Goal: Task Accomplishment & Management: Manage account settings

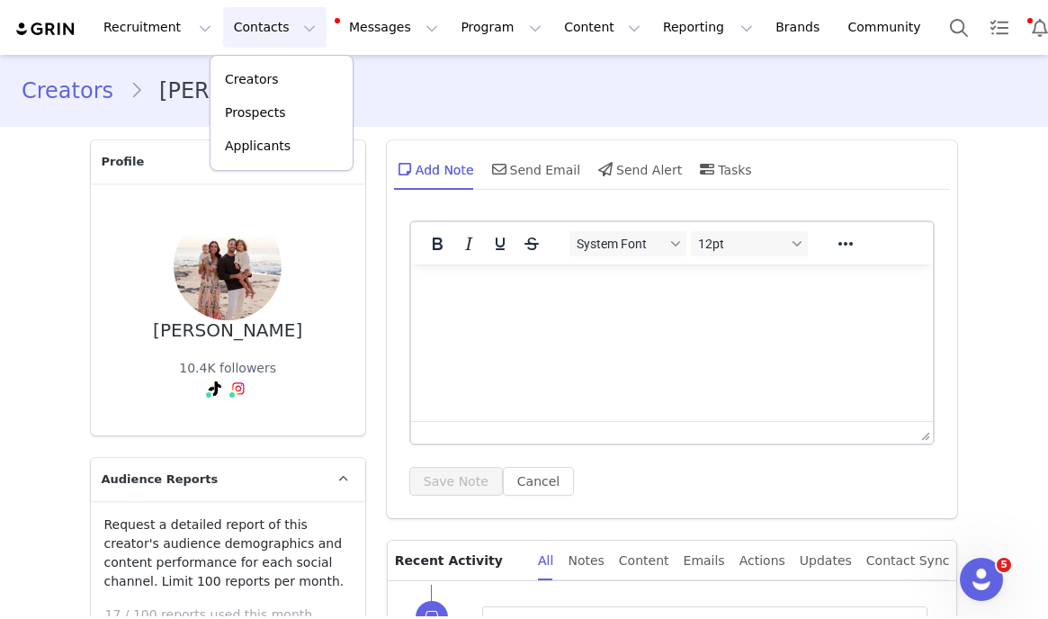
scroll to position [472, 0]
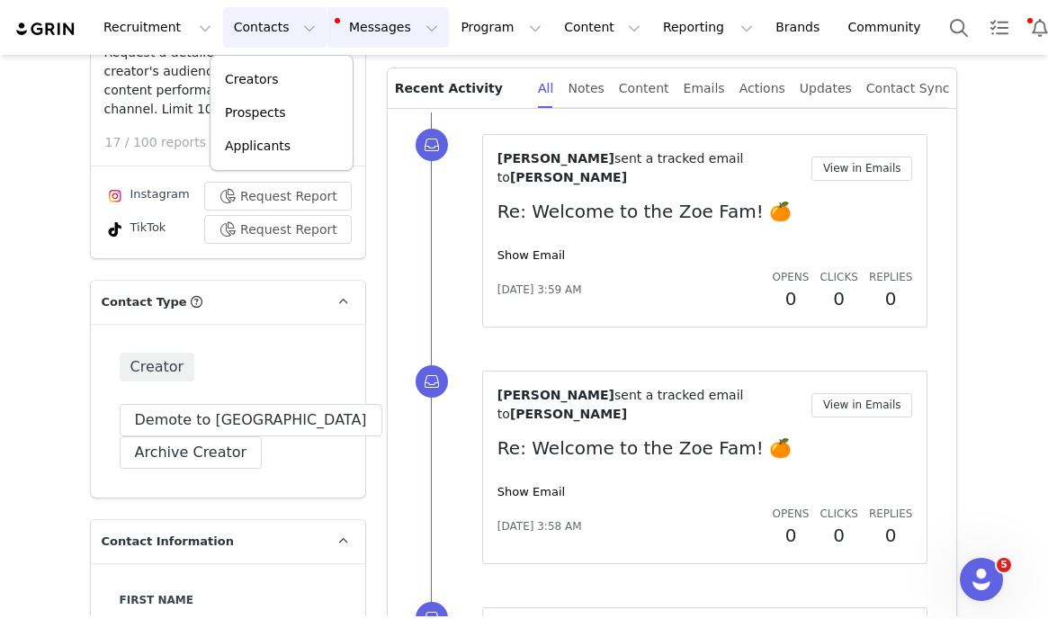
click at [345, 39] on button "Messages Messages" at bounding box center [388, 27] width 121 height 40
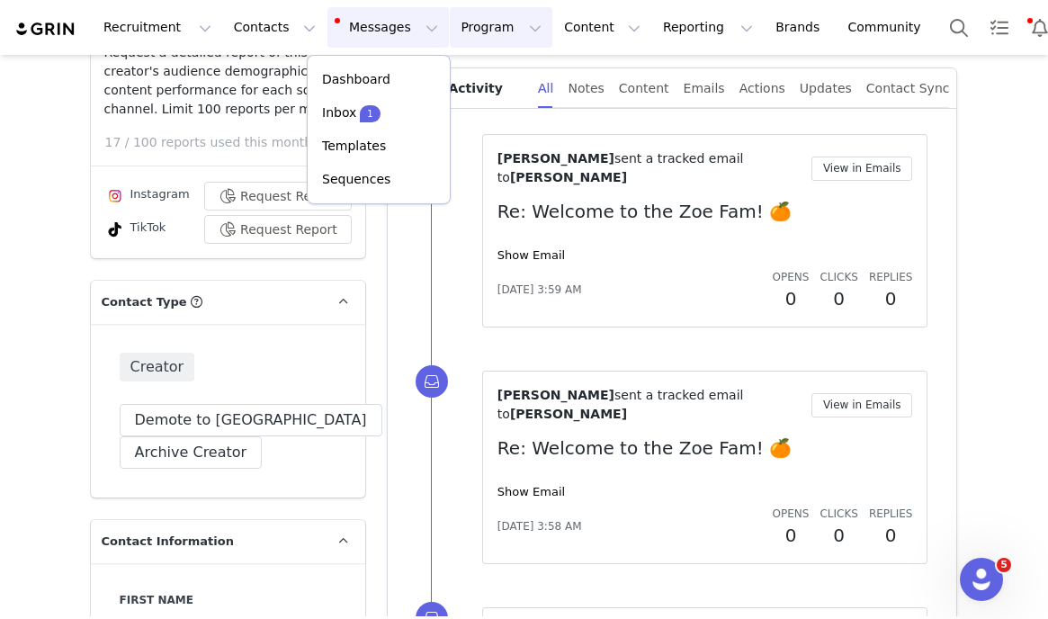
click at [450, 39] on button "Program Program" at bounding box center [501, 27] width 103 height 40
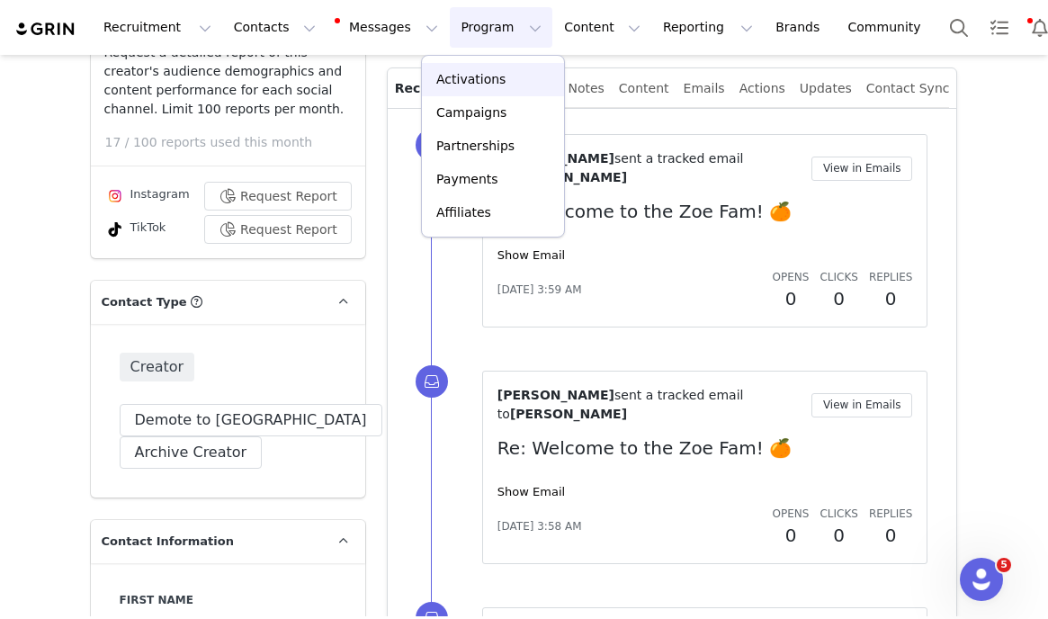
click at [425, 73] on link "Activations" at bounding box center [493, 79] width 142 height 33
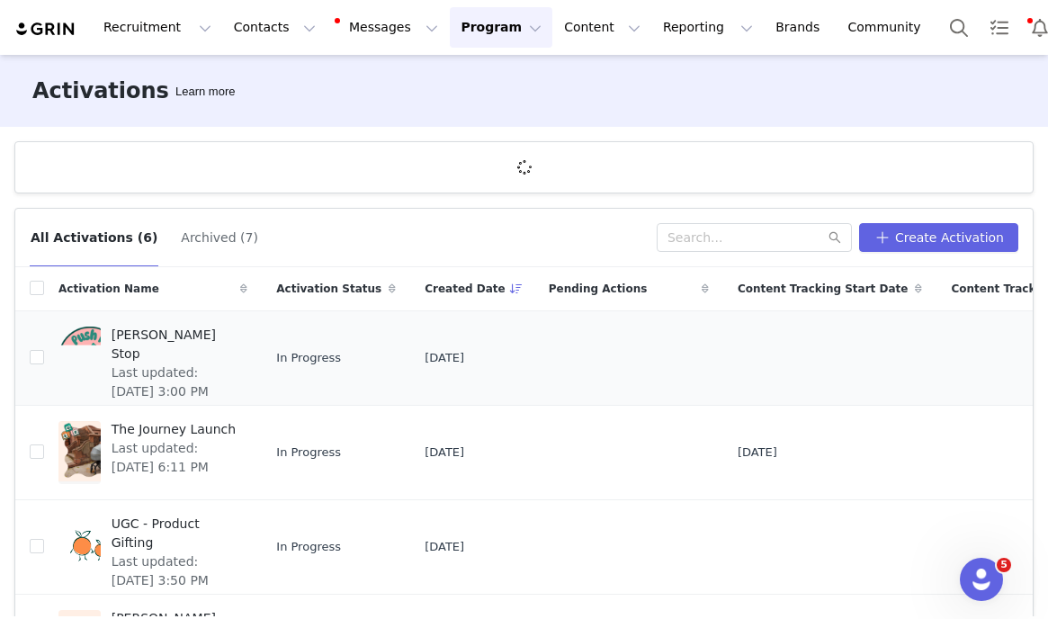
scroll to position [242, 0]
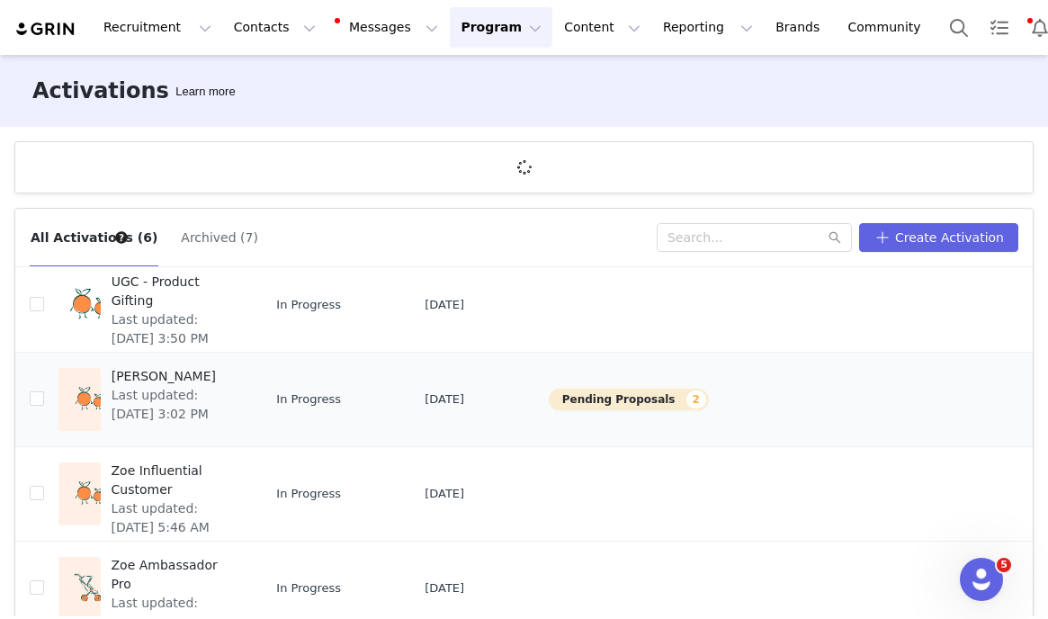
click at [163, 377] on span "Zoe Ambassador" at bounding box center [175, 376] width 126 height 19
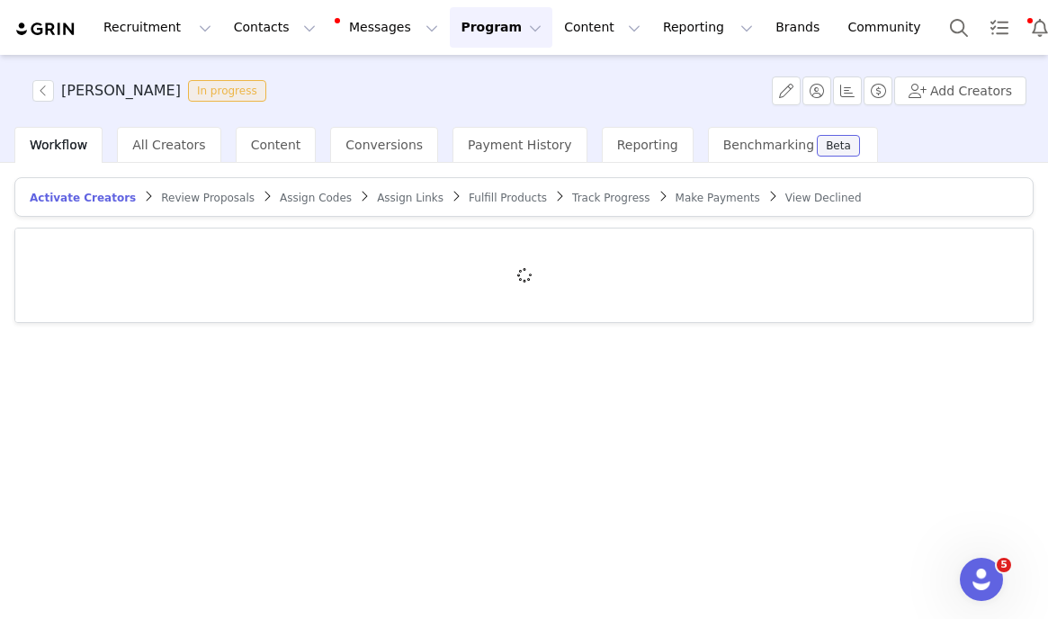
click at [182, 197] on span "Review Proposals" at bounding box center [208, 198] width 94 height 13
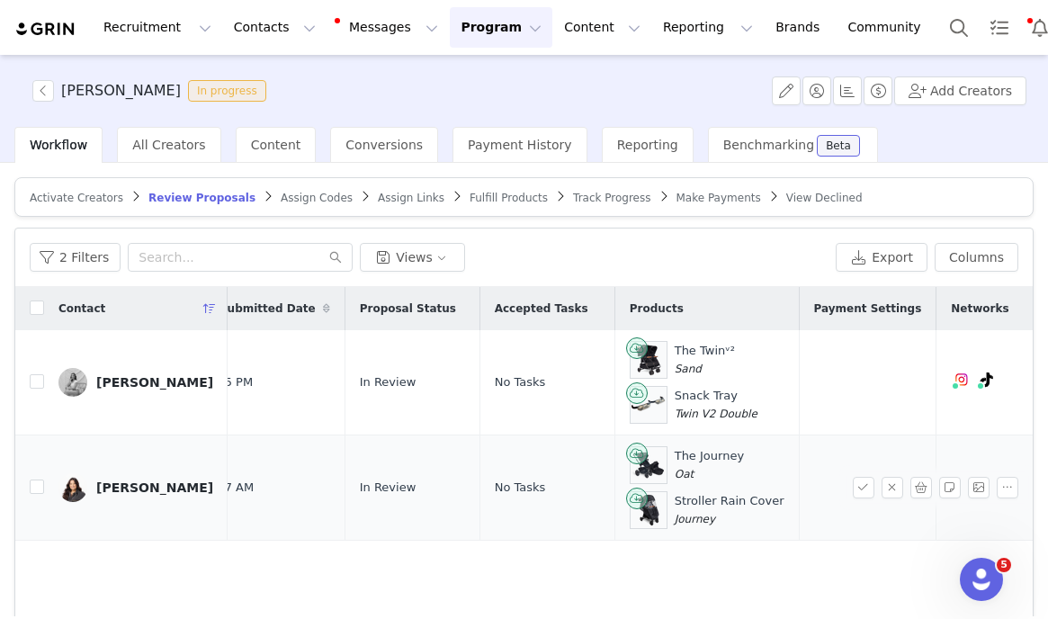
scroll to position [0, 236]
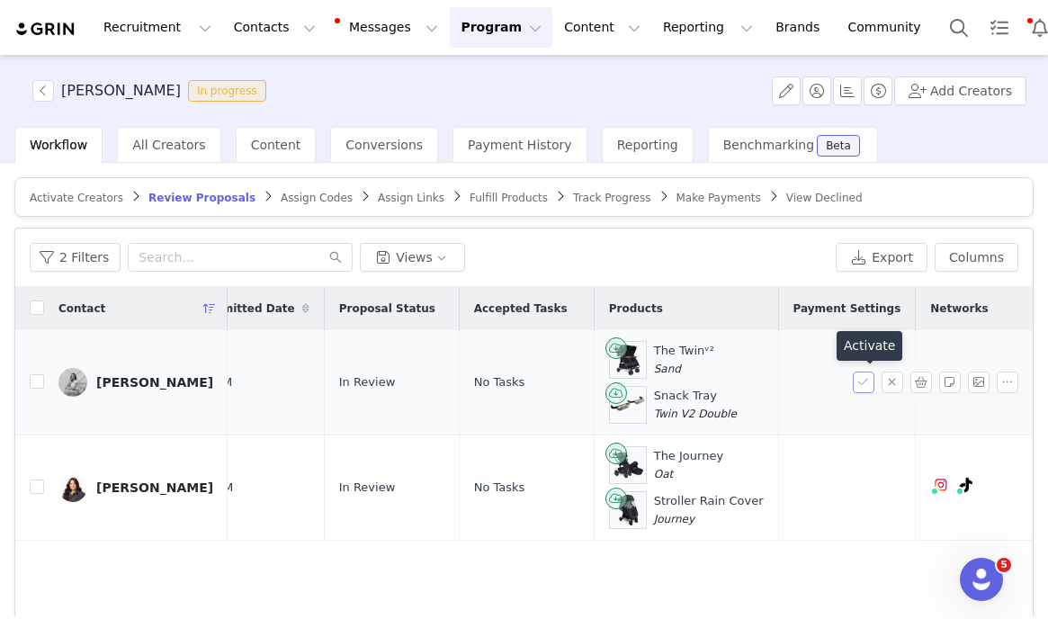
click at [866, 383] on button "button" at bounding box center [864, 383] width 22 height 22
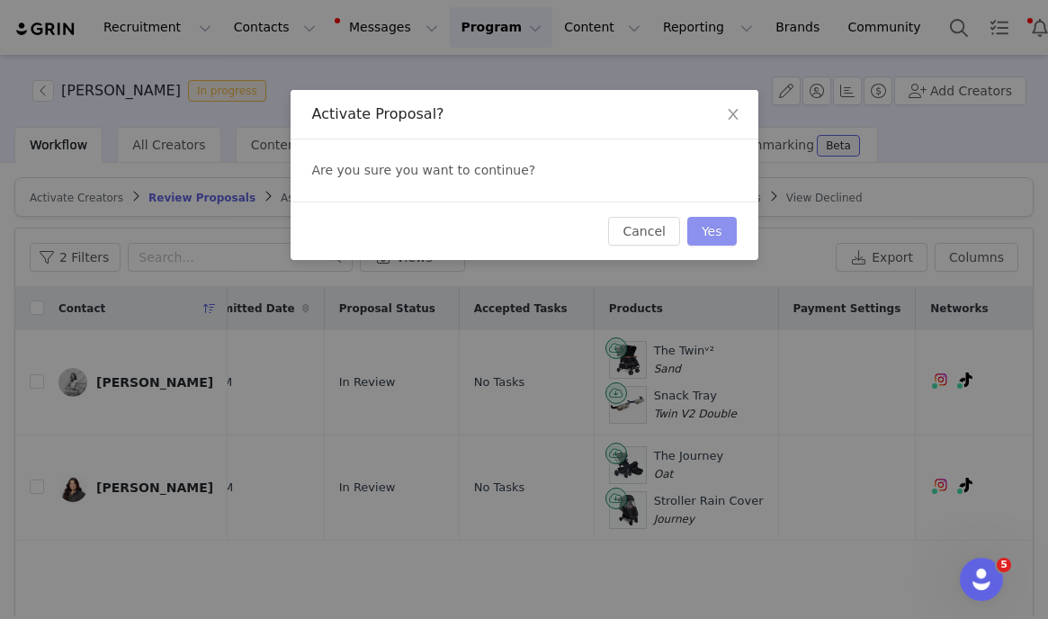
click at [715, 232] on button "Yes" at bounding box center [712, 231] width 49 height 29
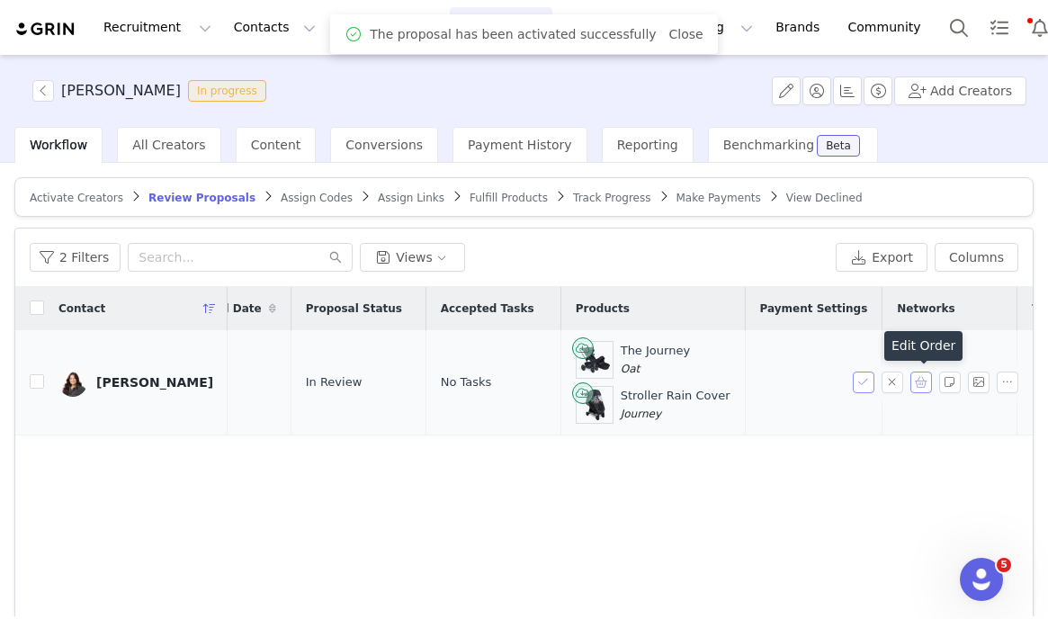
scroll to position [0, 281]
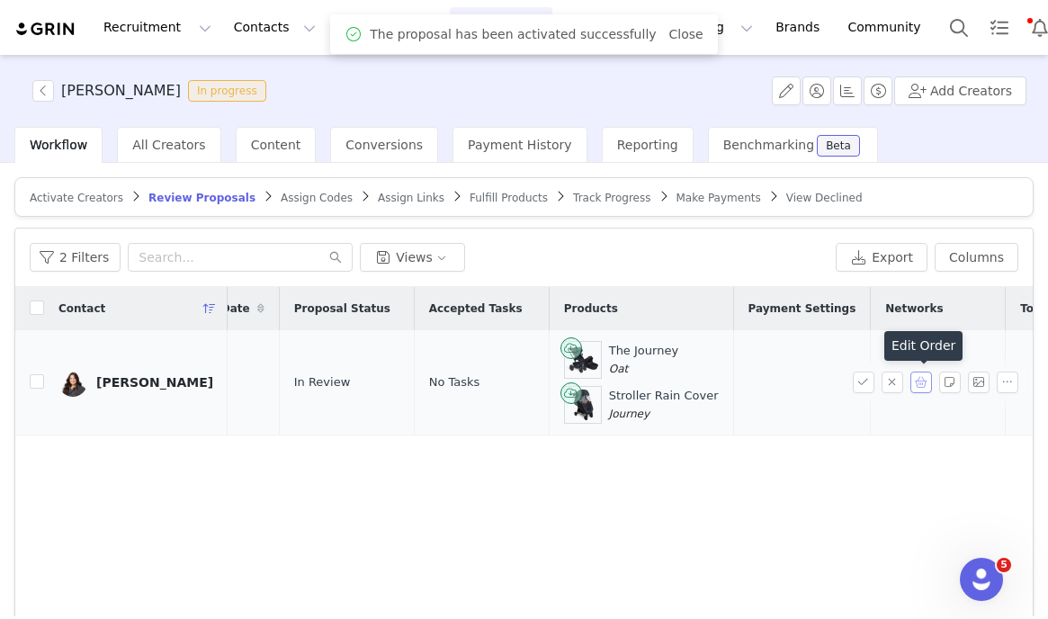
click at [921, 388] on button "button" at bounding box center [922, 383] width 22 height 22
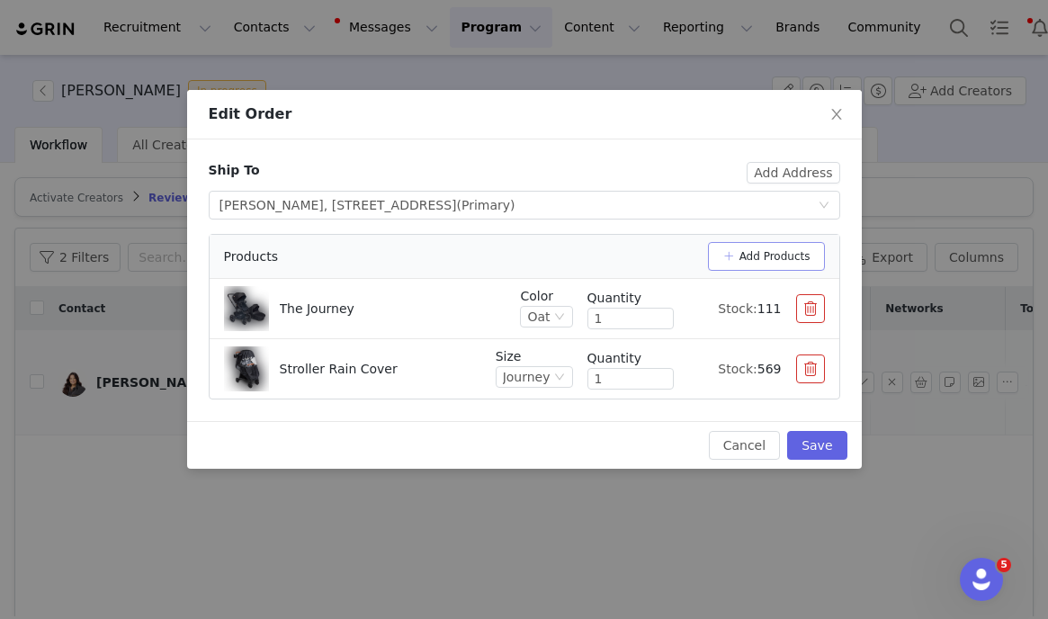
click at [777, 257] on button "Add Products" at bounding box center [766, 256] width 117 height 29
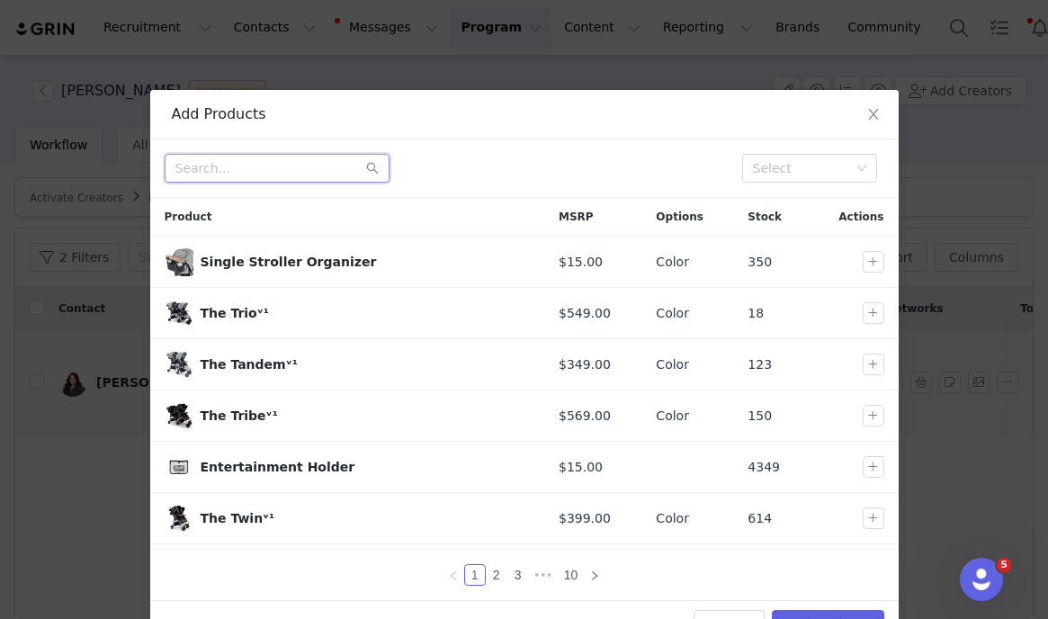
click at [285, 176] on input "text" at bounding box center [277, 168] width 225 height 29
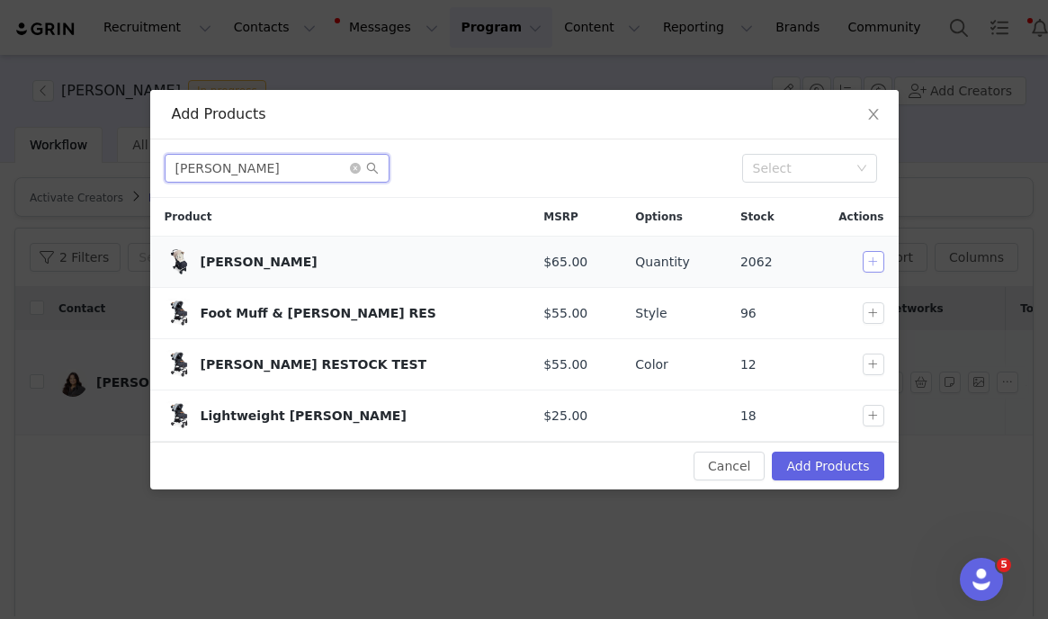
type input "bunting"
click at [869, 262] on button "button" at bounding box center [874, 262] width 22 height 22
click at [838, 456] on button "Add Products" at bounding box center [828, 466] width 112 height 29
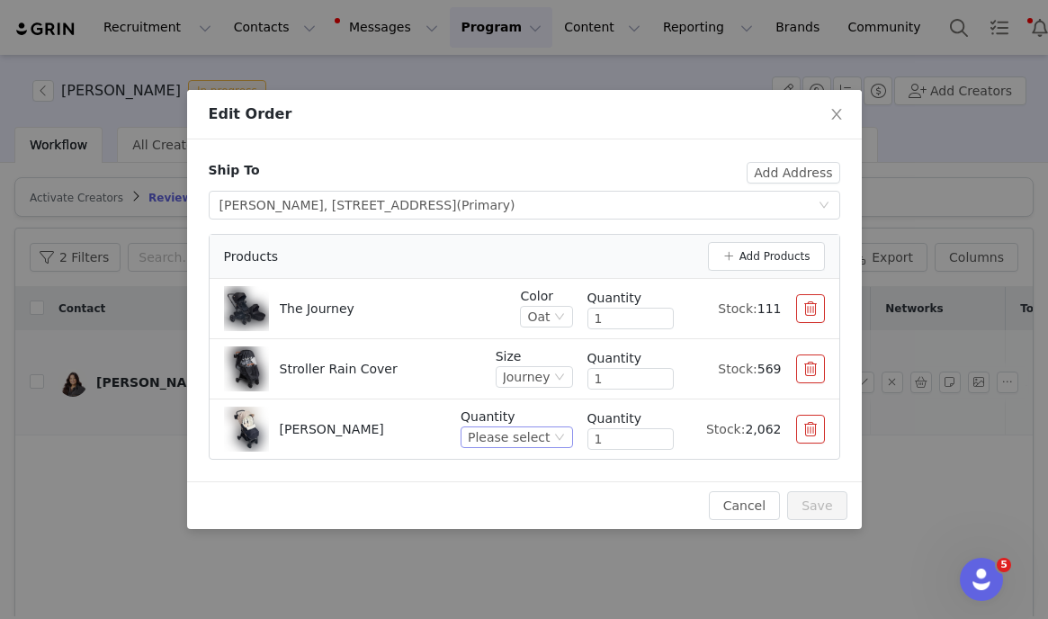
click at [523, 437] on div "Please select" at bounding box center [509, 437] width 82 height 20
click at [516, 525] on li "Journey" at bounding box center [519, 527] width 106 height 29
click at [826, 504] on button "Save" at bounding box center [816, 505] width 59 height 29
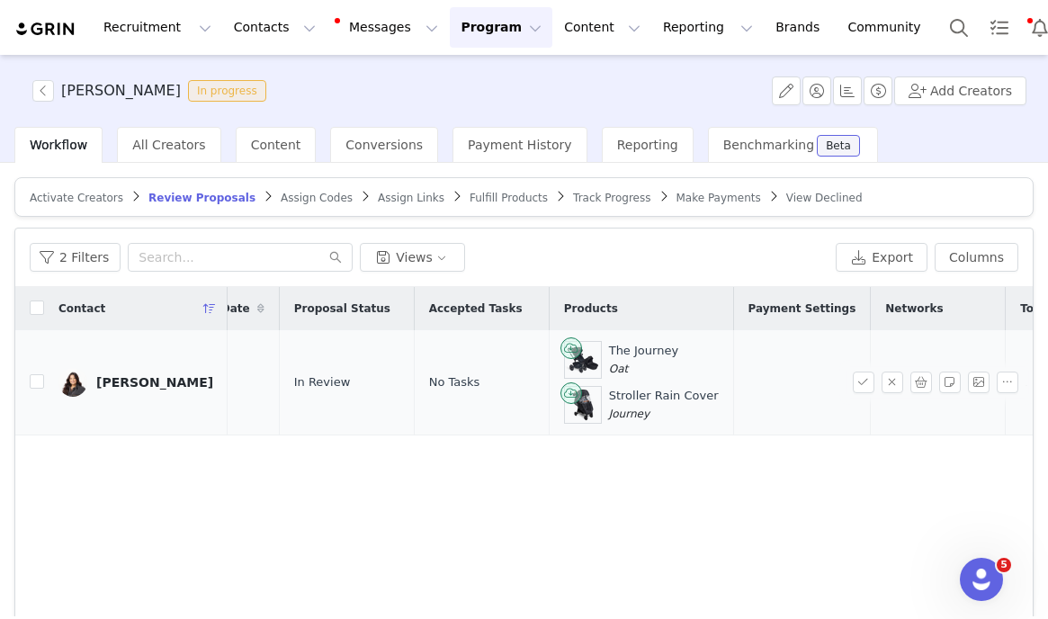
scroll to position [0, 0]
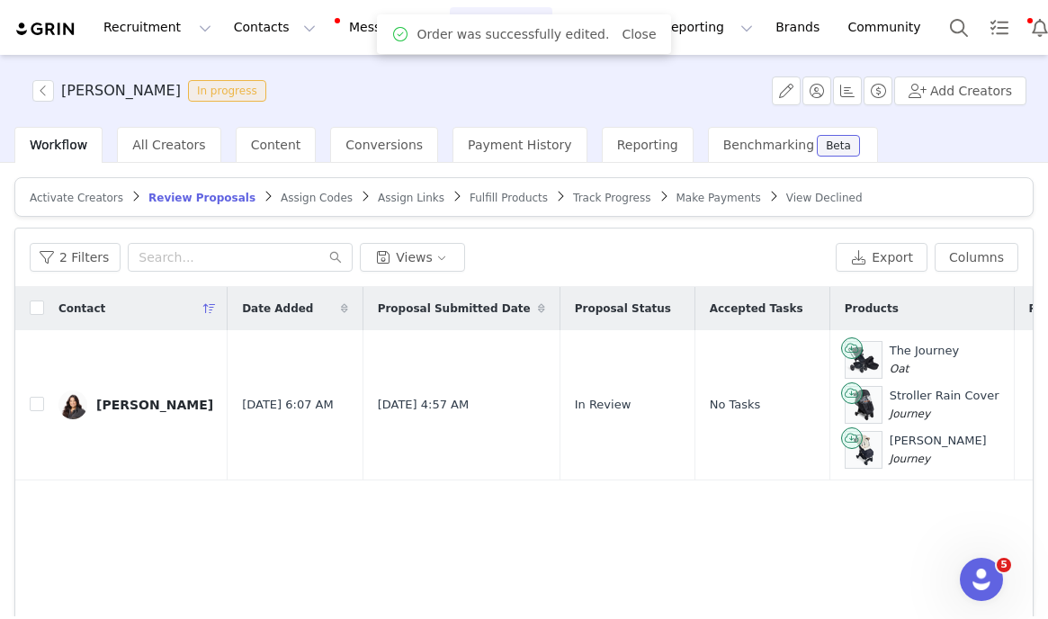
click at [872, 401] on button "button" at bounding box center [864, 405] width 22 height 22
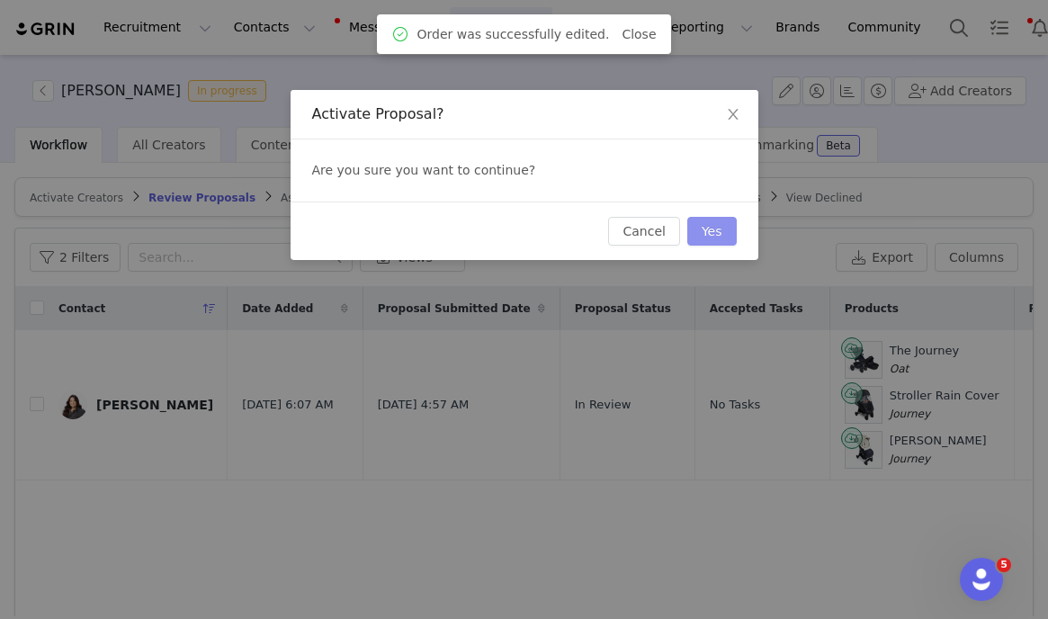
click at [723, 231] on button "Yes" at bounding box center [712, 231] width 49 height 29
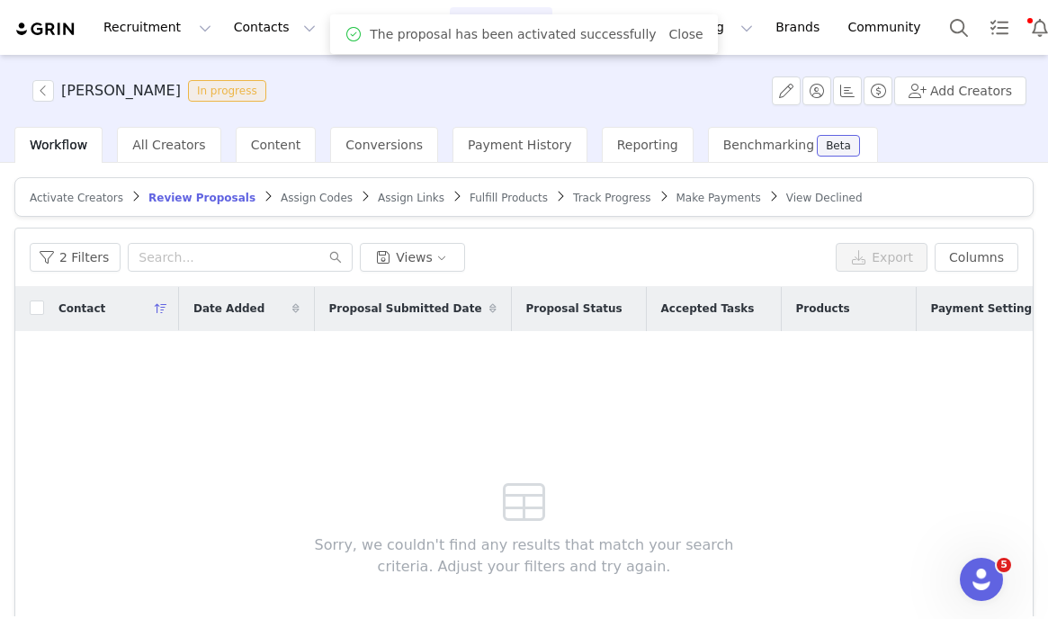
click at [303, 198] on span "Assign Codes" at bounding box center [317, 198] width 72 height 13
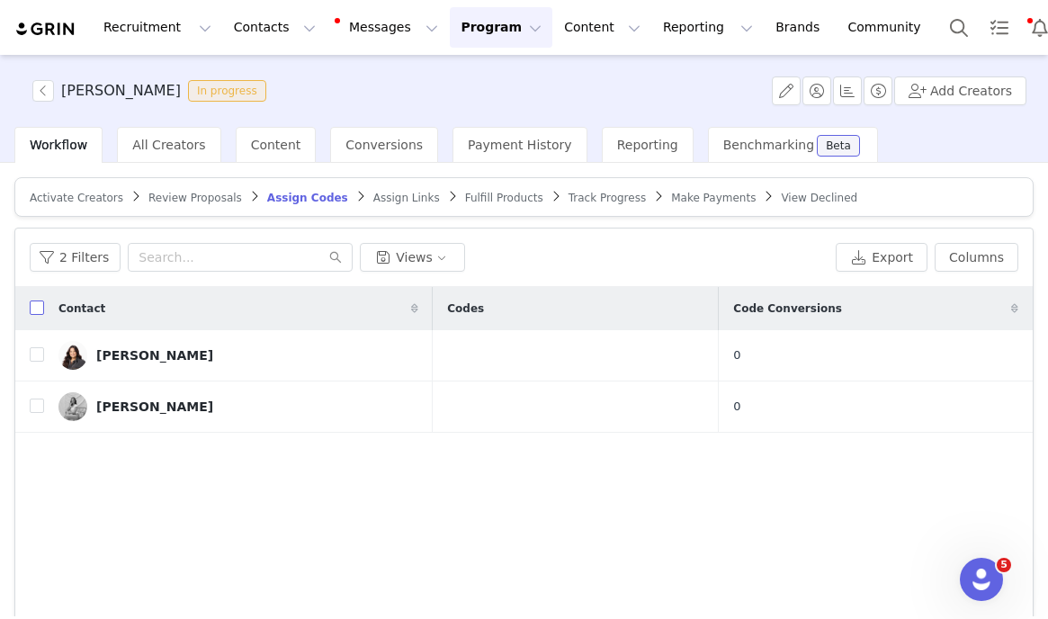
click at [33, 305] on input "checkbox" at bounding box center [37, 308] width 14 height 14
checkbox input "true"
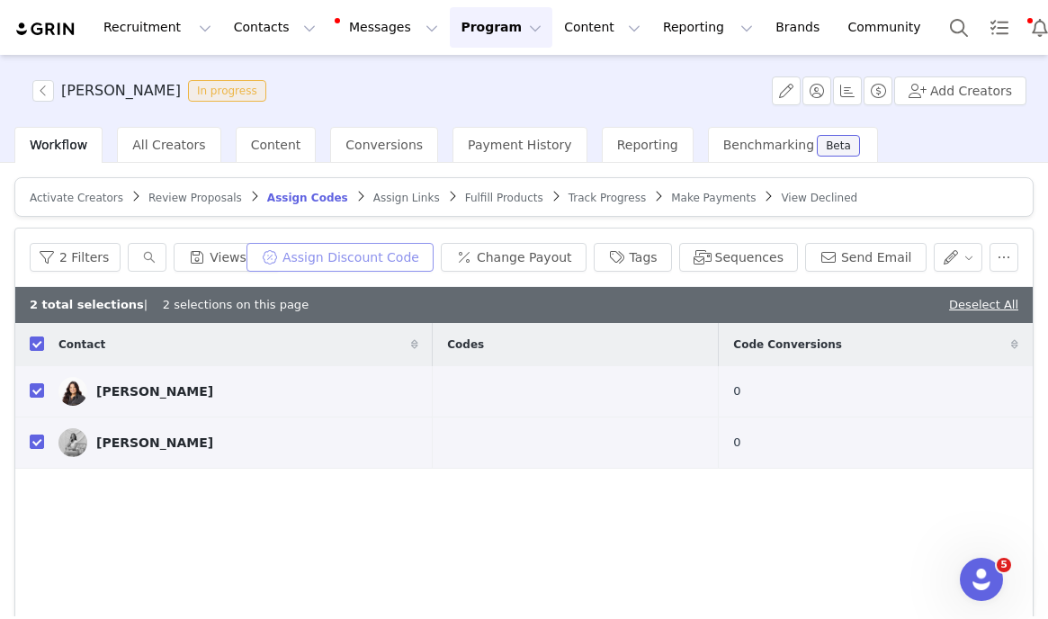
click at [341, 265] on button "Assign Discount Code" at bounding box center [340, 257] width 187 height 29
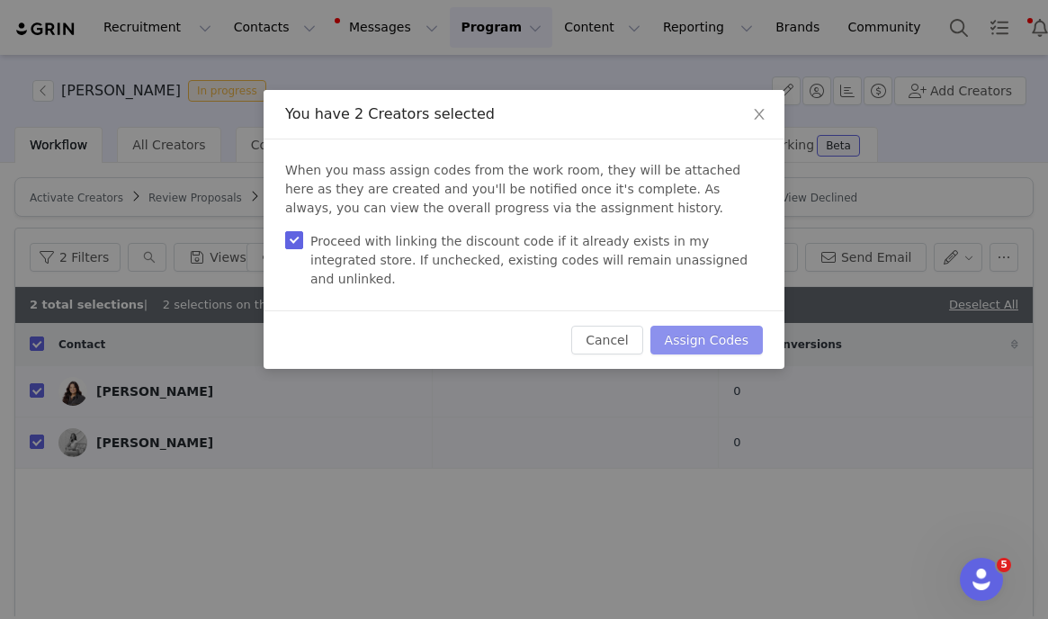
click at [708, 326] on button "Assign Codes" at bounding box center [707, 340] width 112 height 29
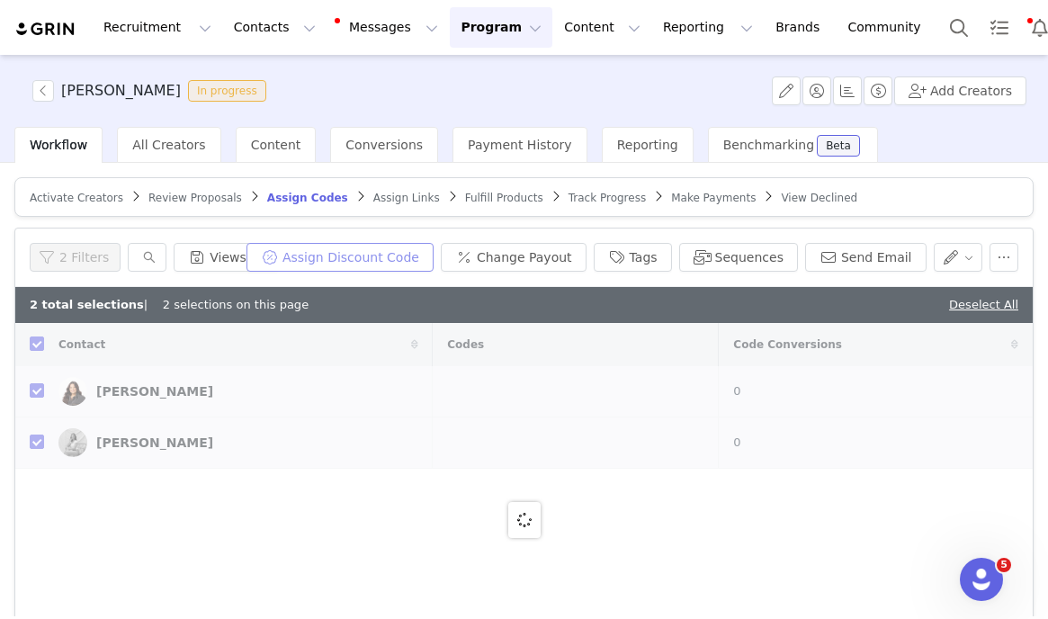
checkbox input "false"
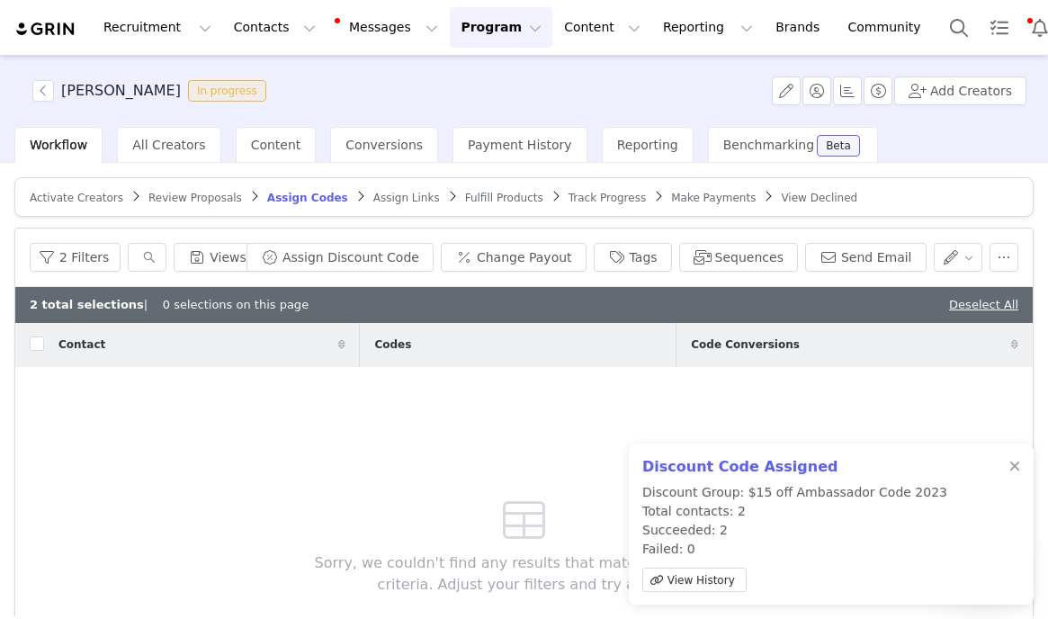
click at [386, 192] on span "Assign Links" at bounding box center [406, 198] width 67 height 13
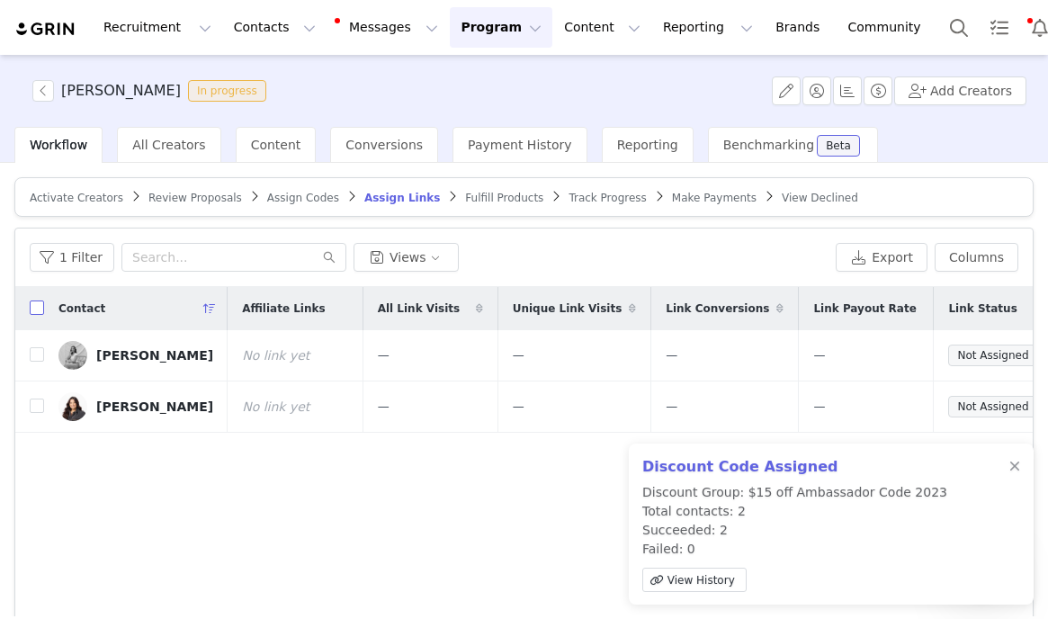
click at [32, 310] on input "checkbox" at bounding box center [37, 308] width 14 height 14
checkbox input "true"
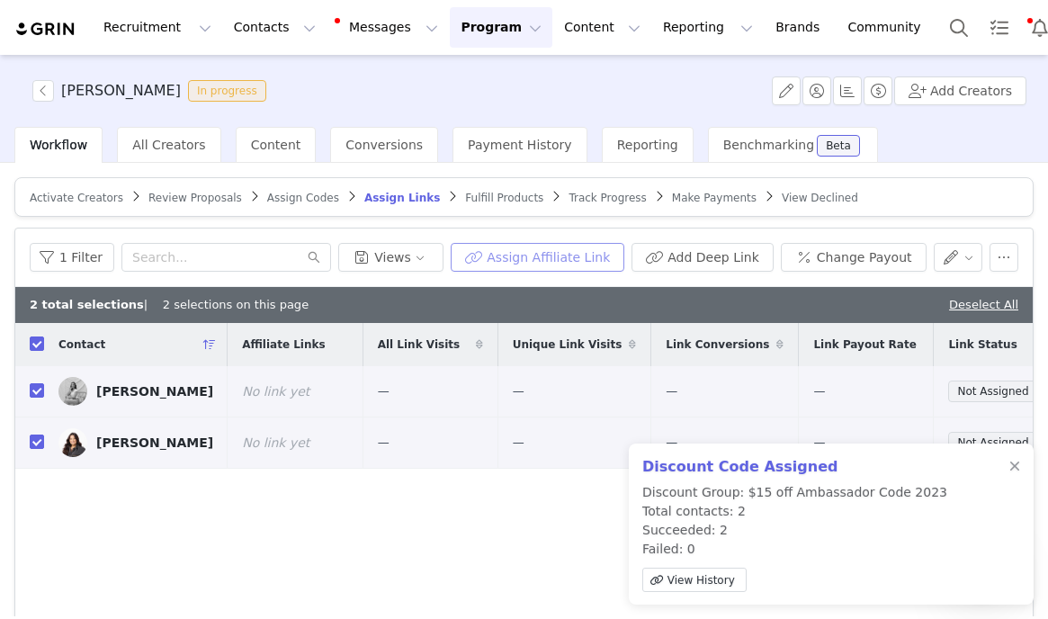
click at [538, 259] on button "Assign Affiliate Link" at bounding box center [538, 257] width 174 height 29
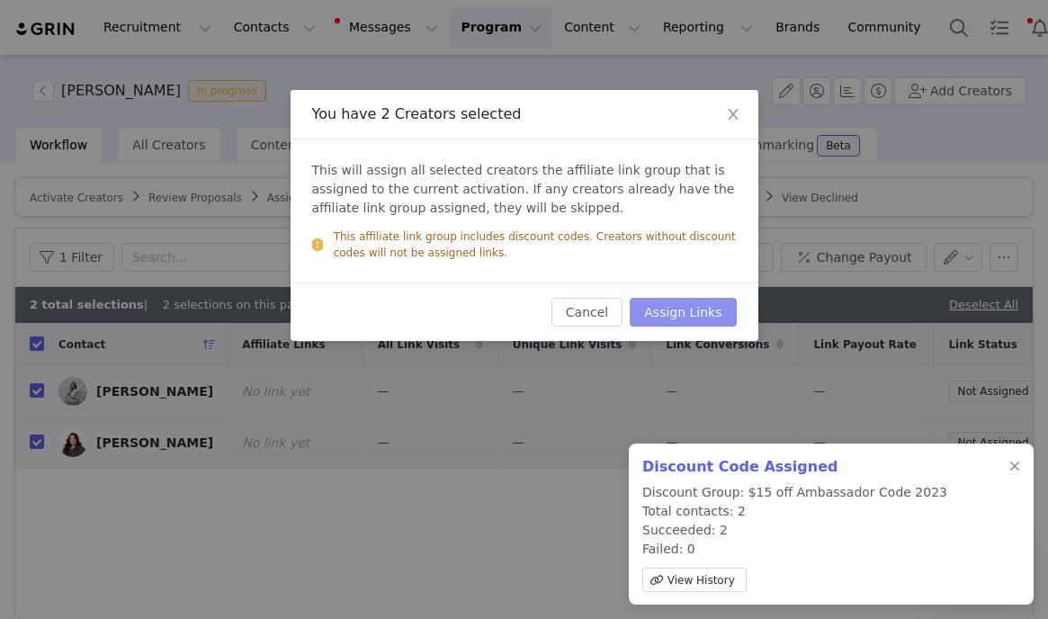
click at [676, 318] on button "Assign Links" at bounding box center [683, 312] width 106 height 29
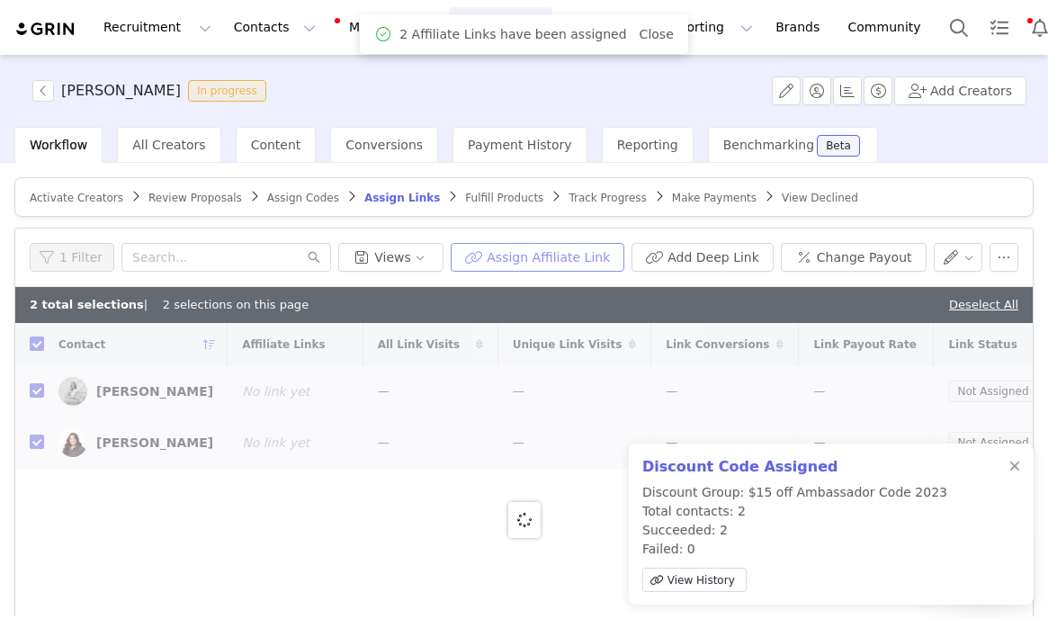
checkbox input "false"
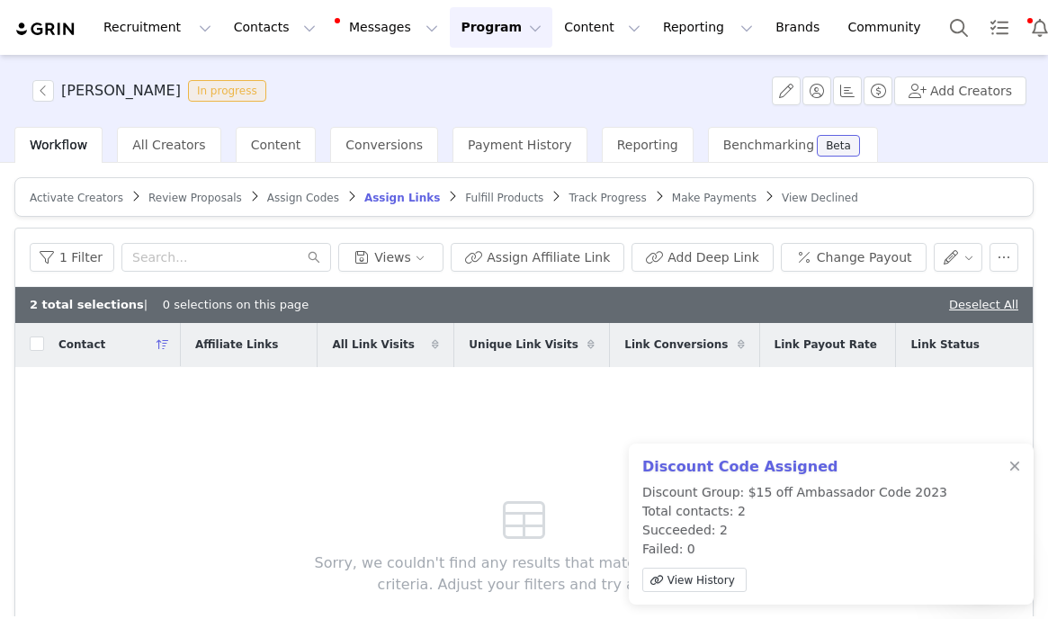
click at [510, 197] on span "Fulfill Products" at bounding box center [504, 198] width 78 height 13
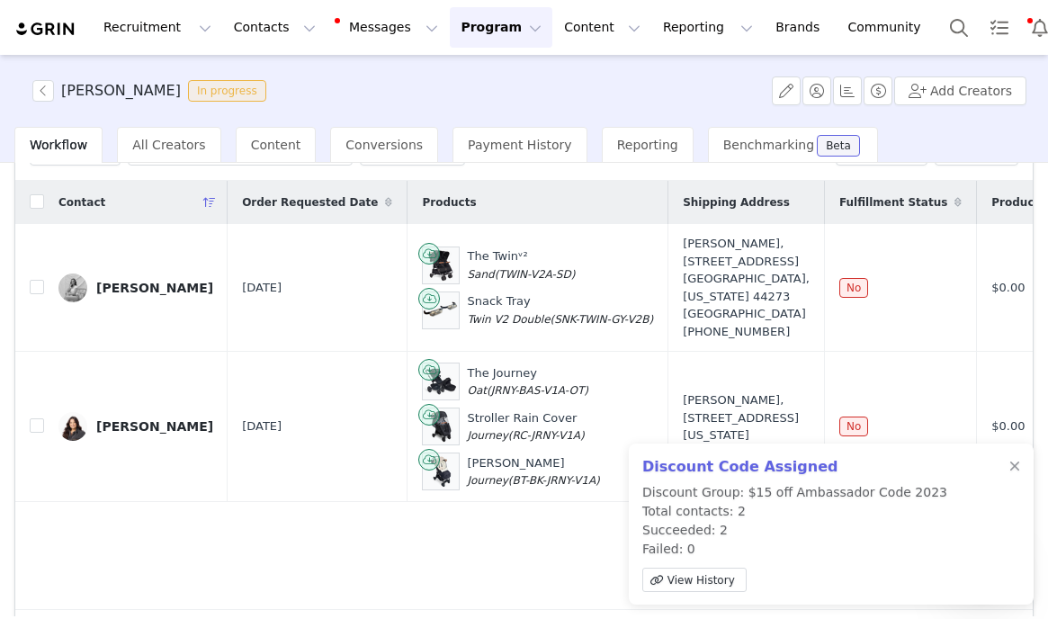
scroll to position [138, 0]
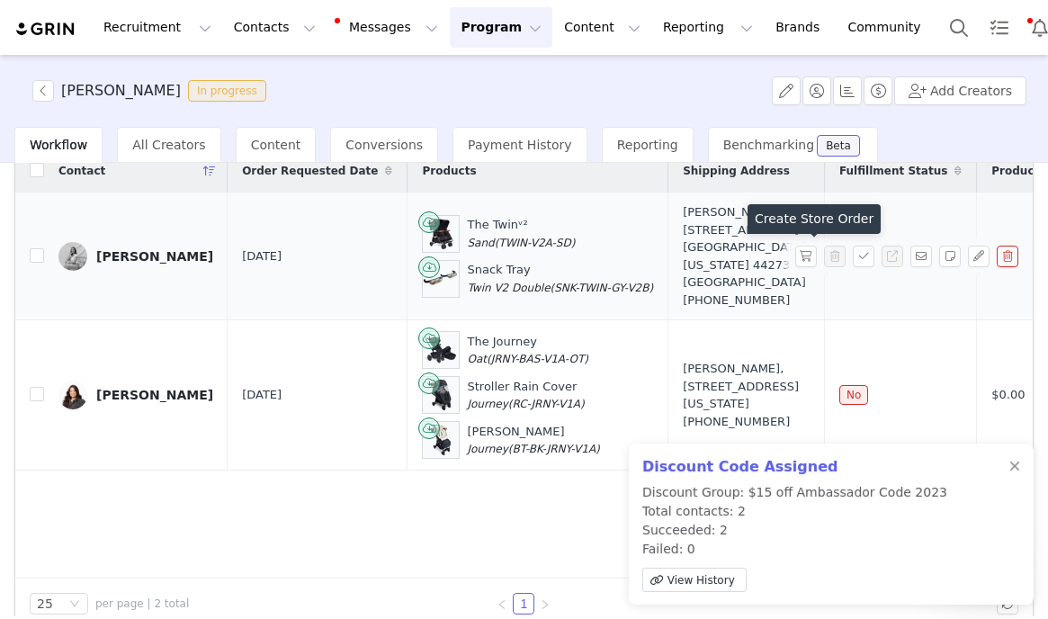
click at [800, 266] on td "cheyenne powers, 8000 Lake Rd. Seville, Ohio 44273 United States +13302079549" at bounding box center [747, 257] width 157 height 128
click at [800, 258] on button "button" at bounding box center [806, 257] width 22 height 22
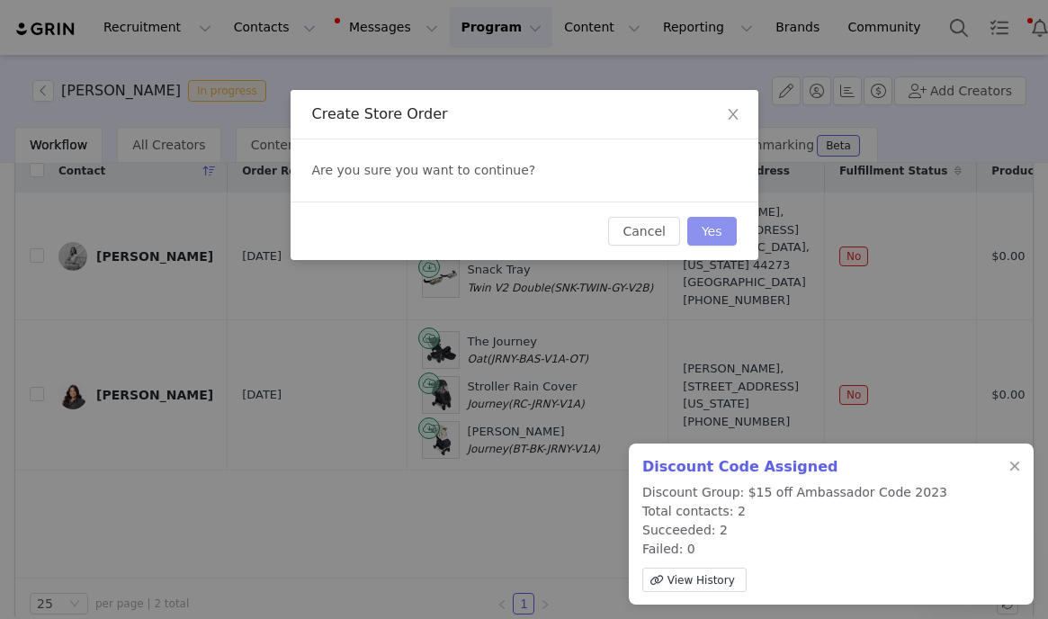
click at [710, 233] on button "Yes" at bounding box center [712, 231] width 49 height 29
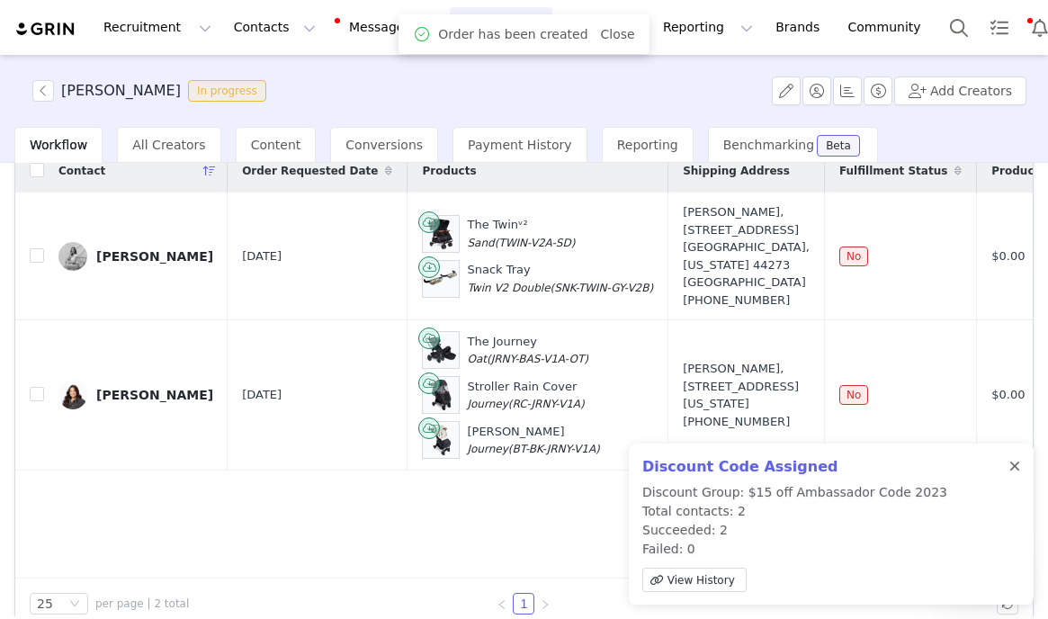
click at [1016, 472] on div at bounding box center [1015, 467] width 11 height 14
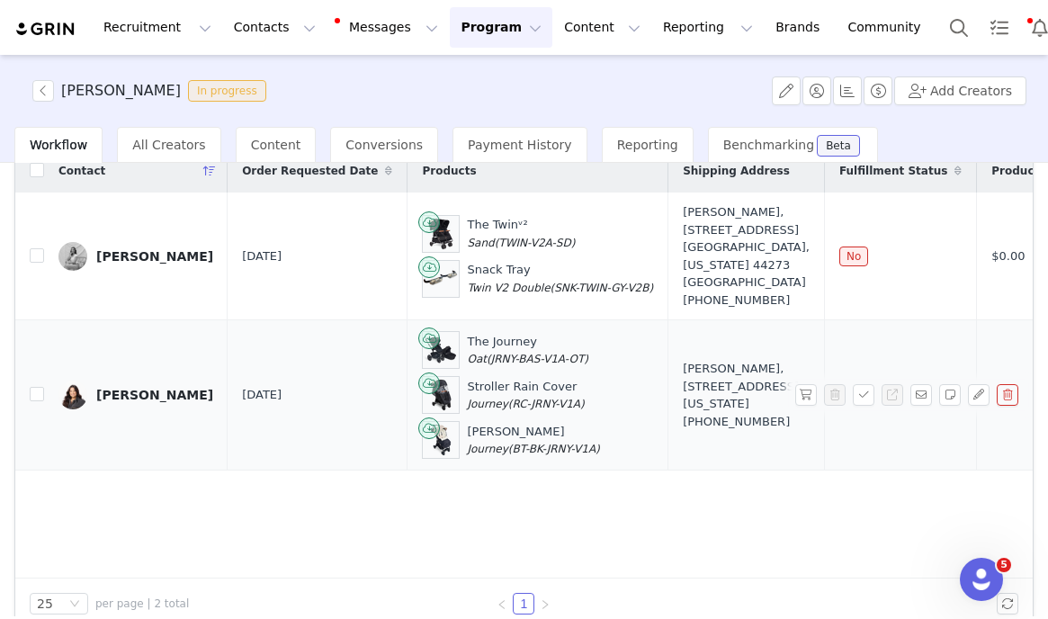
click at [173, 391] on div "JACQUELYN GEORGE" at bounding box center [154, 395] width 117 height 14
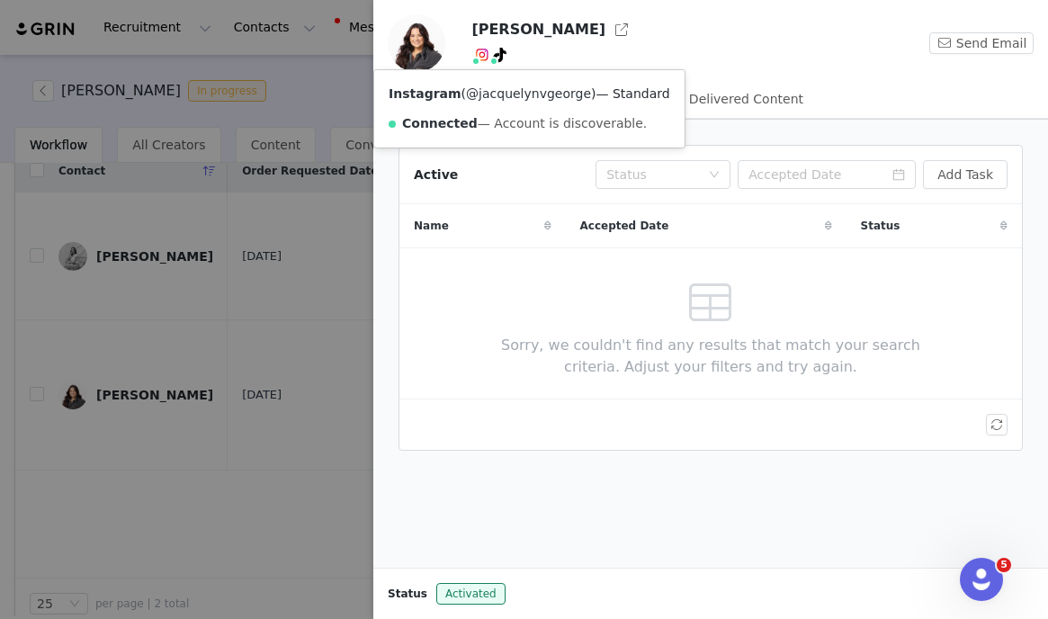
click at [473, 89] on link "@jacquelynvgeorge" at bounding box center [528, 93] width 125 height 14
click at [333, 234] on div at bounding box center [524, 309] width 1048 height 619
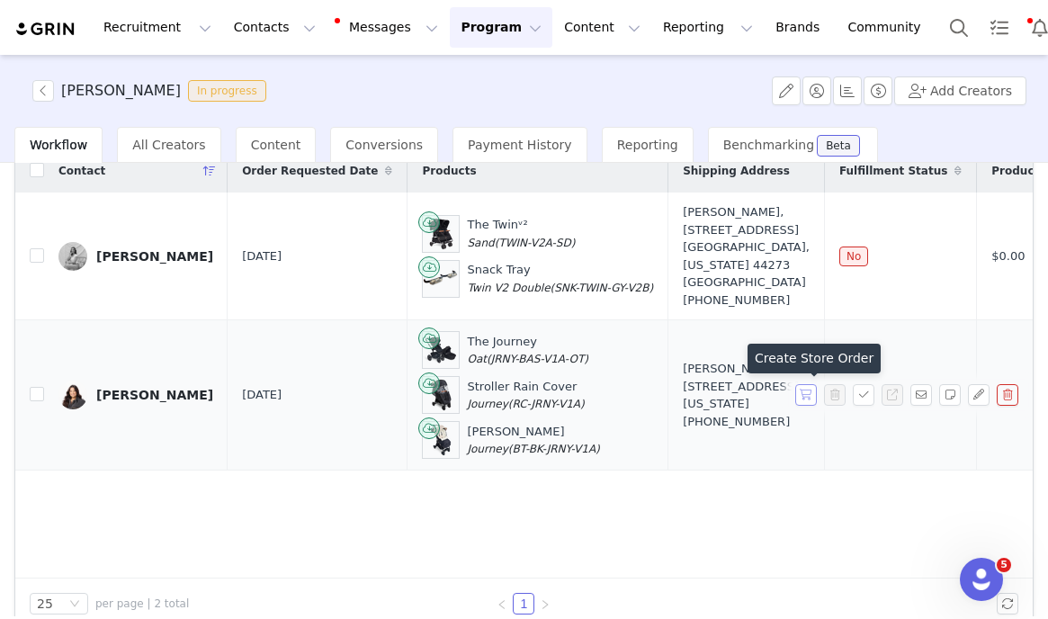
click at [800, 391] on button "button" at bounding box center [806, 395] width 22 height 22
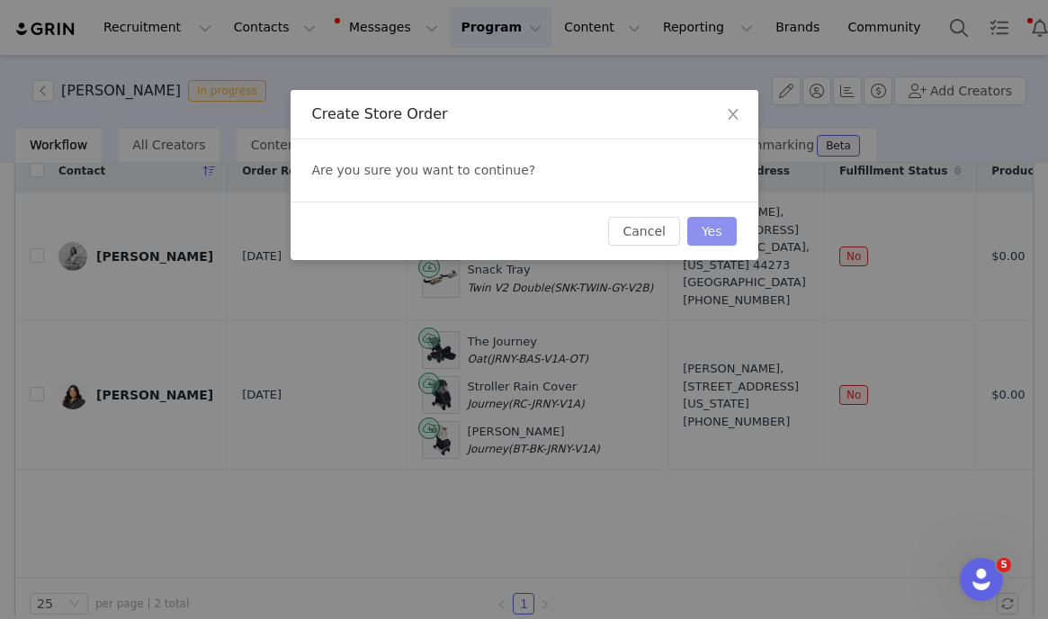
click at [706, 225] on button "Yes" at bounding box center [712, 231] width 49 height 29
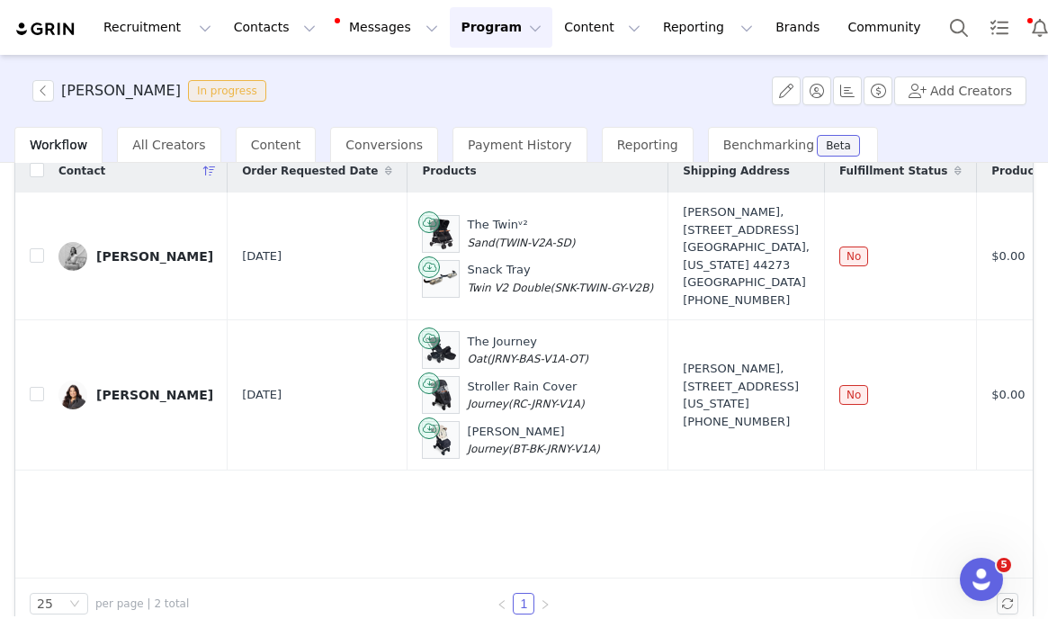
scroll to position [0, 0]
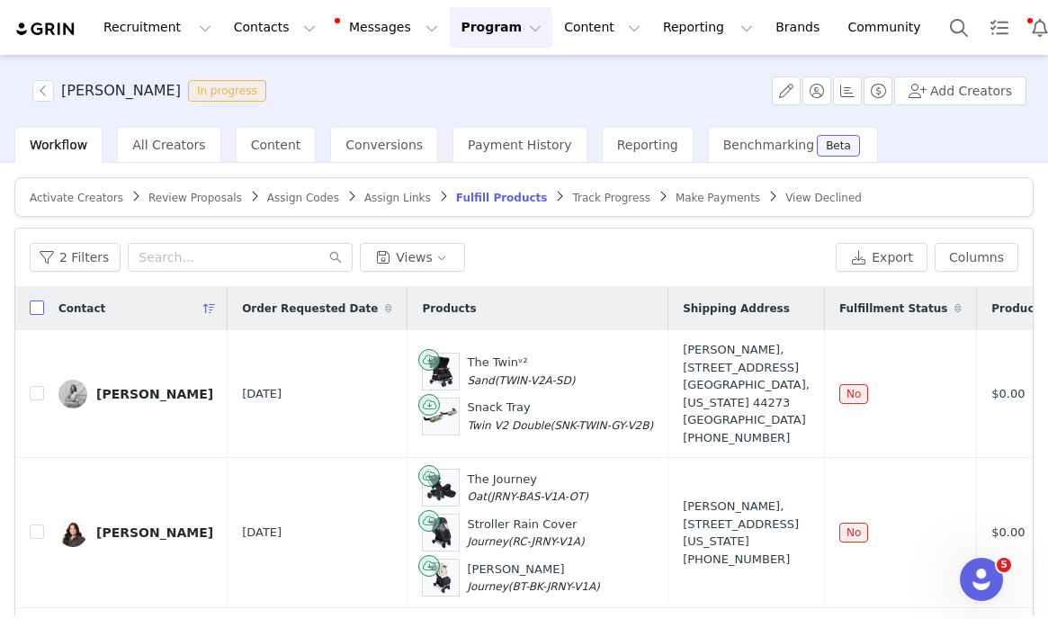
click at [40, 301] on input "checkbox" at bounding box center [37, 308] width 14 height 14
checkbox input "true"
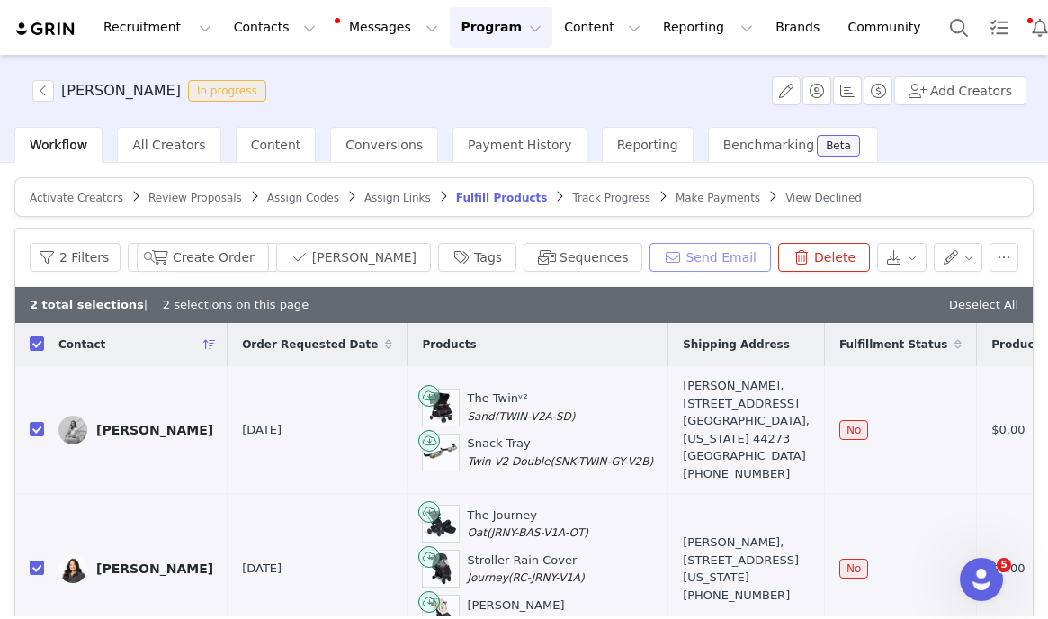
click at [695, 267] on button "Send Email" at bounding box center [710, 257] width 121 height 29
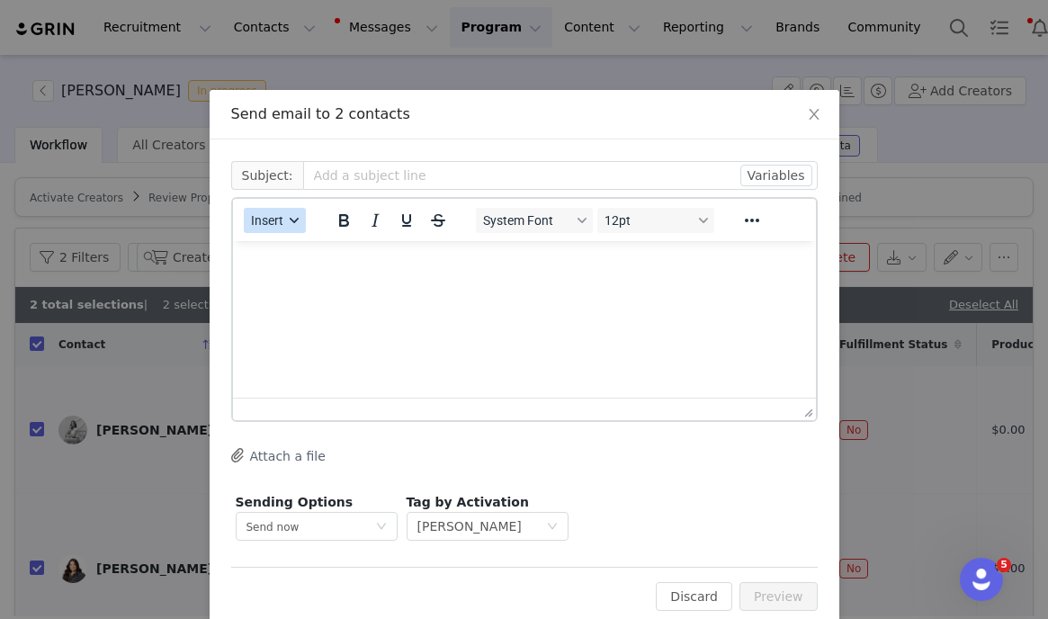
click at [288, 232] on button "Insert" at bounding box center [275, 220] width 62 height 25
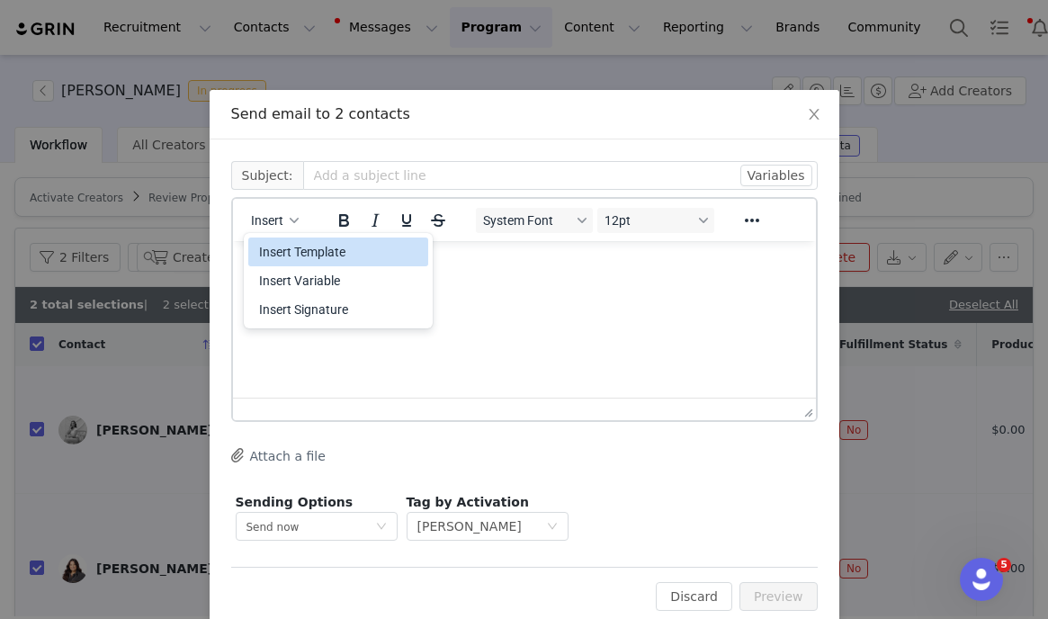
click at [287, 254] on div "Insert Template" at bounding box center [340, 252] width 162 height 22
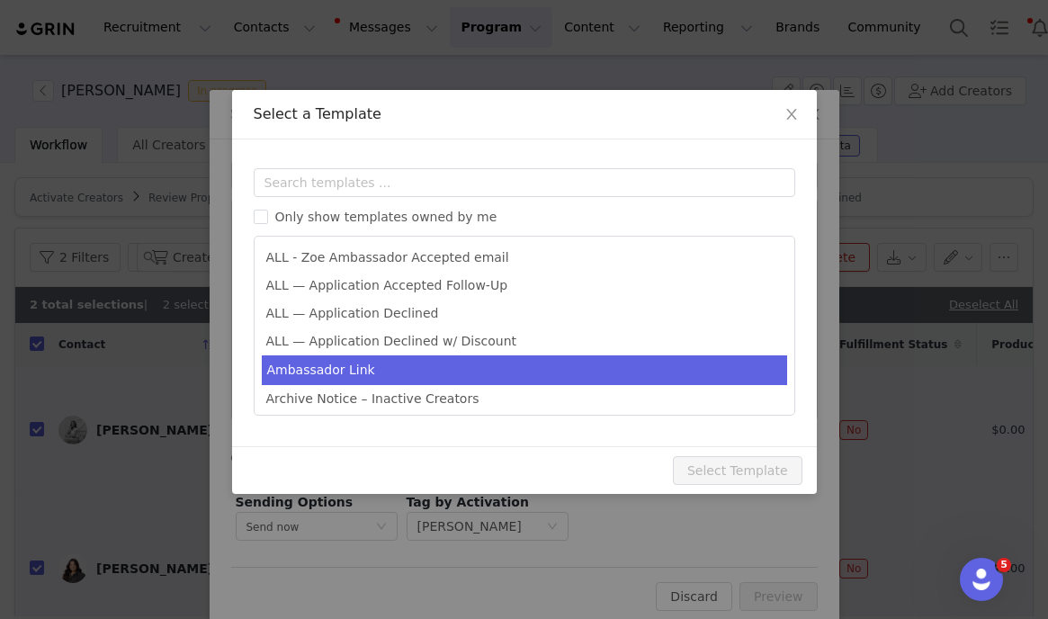
click at [289, 369] on li "Ambassador Link" at bounding box center [525, 370] width 526 height 30
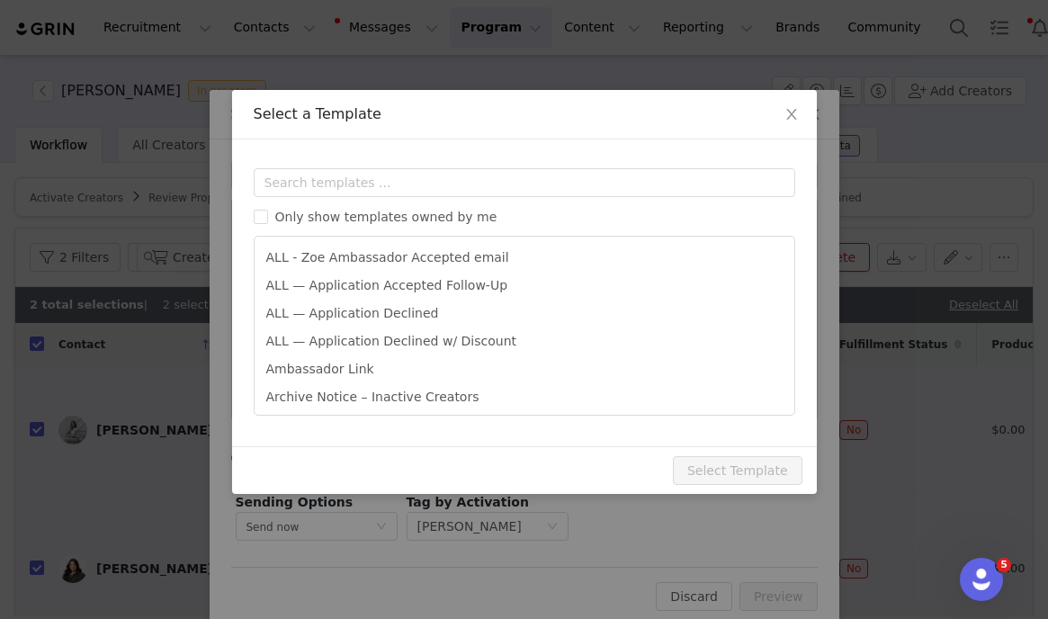
type input "Here's your personalized Zoe Link! 🍊"
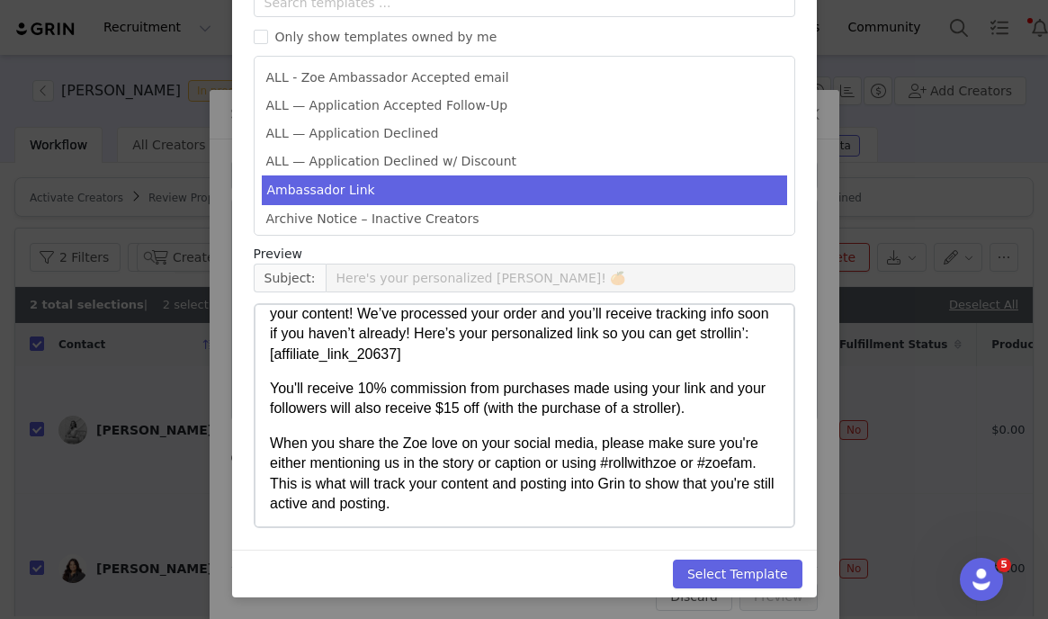
scroll to position [94, 0]
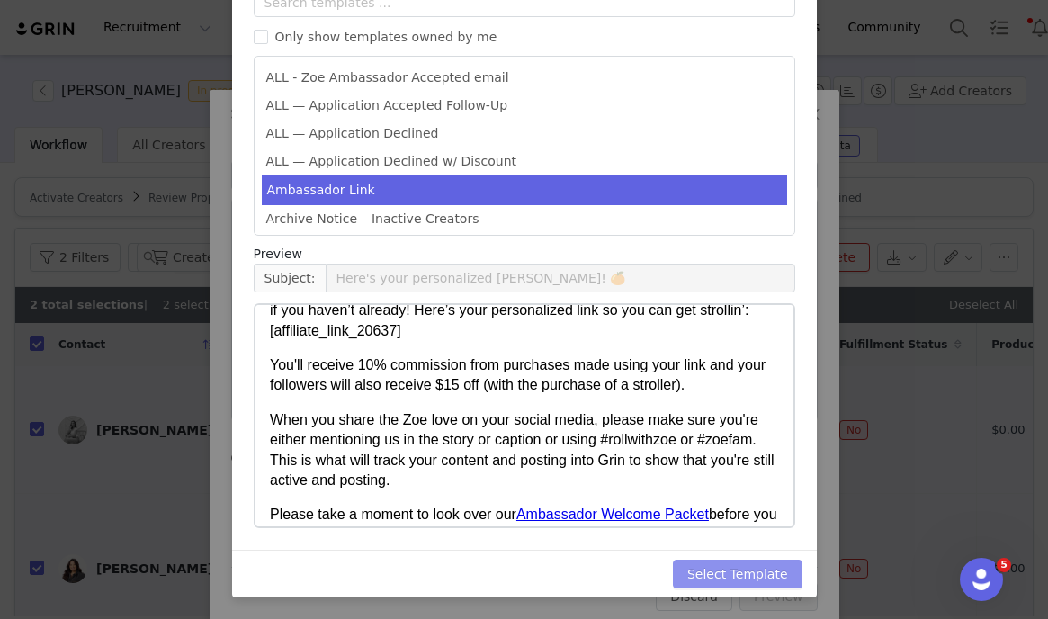
click at [741, 568] on button "Select Template" at bounding box center [738, 574] width 130 height 29
type input "Here's your personalized Zoe Link! 🍊"
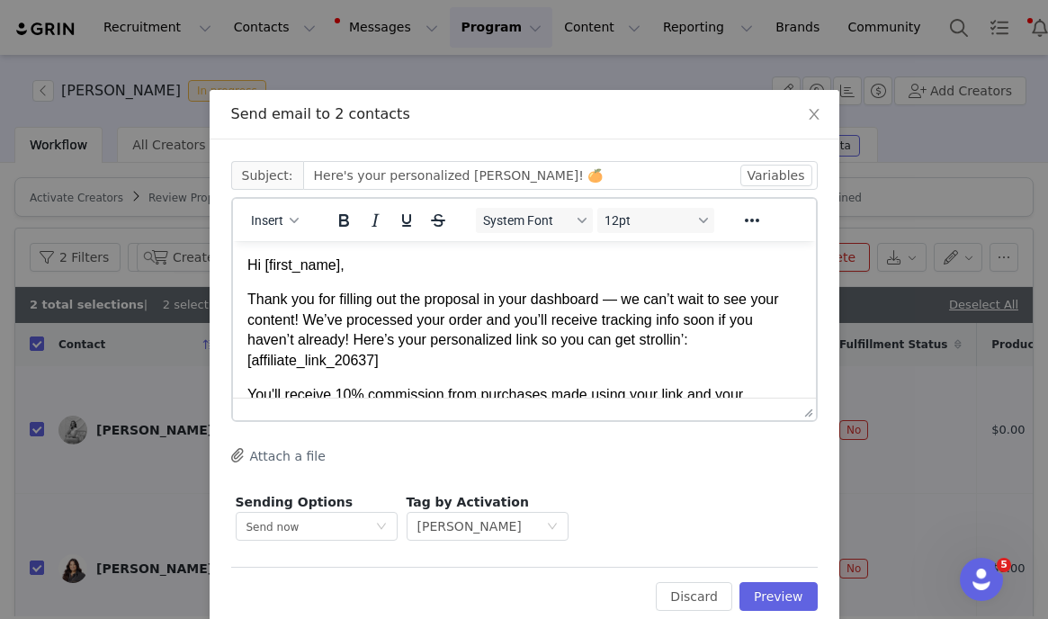
scroll to position [235, 0]
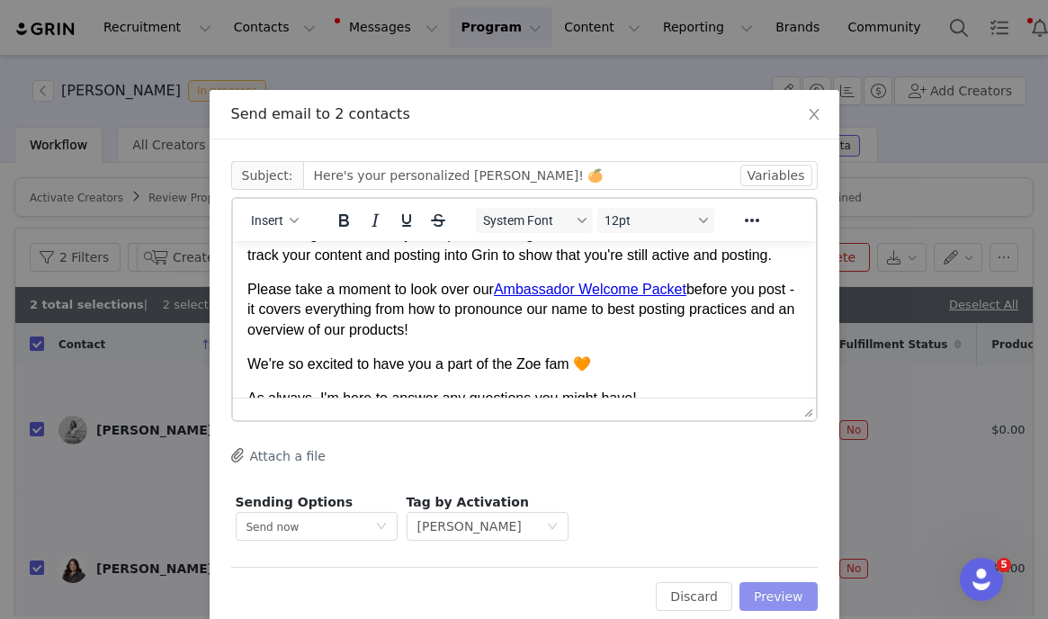
click at [764, 585] on button "Preview" at bounding box center [779, 596] width 78 height 29
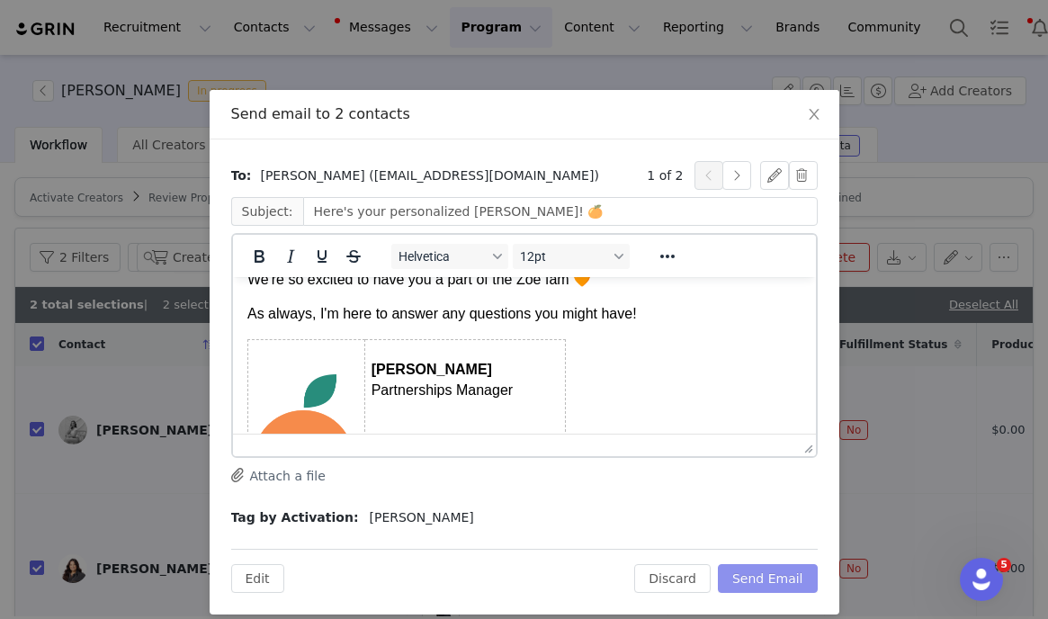
scroll to position [360, 0]
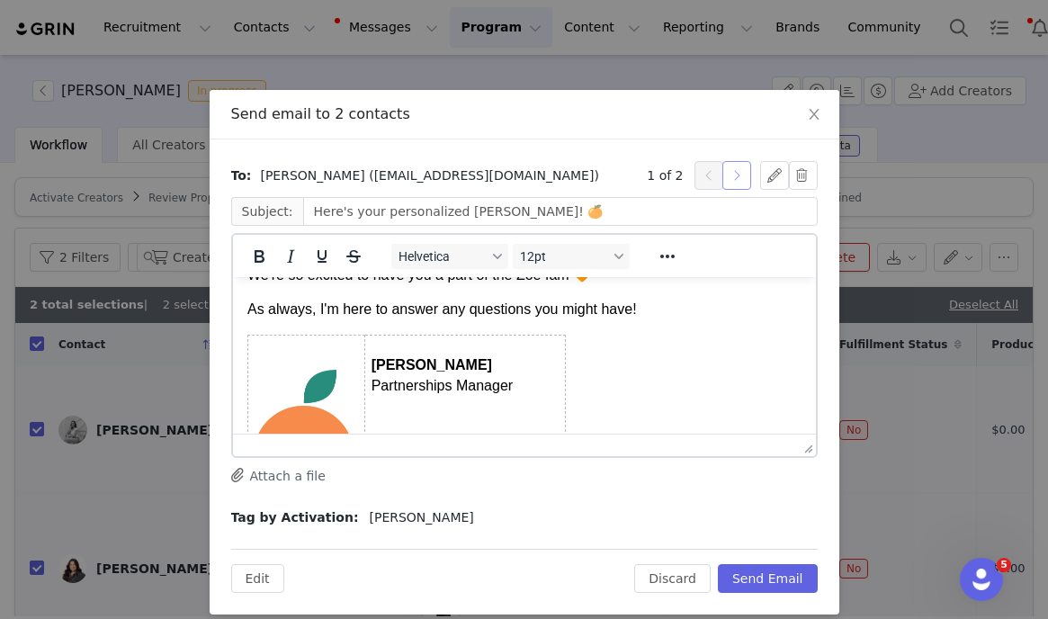
click at [728, 181] on button "button" at bounding box center [737, 175] width 29 height 29
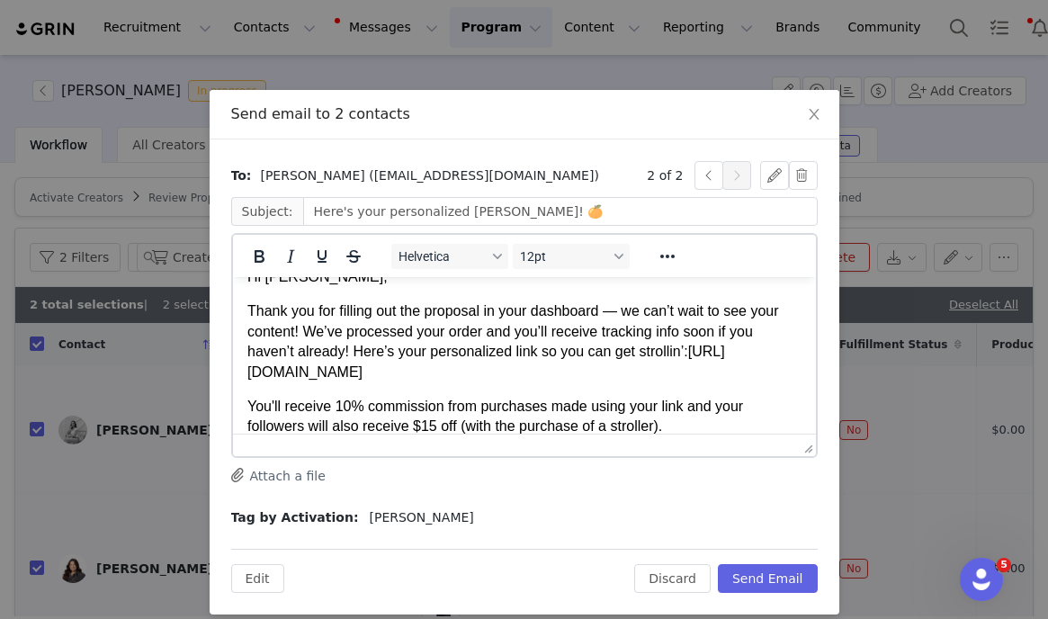
scroll to position [0, 0]
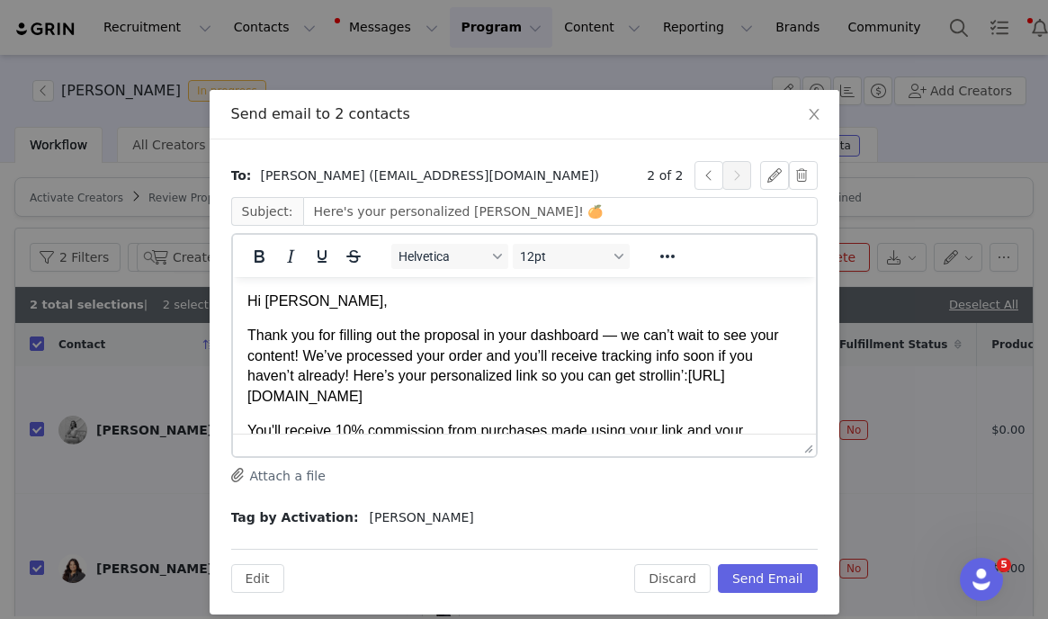
click at [349, 301] on span "Hi JACQUELYN," at bounding box center [317, 300] width 140 height 15
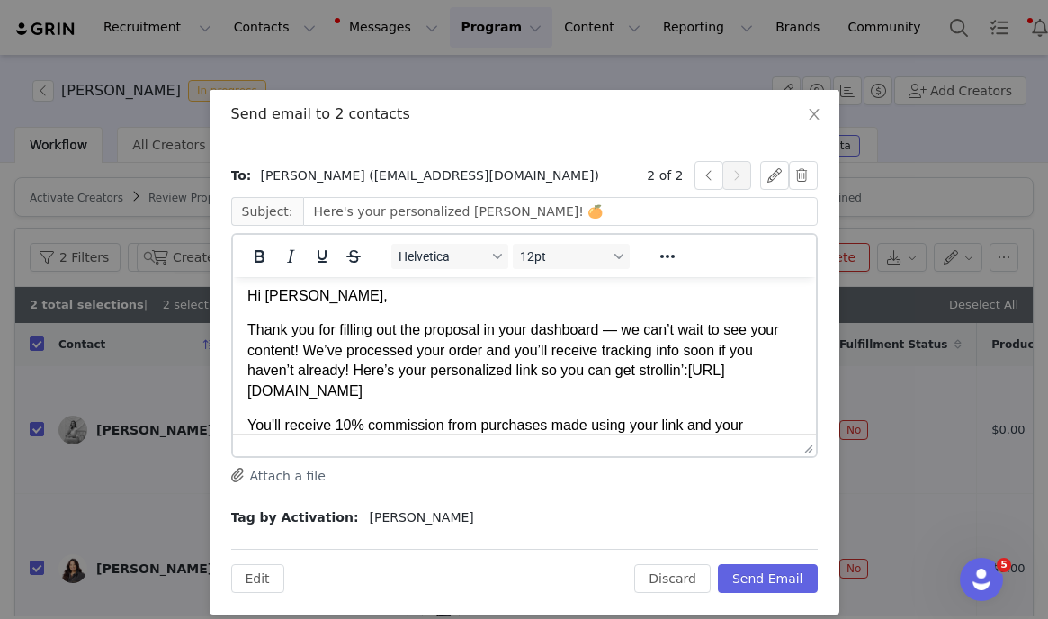
scroll to position [29, 0]
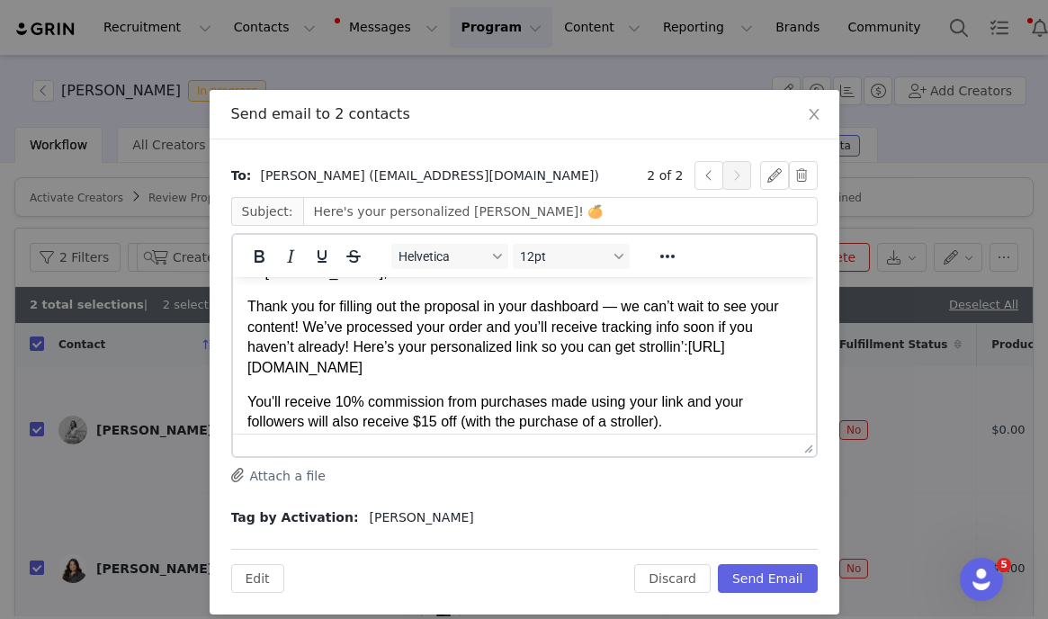
click at [590, 372] on p "Thank you for filling out the proposal in your dashboard — we can’t wait to see…" at bounding box center [524, 337] width 554 height 81
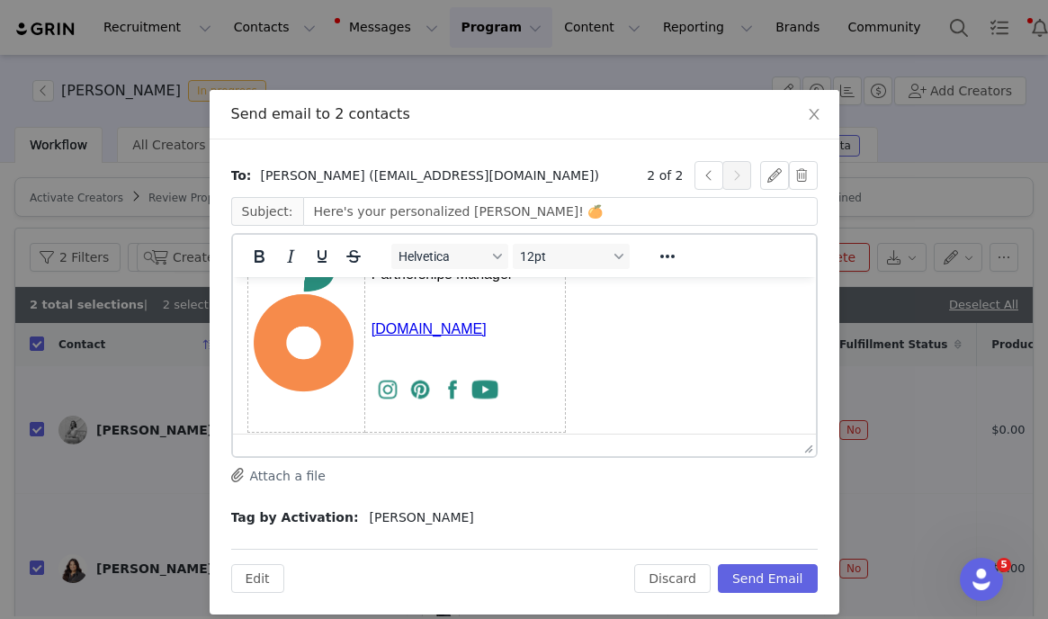
scroll to position [1, 0]
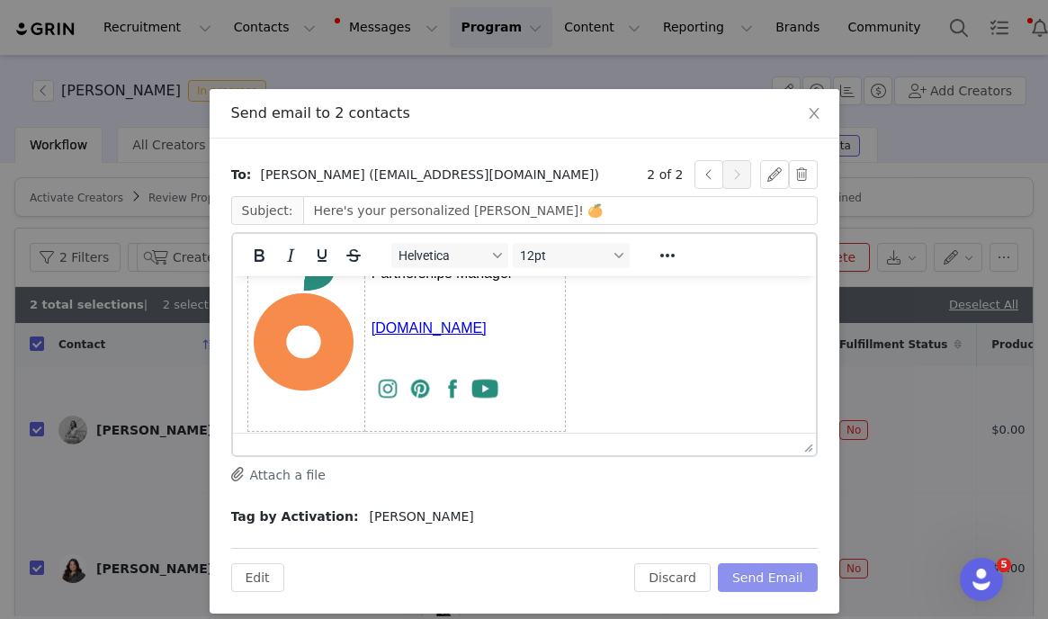
click at [766, 573] on button "Send Email" at bounding box center [768, 577] width 100 height 29
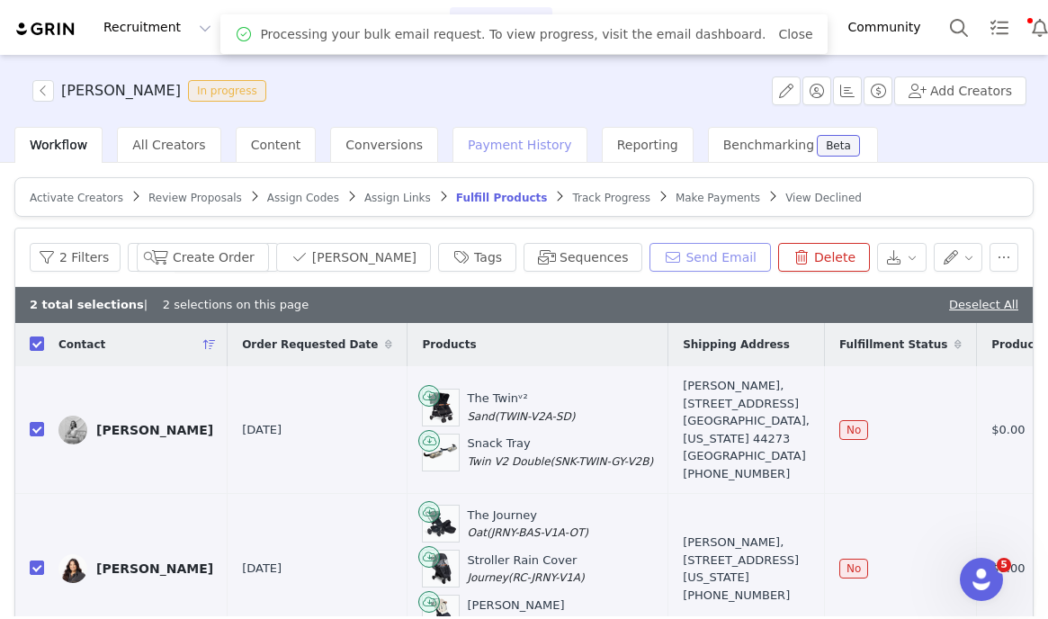
scroll to position [0, 0]
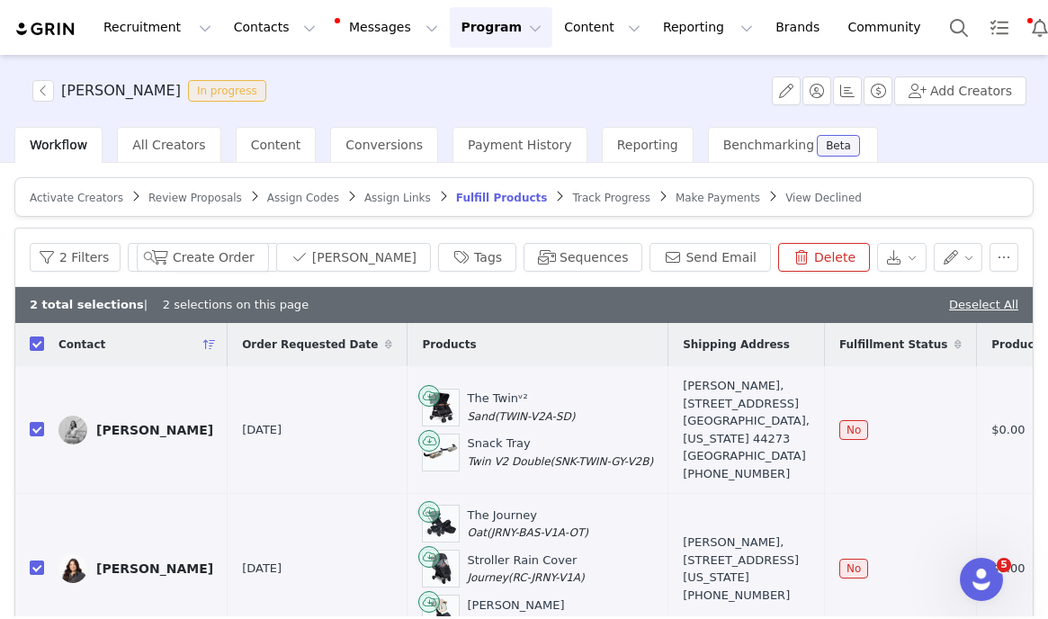
click at [292, 192] on span "Assign Codes" at bounding box center [303, 198] width 72 height 13
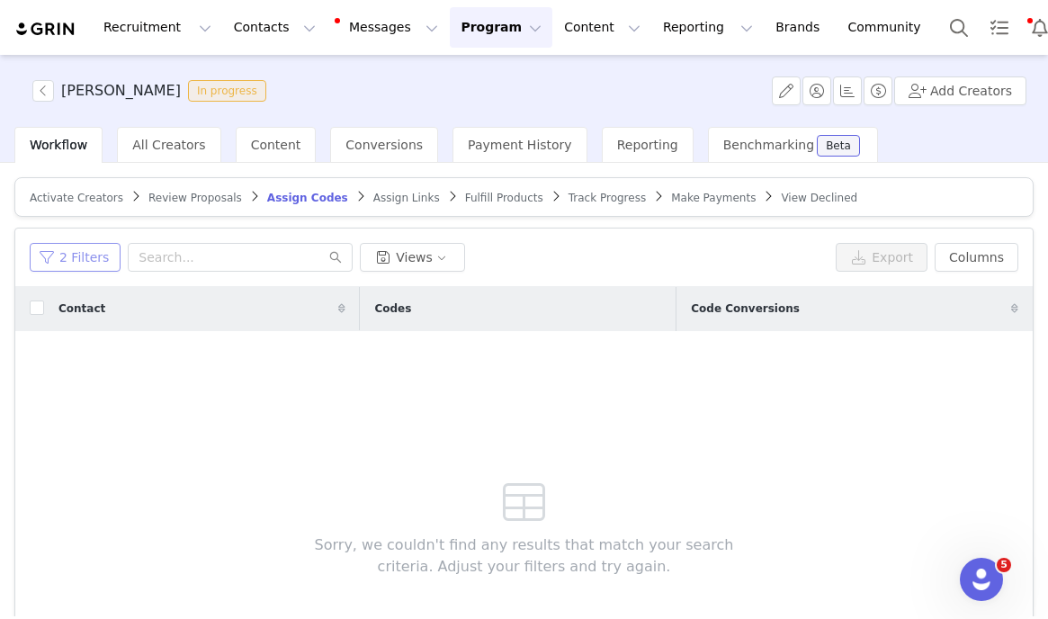
click at [92, 265] on button "2 Filters" at bounding box center [75, 257] width 91 height 29
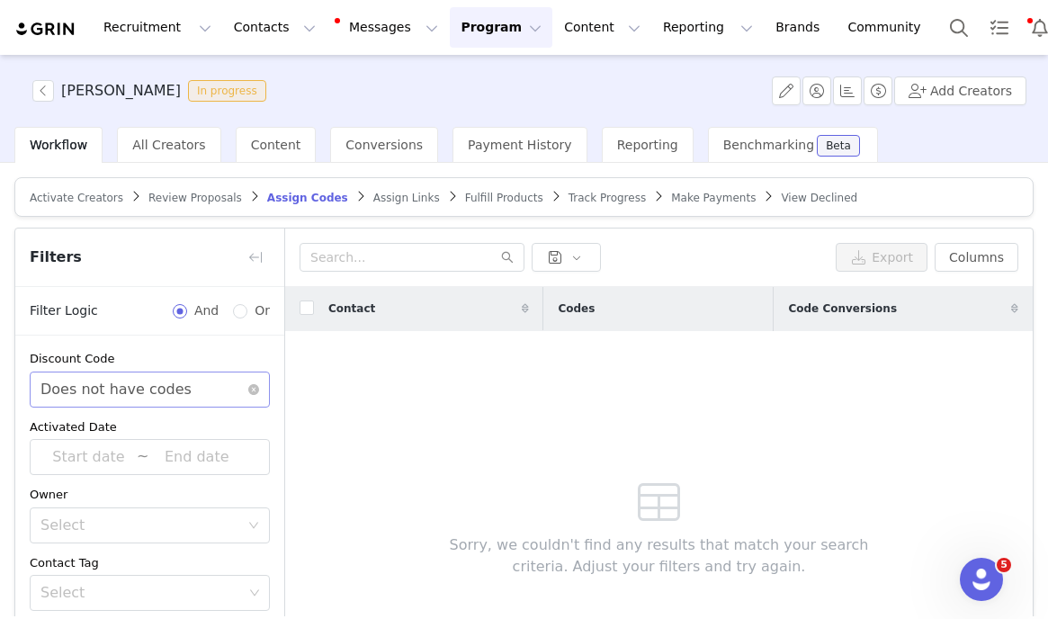
click at [80, 376] on div "Does not have codes" at bounding box center [115, 390] width 151 height 34
click at [71, 433] on li "Has codes" at bounding box center [150, 428] width 240 height 29
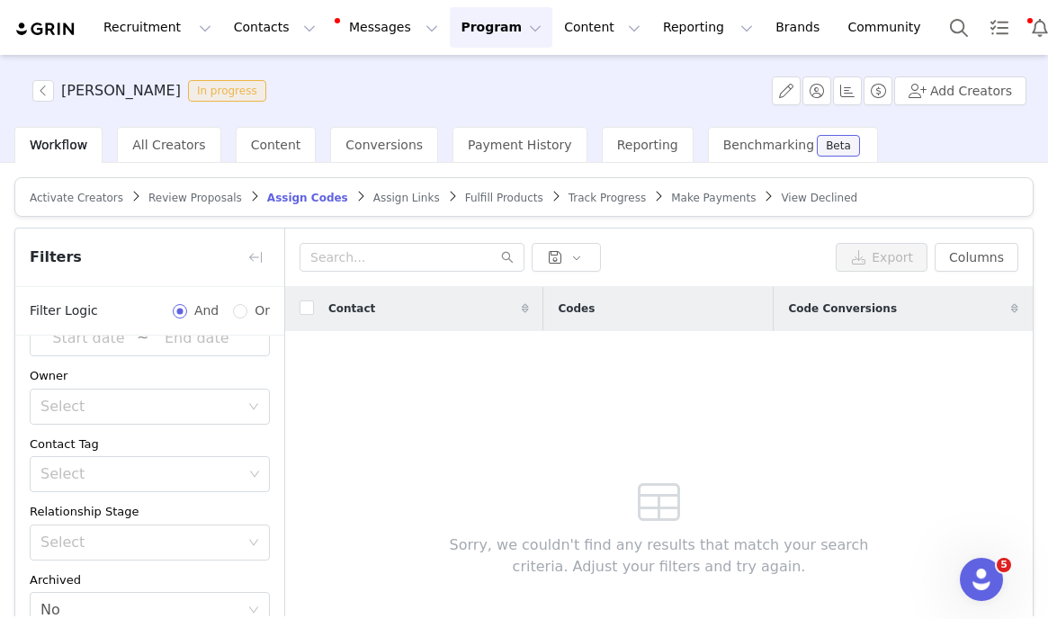
scroll to position [165, 0]
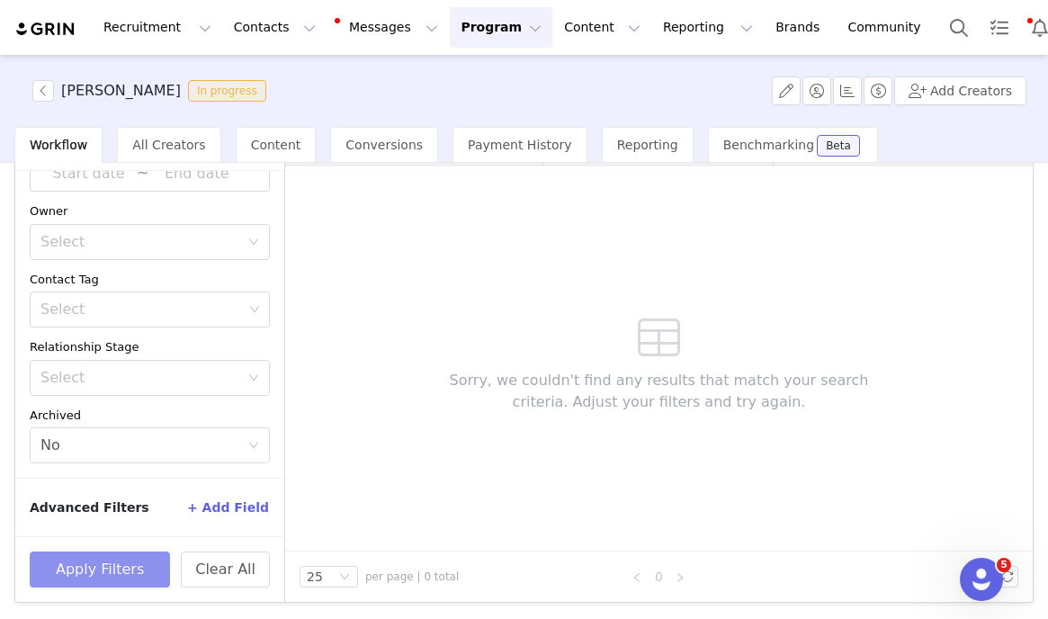
click at [97, 560] on button "Apply Filters" at bounding box center [100, 570] width 140 height 36
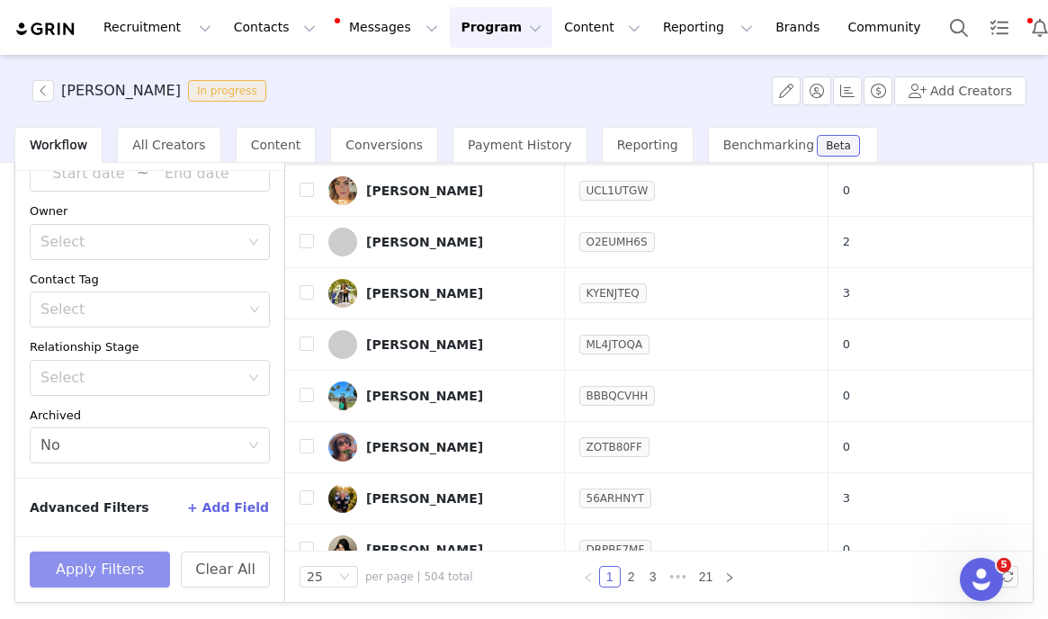
scroll to position [0, 0]
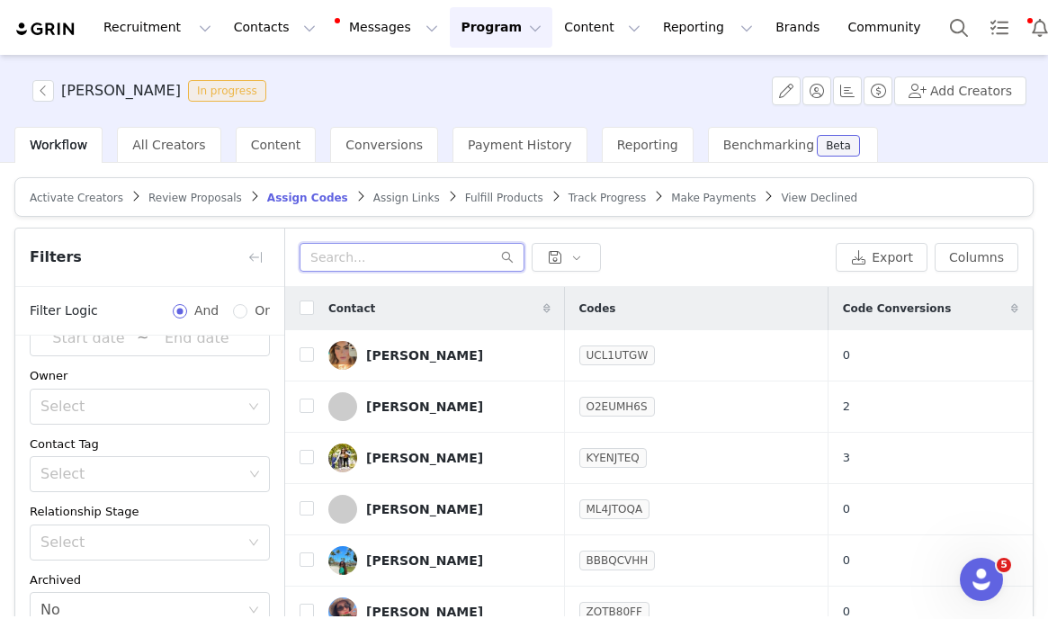
click at [401, 256] on input "text" at bounding box center [412, 257] width 225 height 29
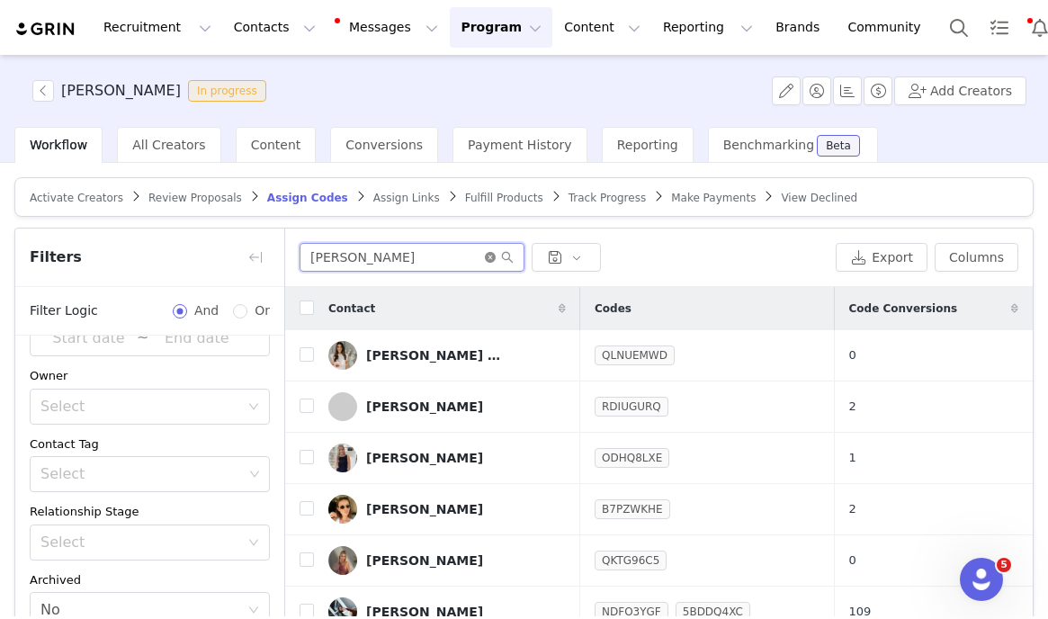
type input "samantha"
click at [489, 253] on icon "icon: close-circle" at bounding box center [490, 257] width 11 height 11
click at [483, 253] on input "text" at bounding box center [412, 257] width 225 height 29
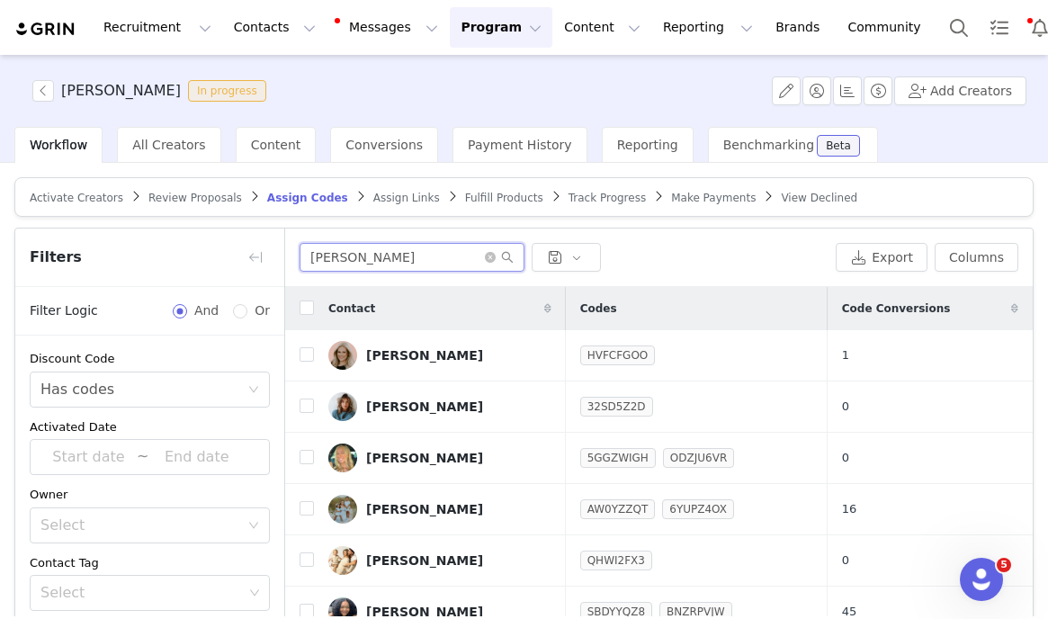
type input "taylor"
click at [479, 31] on button "Program Program" at bounding box center [501, 27] width 103 height 40
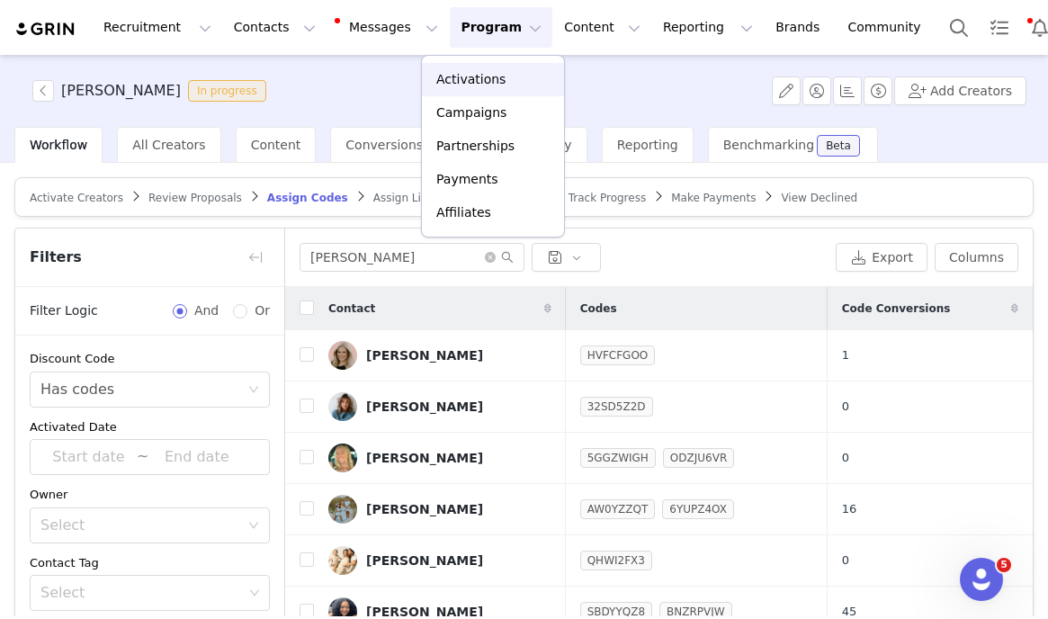
click at [466, 83] on p "Activations" at bounding box center [470, 79] width 69 height 19
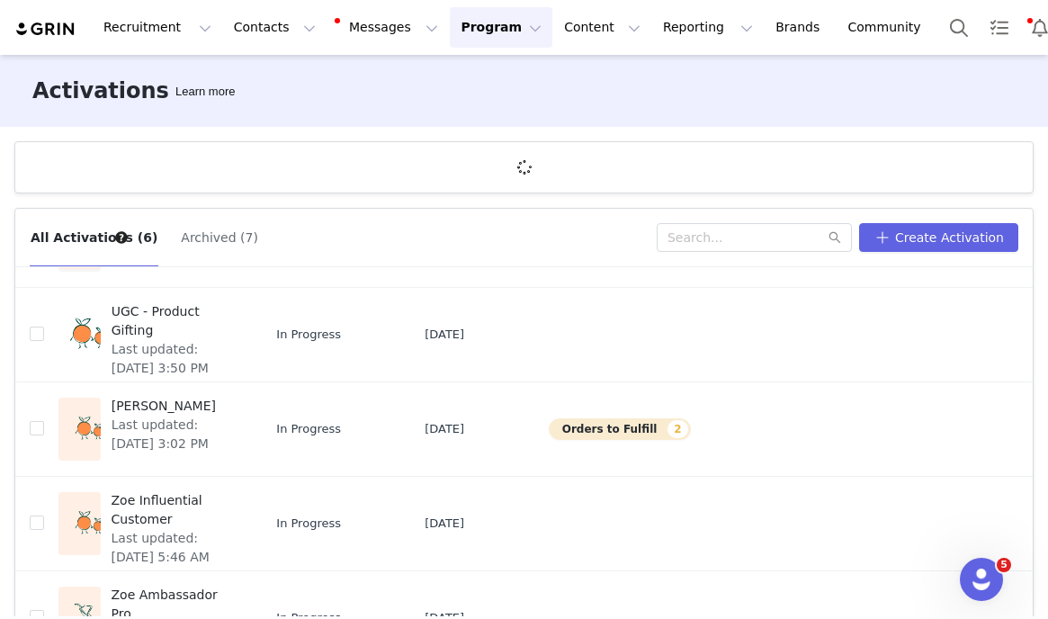
scroll to position [250, 0]
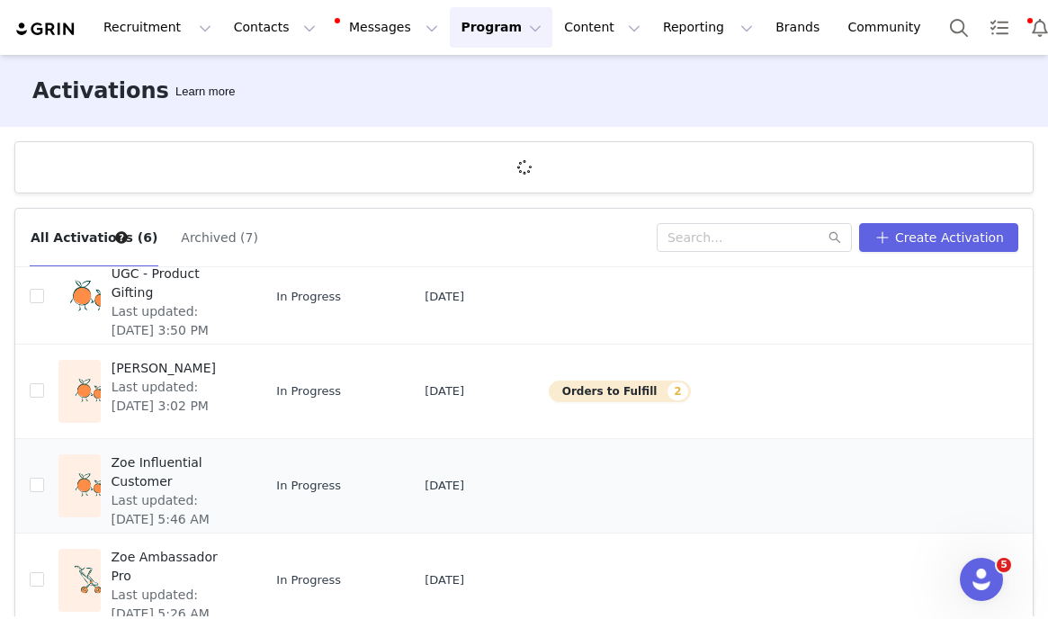
click at [172, 454] on span "Zoe Influential Customer" at bounding box center [175, 473] width 126 height 38
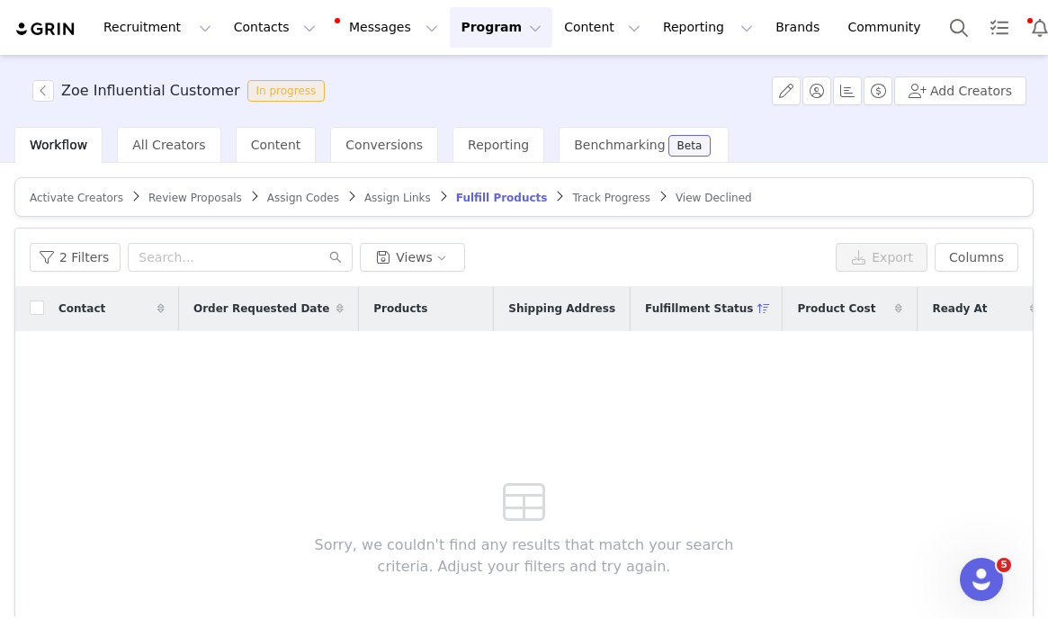
click at [273, 201] on span "Assign Codes" at bounding box center [303, 198] width 72 height 13
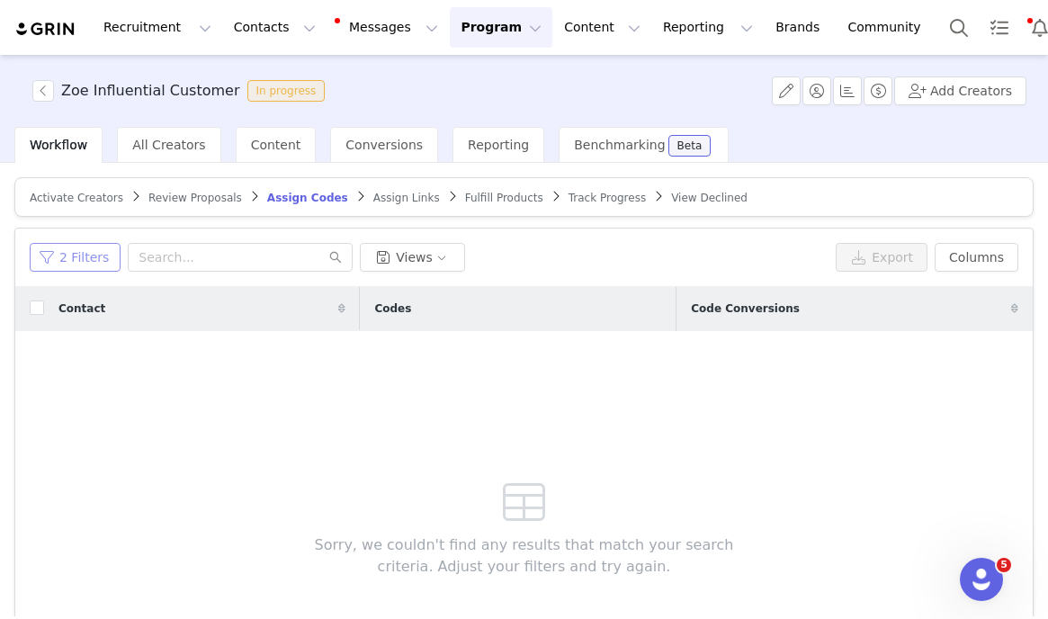
click at [99, 262] on button "2 Filters" at bounding box center [75, 257] width 91 height 29
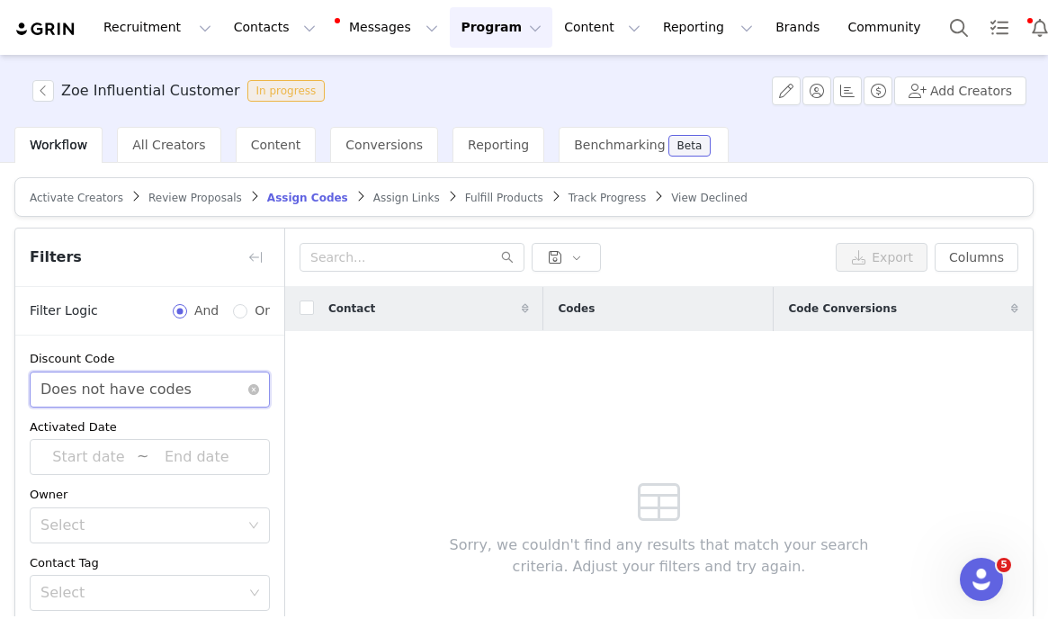
click at [106, 384] on div "Does not have codes" at bounding box center [115, 390] width 151 height 34
click at [103, 423] on li "Has codes" at bounding box center [150, 428] width 240 height 29
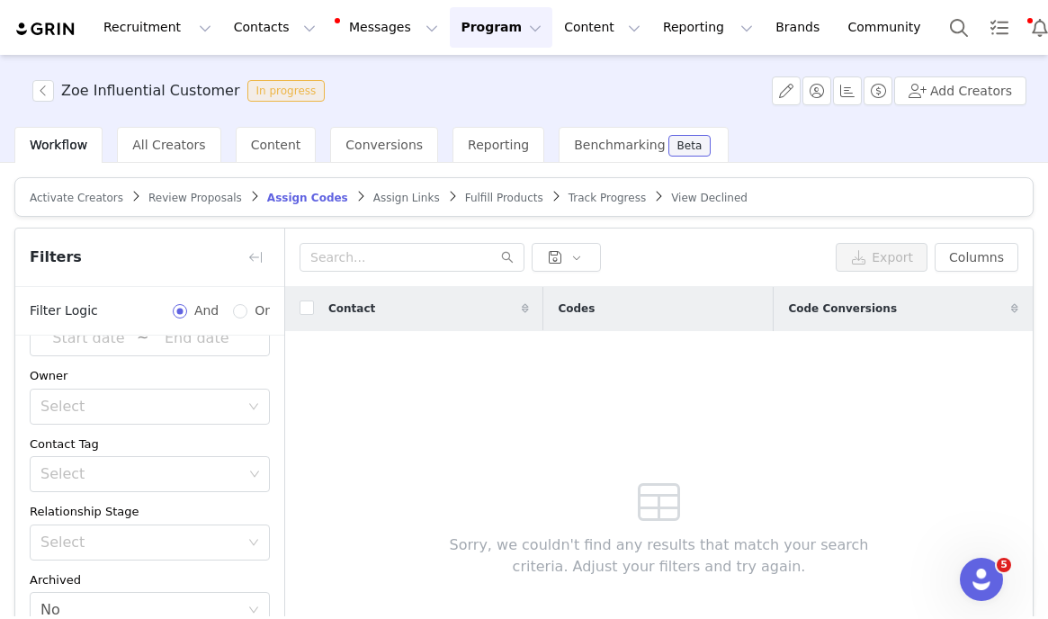
scroll to position [165, 0]
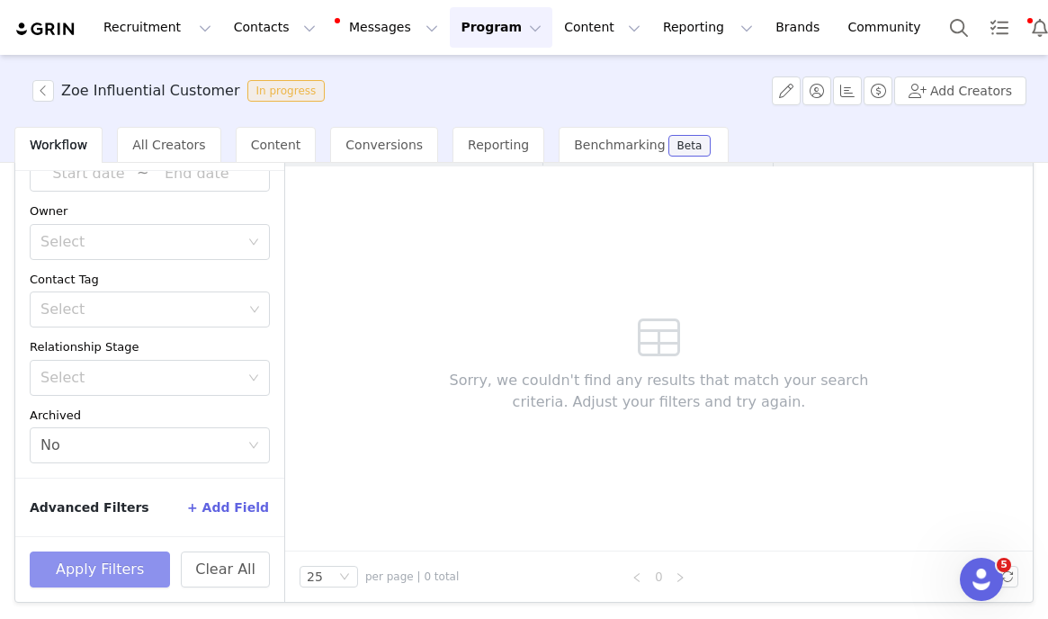
click at [78, 555] on button "Apply Filters" at bounding box center [100, 570] width 140 height 36
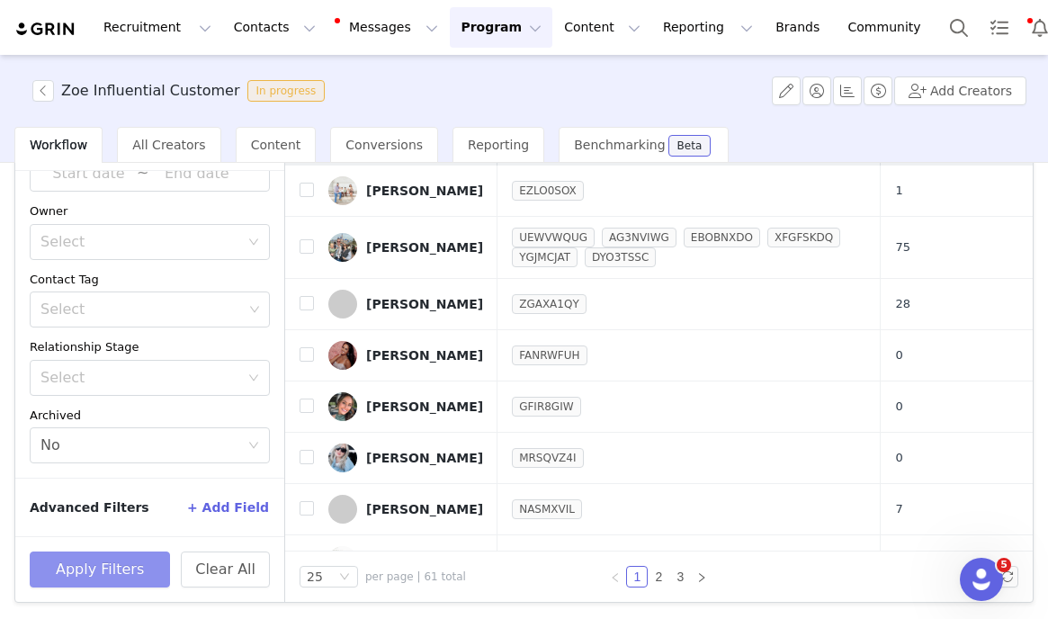
scroll to position [0, 0]
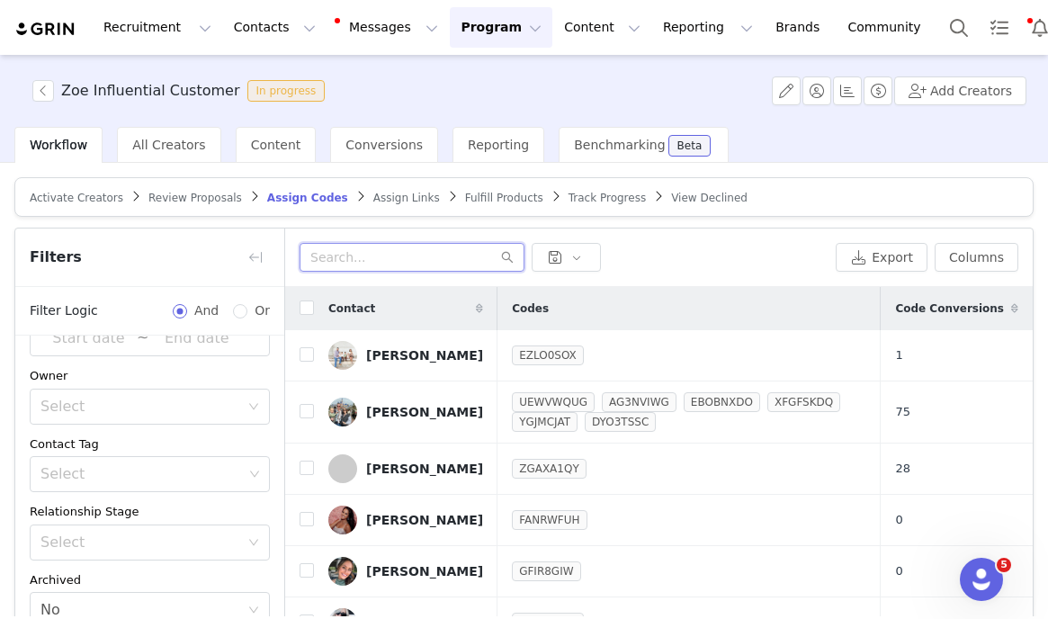
click at [401, 251] on input "text" at bounding box center [412, 257] width 225 height 29
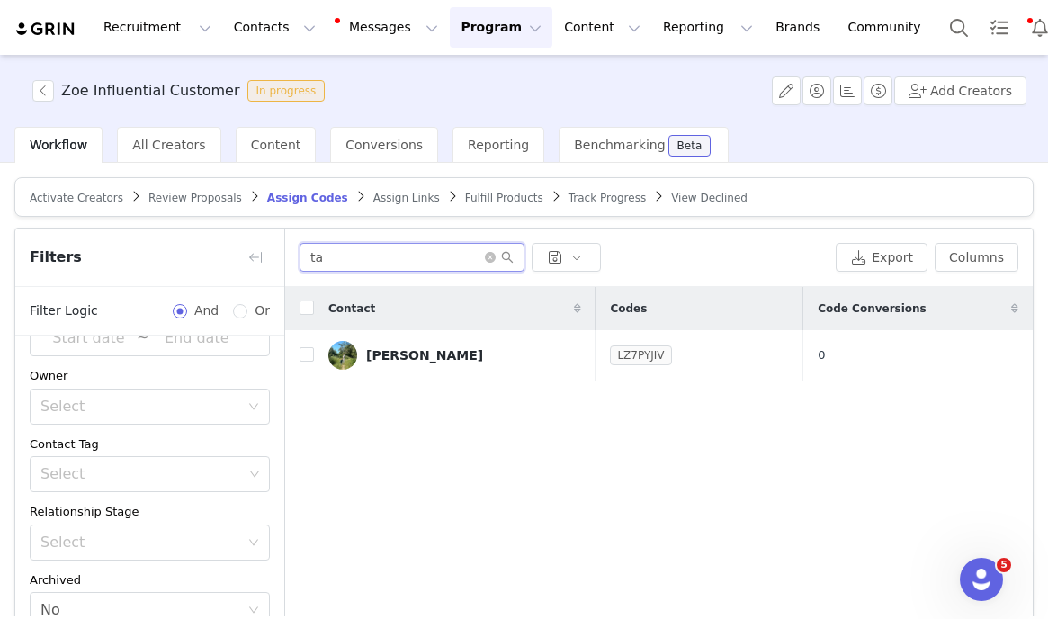
type input "t"
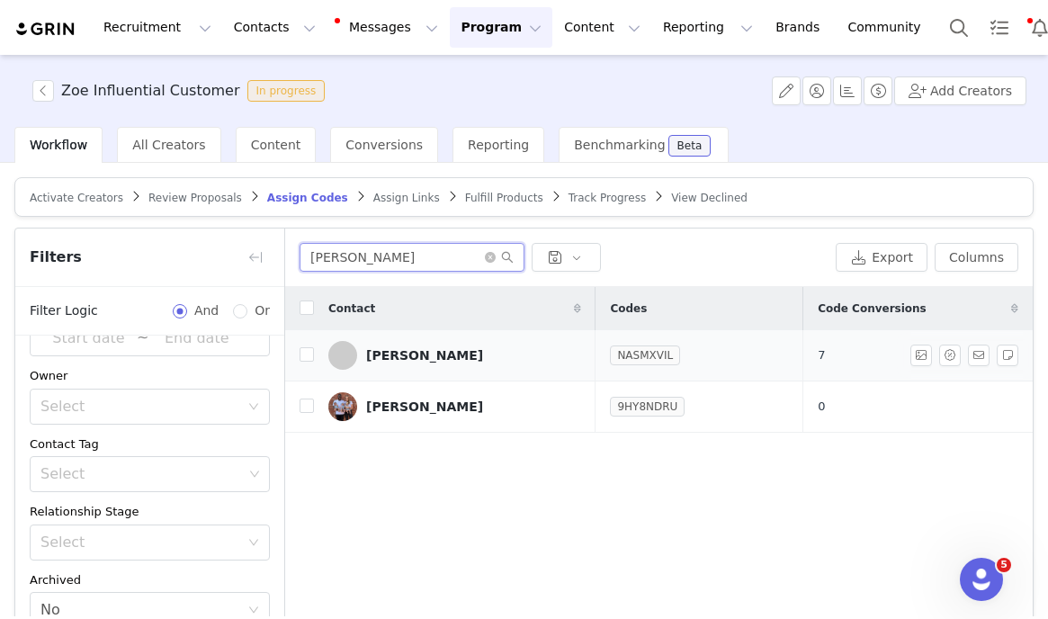
type input "samantha"
click at [656, 369] on td "NASMXVIL" at bounding box center [699, 355] width 207 height 51
click at [652, 360] on link "NASMXVIL" at bounding box center [645, 355] width 70 height 18
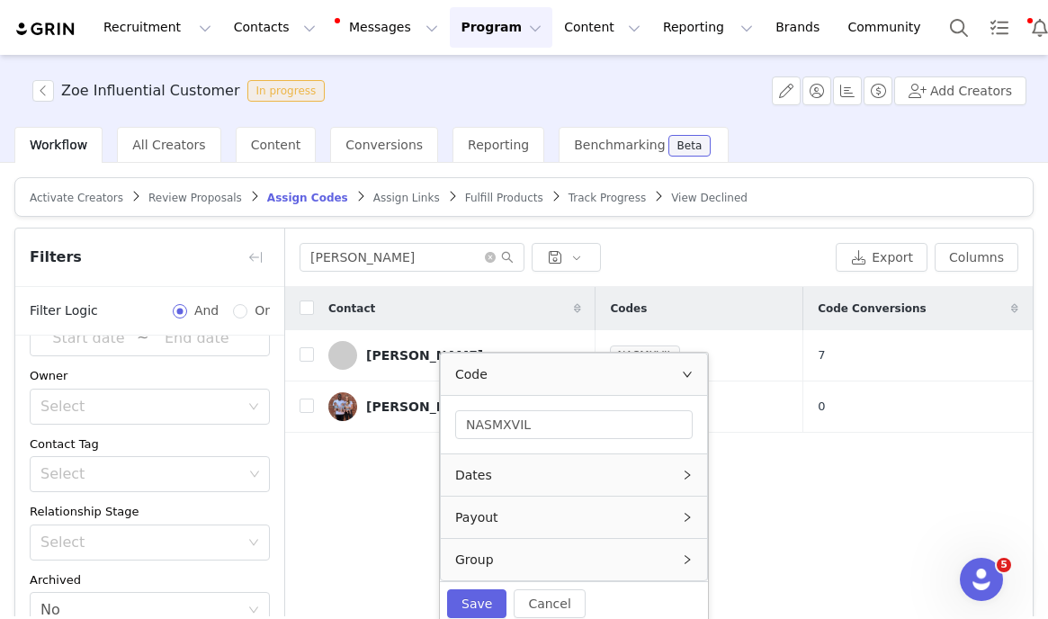
click at [587, 472] on div "Dates" at bounding box center [574, 474] width 266 height 41
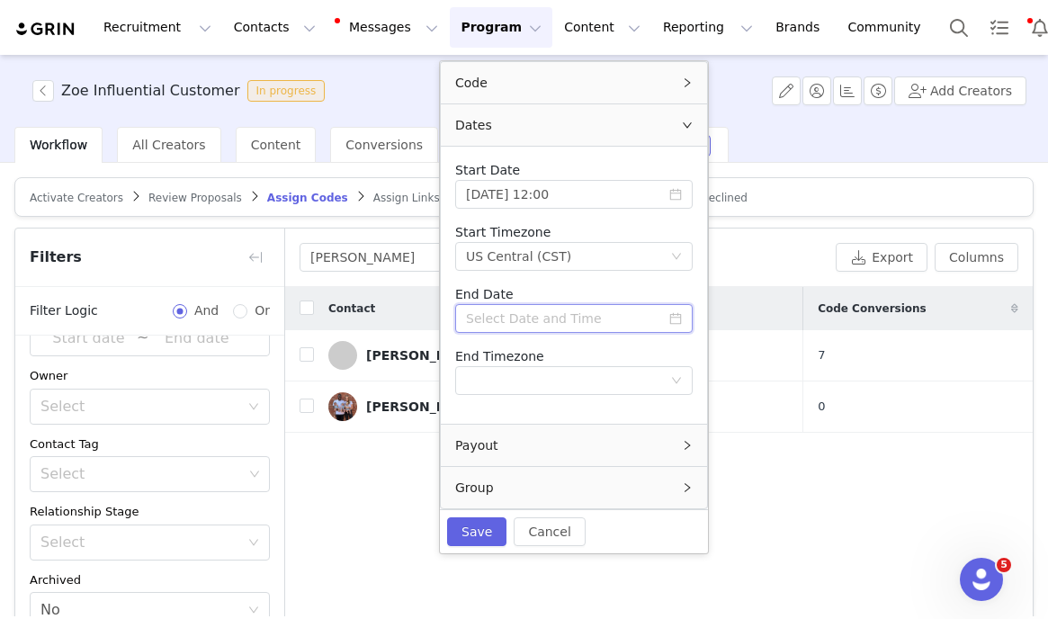
click at [502, 320] on input at bounding box center [574, 318] width 238 height 29
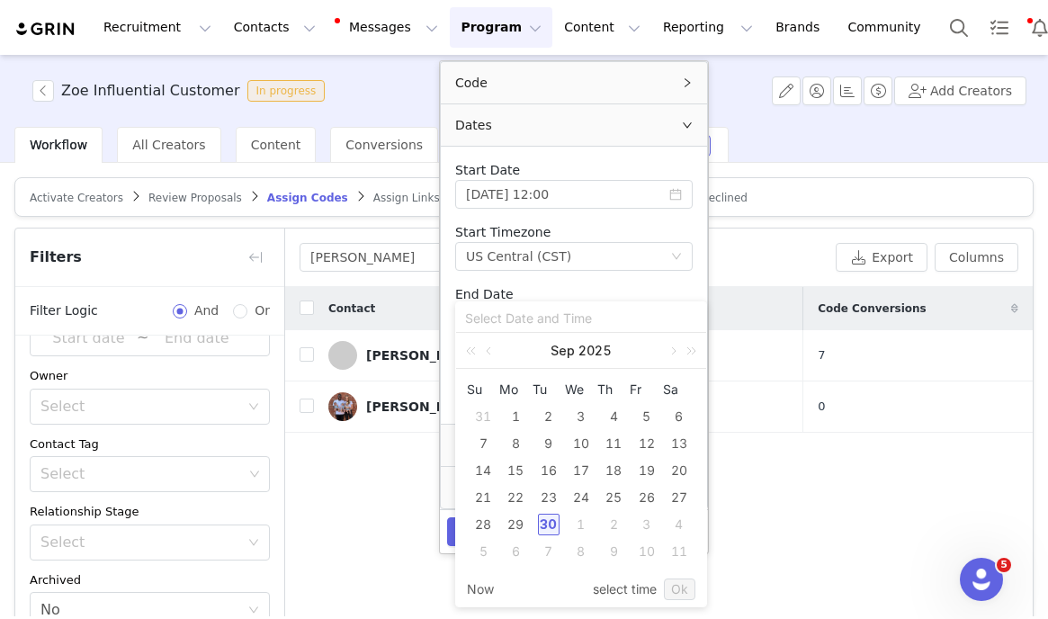
click at [544, 514] on div "30" at bounding box center [549, 525] width 22 height 22
type input "Sep 30 2025 12:01"
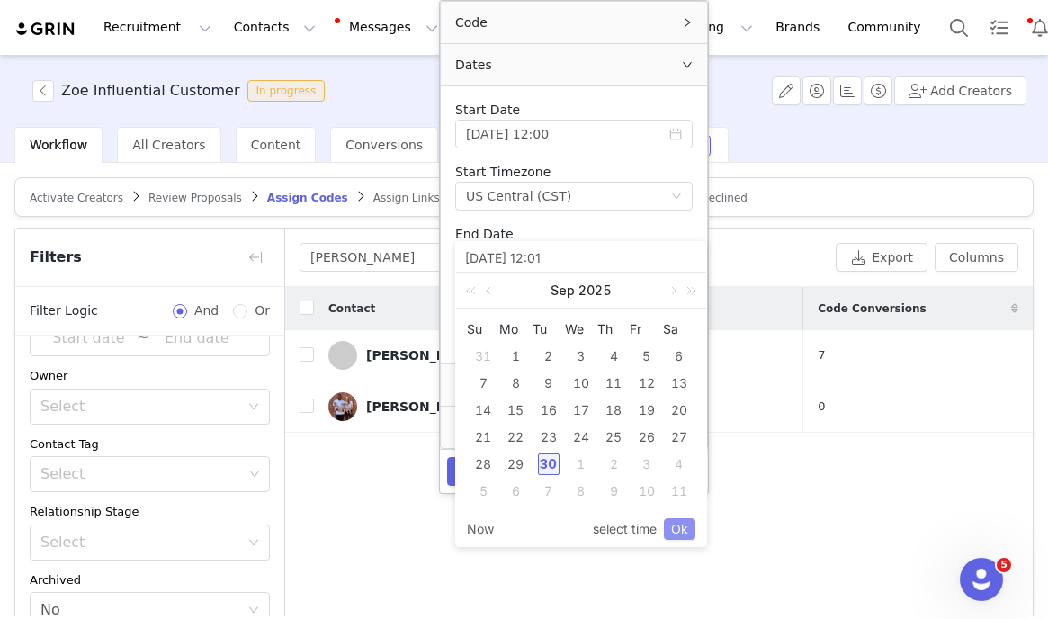
click at [677, 532] on link "Ok" at bounding box center [679, 529] width 31 height 22
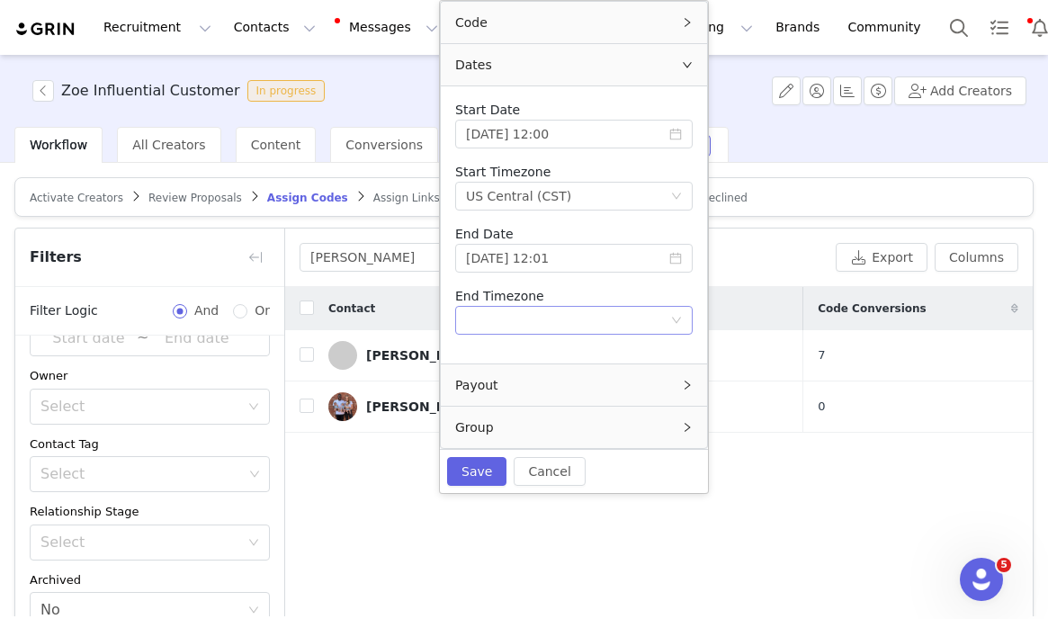
click at [542, 319] on div "Timezone" at bounding box center [568, 320] width 204 height 27
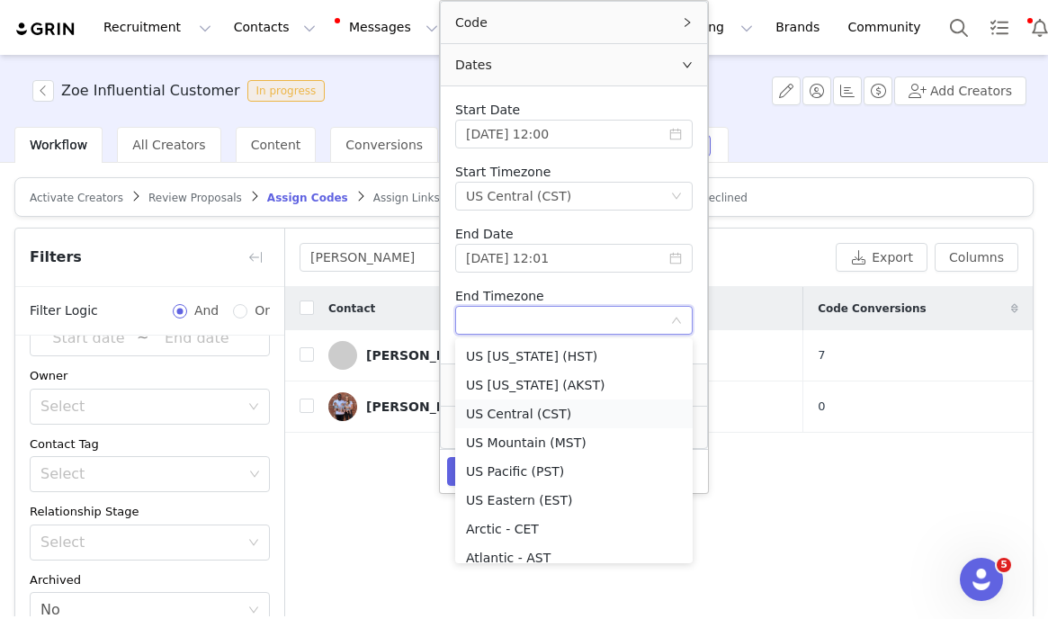
click at [538, 422] on li "US Central (CST)" at bounding box center [574, 414] width 238 height 29
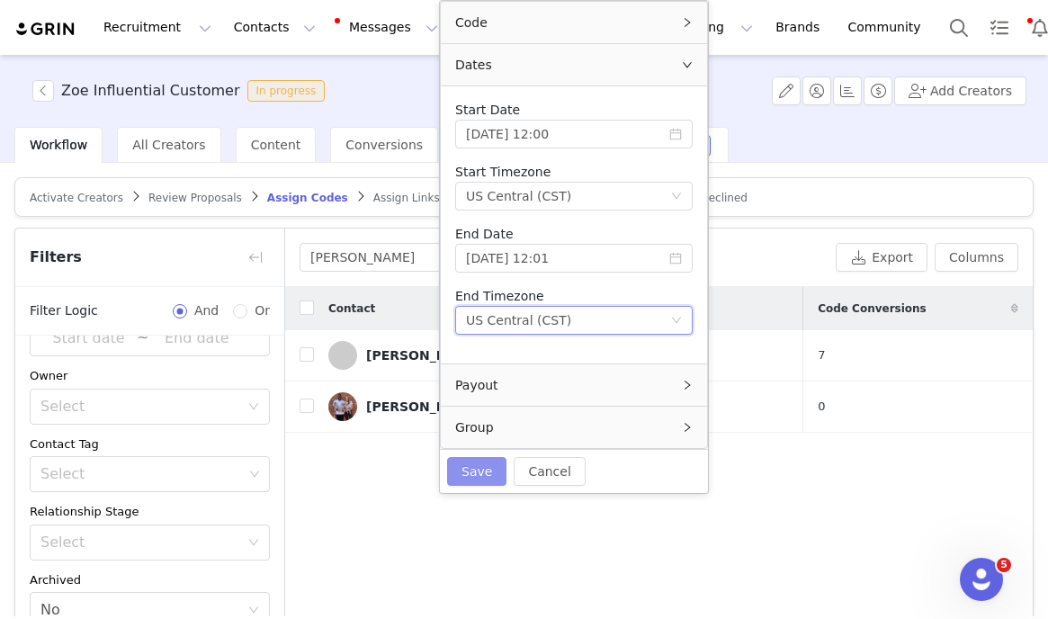
click at [473, 465] on button "Save" at bounding box center [476, 471] width 59 height 29
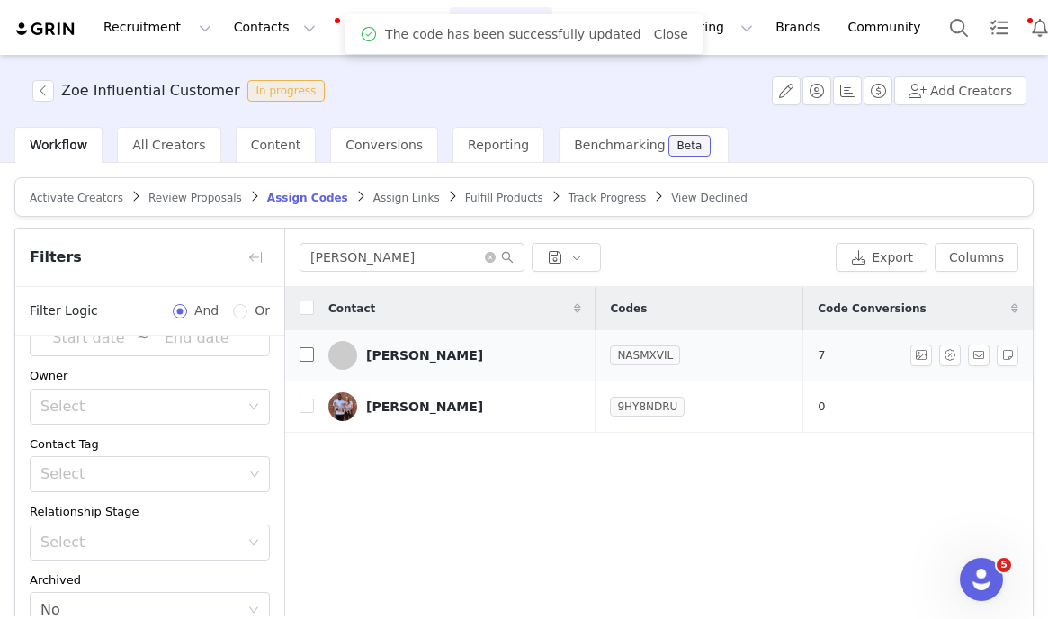
click at [307, 354] on input "checkbox" at bounding box center [307, 354] width 14 height 14
checkbox input "true"
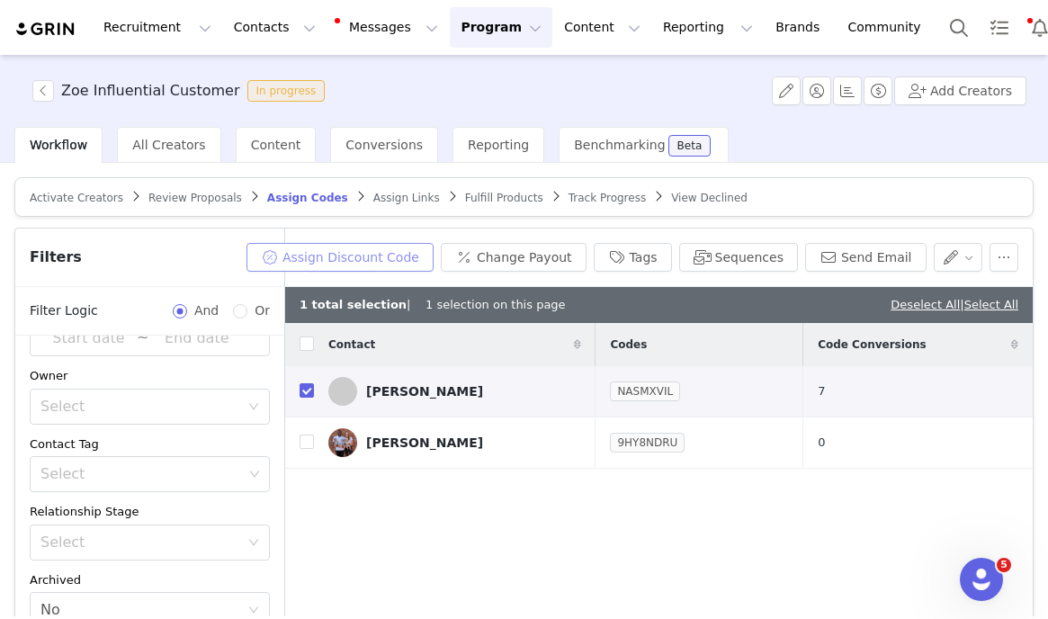
click at [390, 259] on button "Assign Discount Code" at bounding box center [340, 257] width 187 height 29
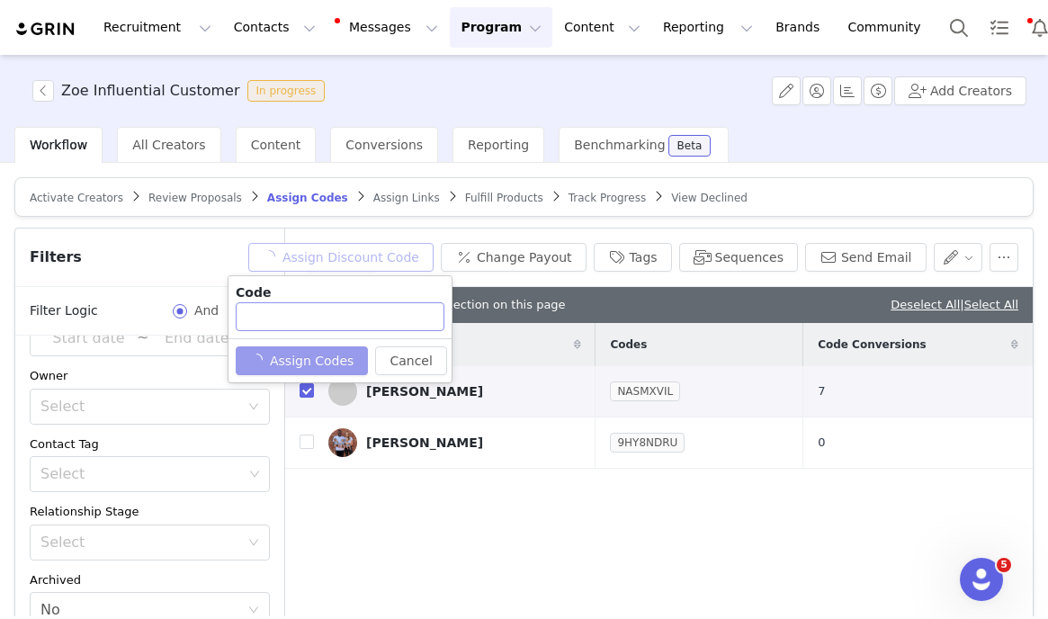
type input "KF6DF3LZ"
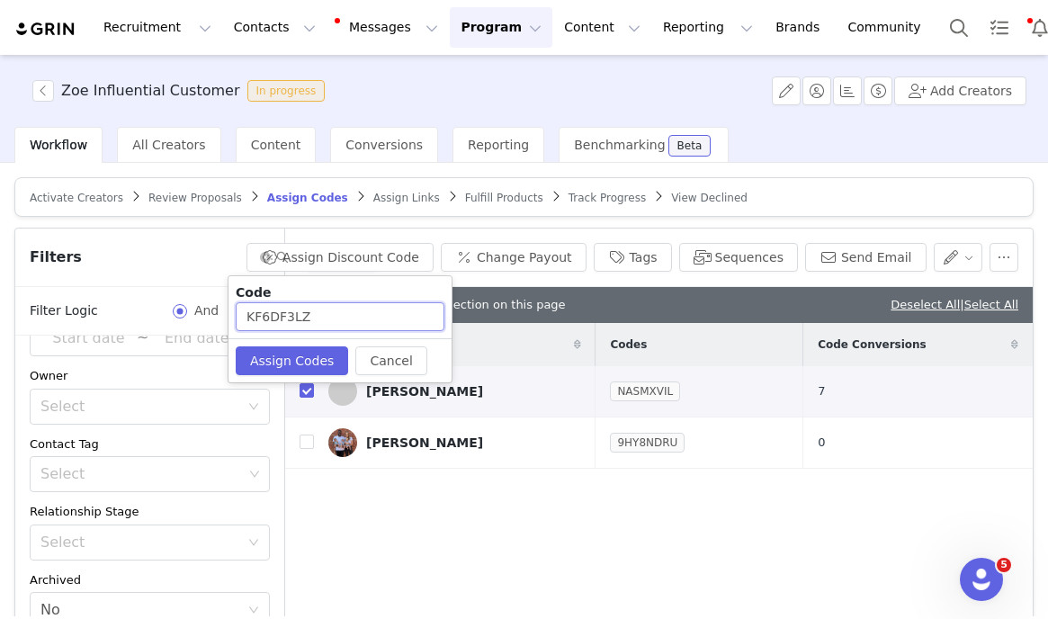
drag, startPoint x: 334, startPoint y: 315, endPoint x: 260, endPoint y: 300, distance: 75.4
click at [260, 300] on div "Code KF6DF3LZ" at bounding box center [340, 307] width 223 height 62
click at [264, 353] on button "Assign Codes" at bounding box center [292, 360] width 112 height 29
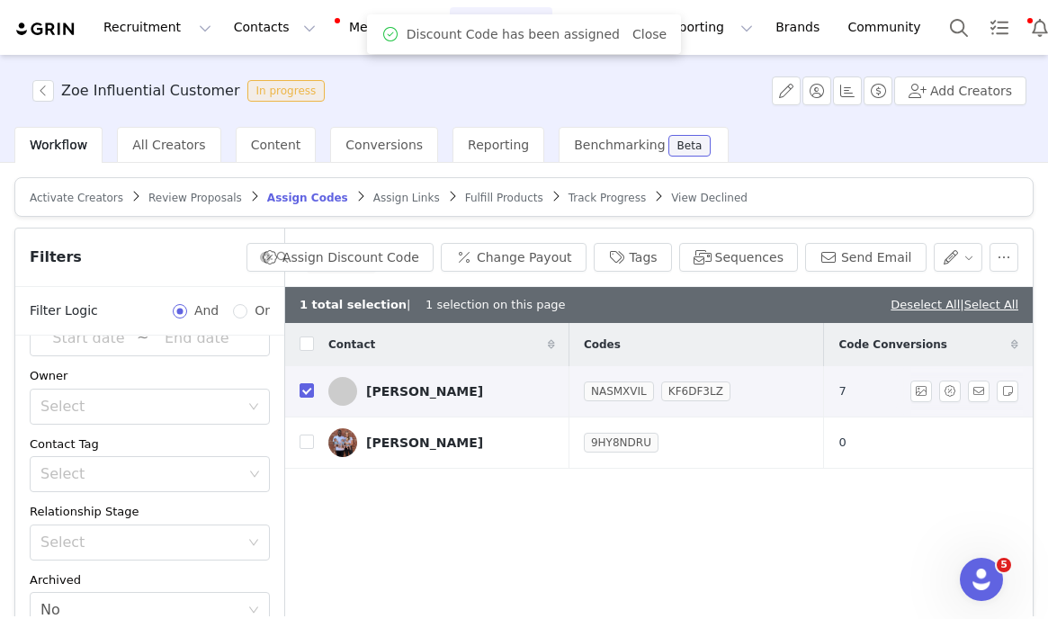
click at [483, 392] on div "[PERSON_NAME]" at bounding box center [424, 391] width 117 height 14
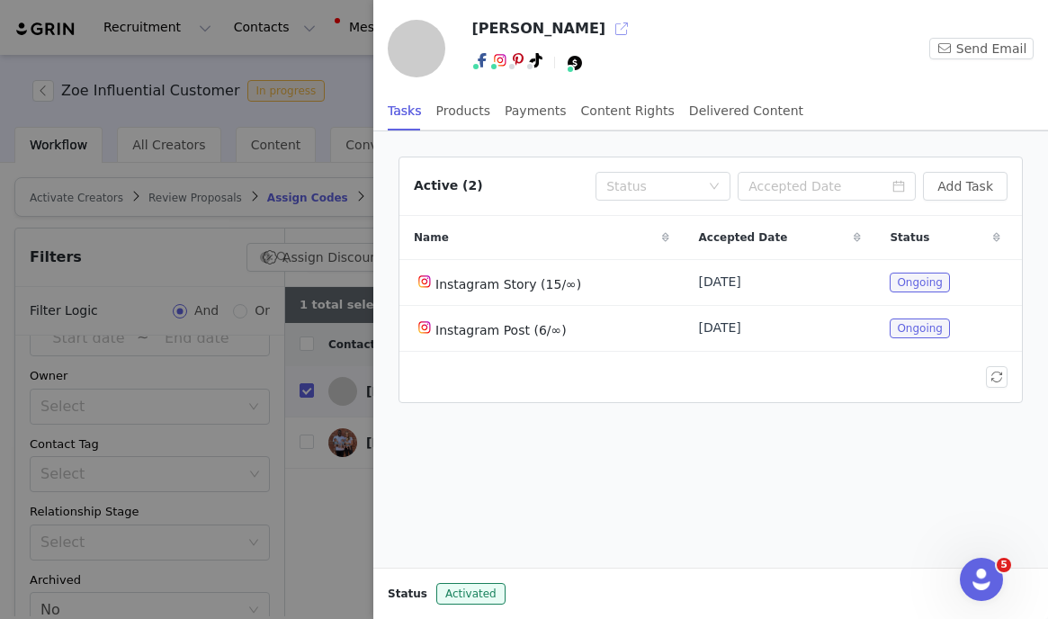
click at [636, 27] on button "button" at bounding box center [621, 28] width 29 height 29
click at [259, 42] on div at bounding box center [524, 309] width 1048 height 619
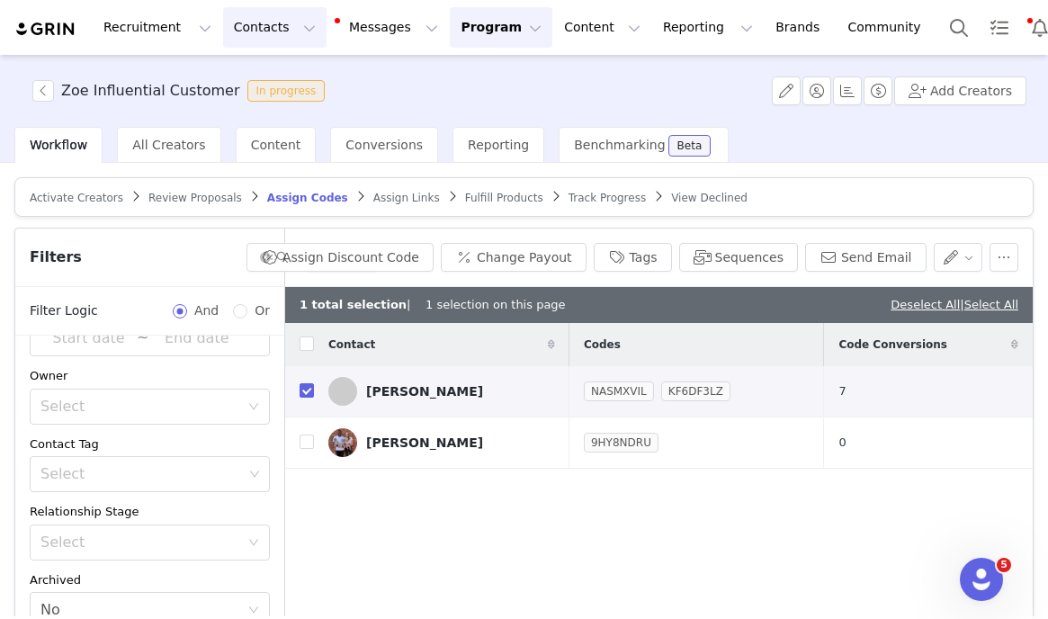
click at [260, 33] on button "Contacts Contacts" at bounding box center [274, 27] width 103 height 40
click at [259, 68] on link "Creators" at bounding box center [282, 79] width 142 height 33
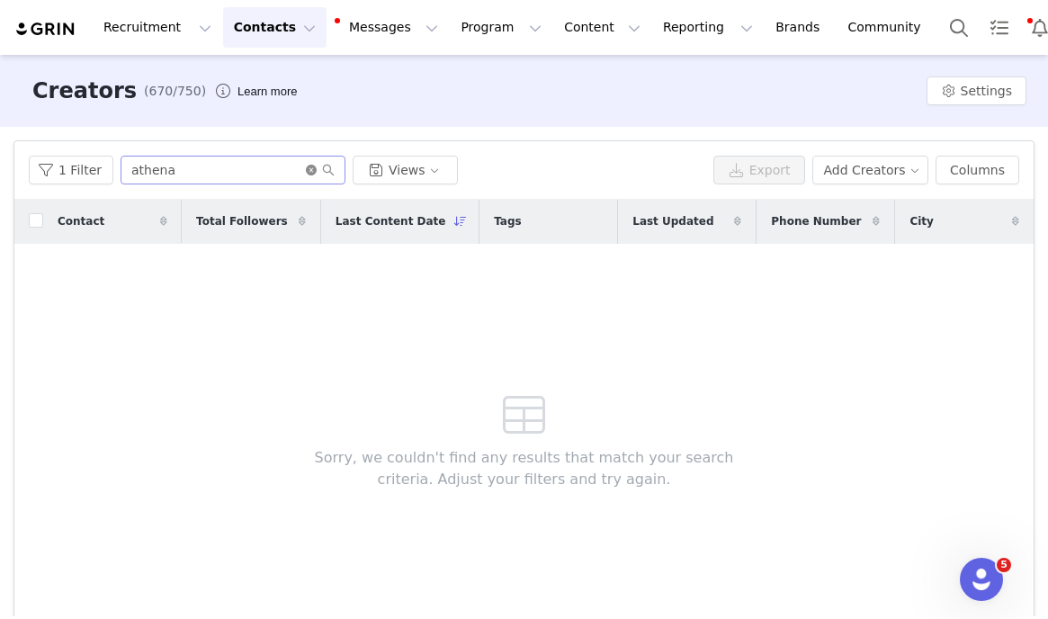
click at [311, 171] on icon "icon: close-circle" at bounding box center [311, 170] width 11 height 11
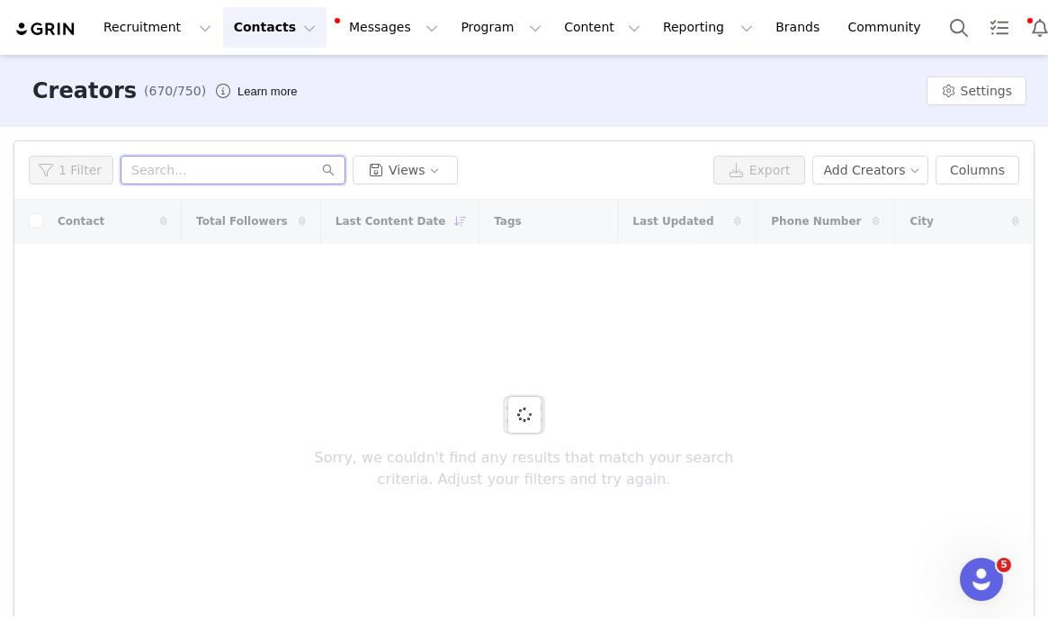
click at [301, 171] on input "text" at bounding box center [233, 170] width 225 height 29
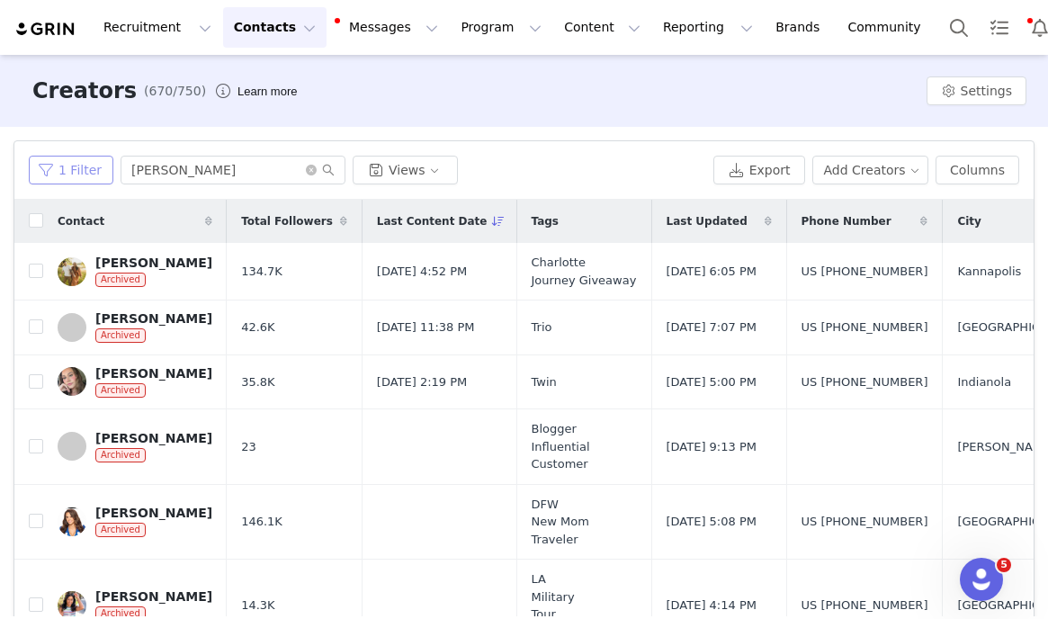
click at [86, 171] on button "1 Filter" at bounding box center [71, 170] width 85 height 29
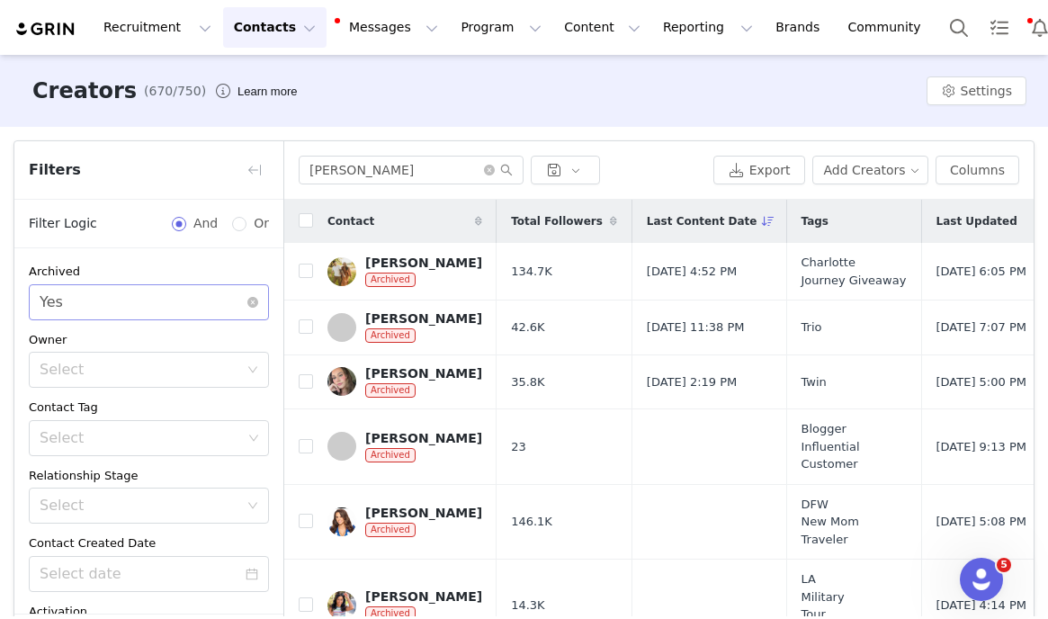
click at [83, 304] on div "Select Yes" at bounding box center [143, 302] width 207 height 34
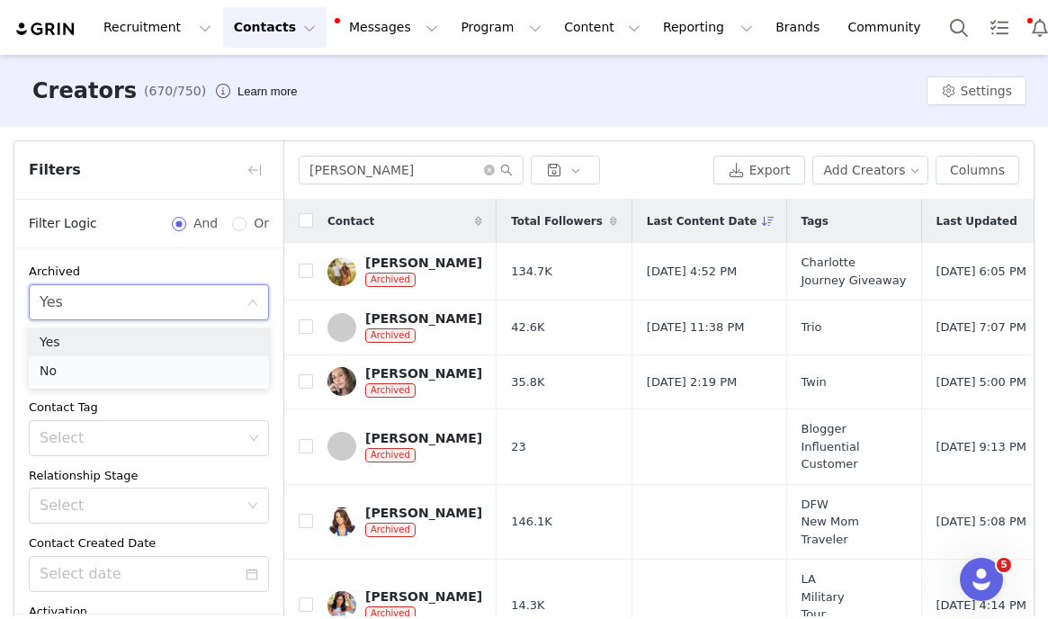
click at [79, 364] on li "No" at bounding box center [149, 370] width 240 height 29
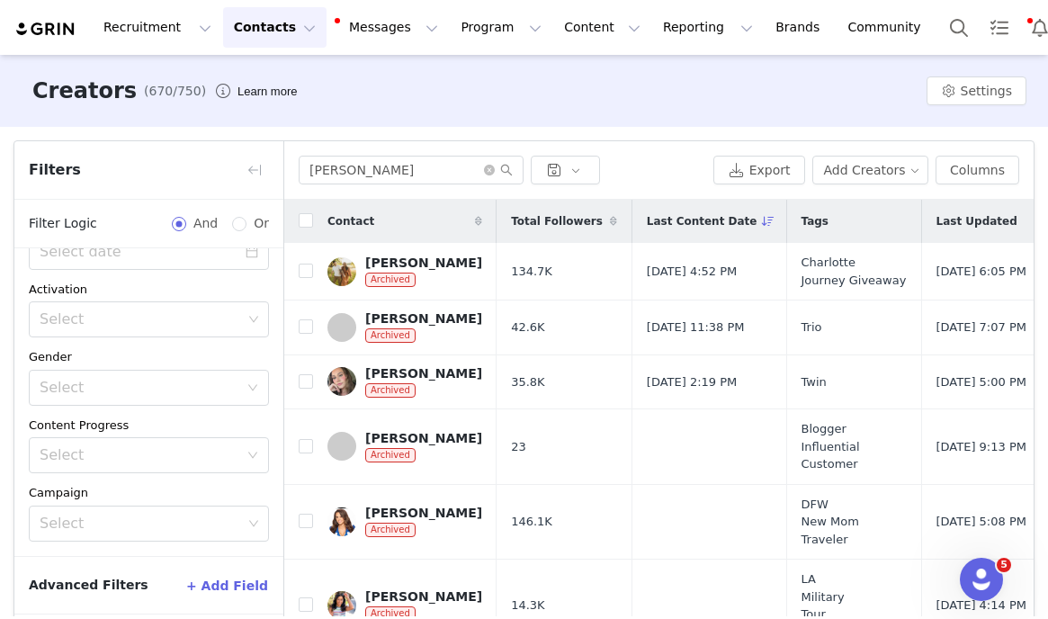
scroll to position [77, 0]
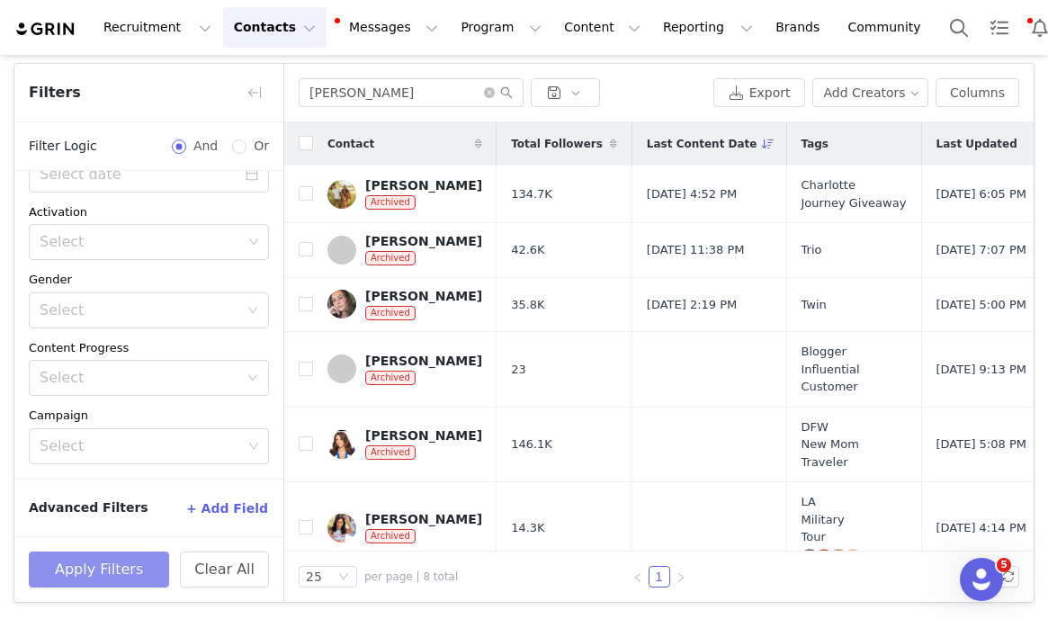
click at [58, 561] on button "Apply Filters" at bounding box center [99, 570] width 140 height 36
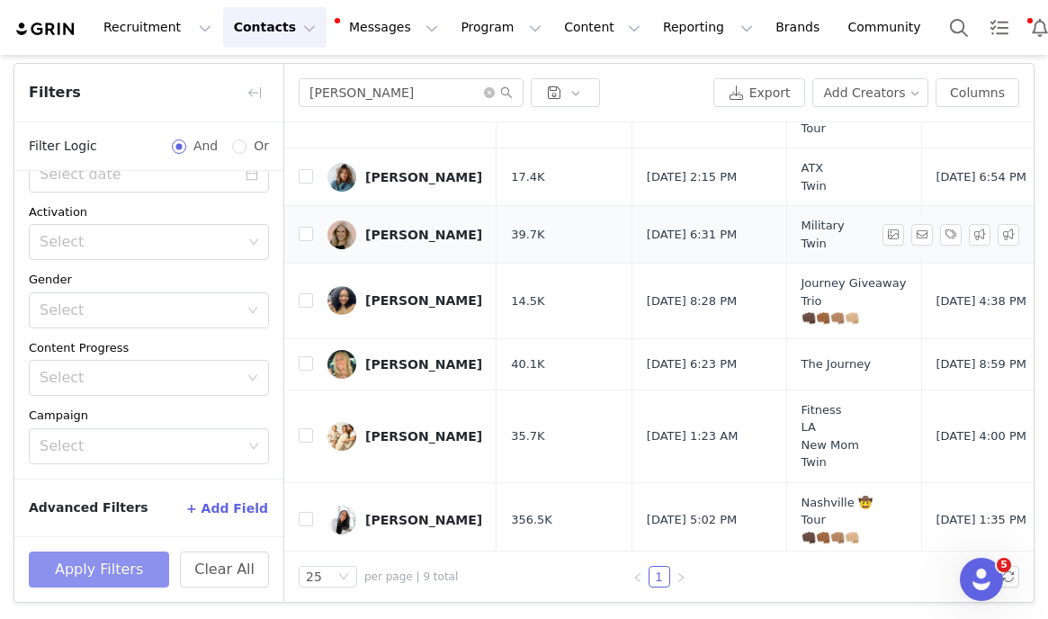
scroll to position [238, 0]
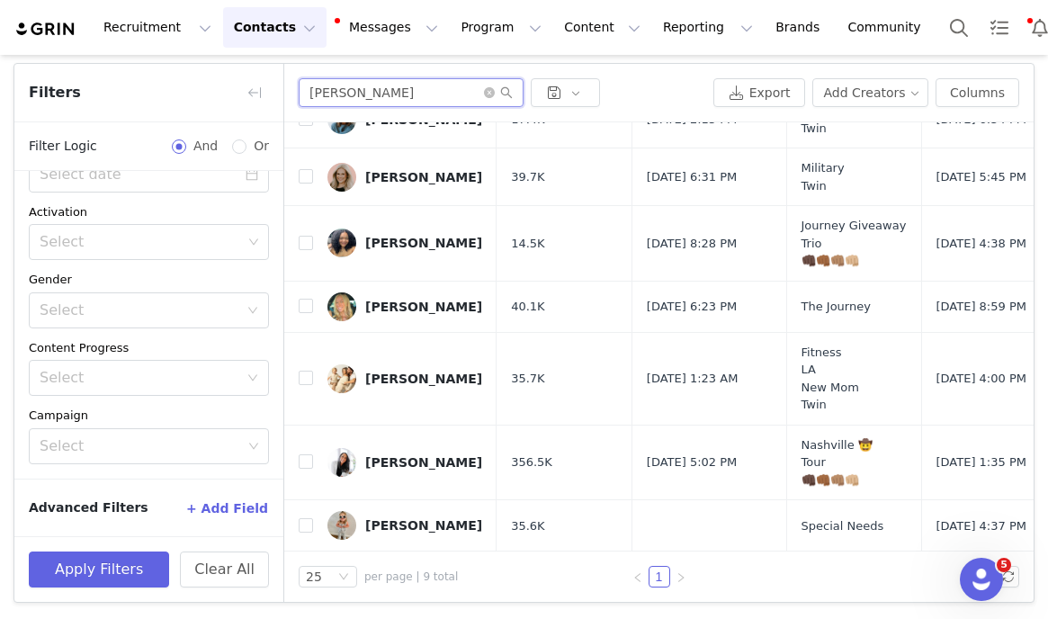
click at [362, 87] on input "taylor" at bounding box center [411, 92] width 225 height 29
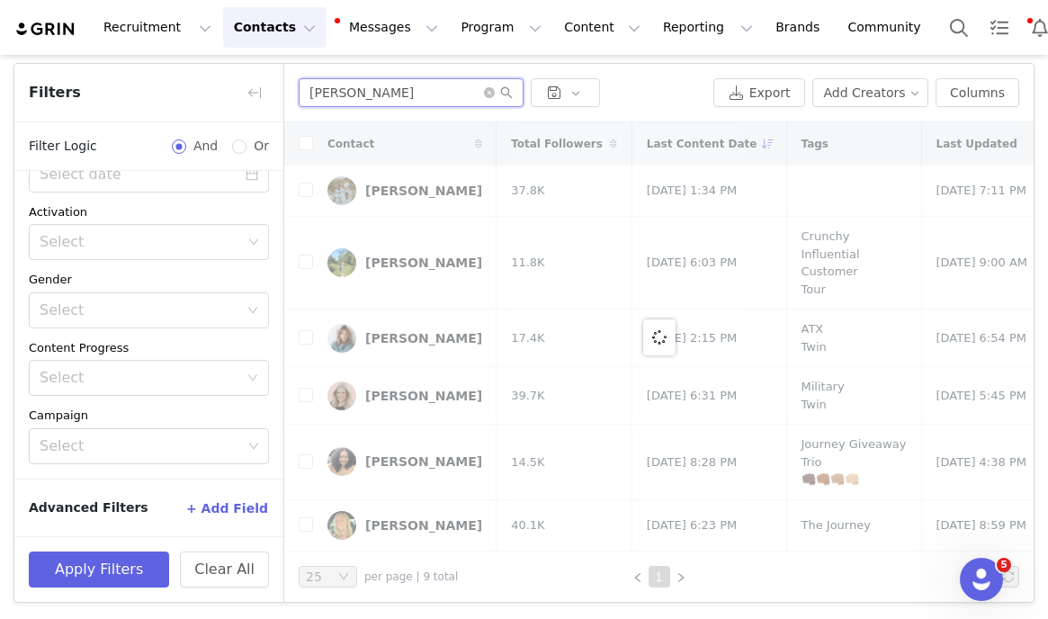
type input "taylor"
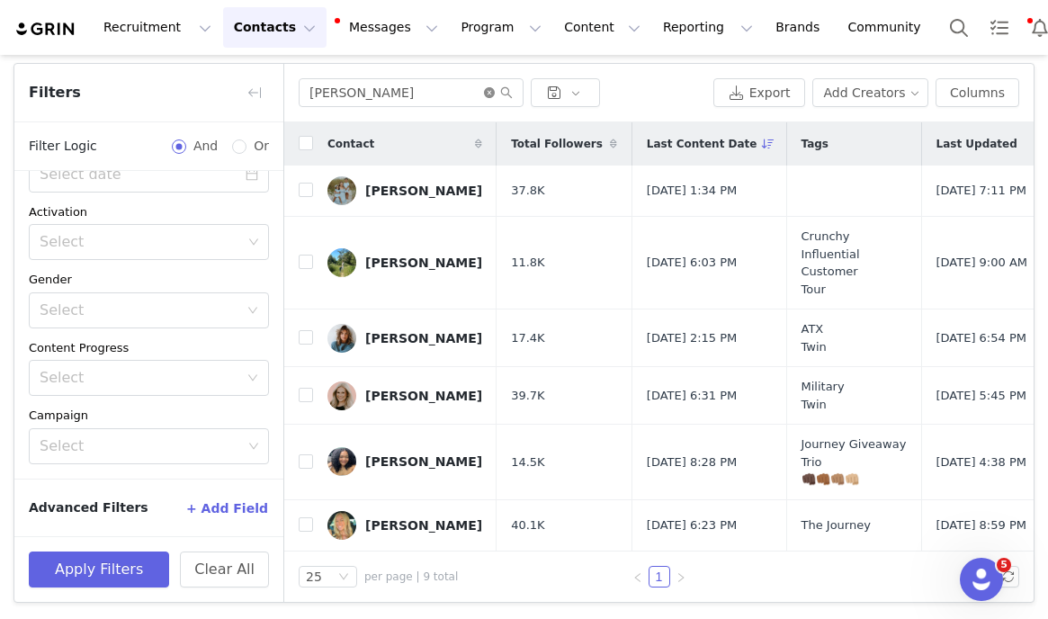
click at [488, 92] on icon "icon: close-circle" at bounding box center [489, 92] width 11 height 11
click at [452, 92] on input "text" at bounding box center [411, 92] width 225 height 29
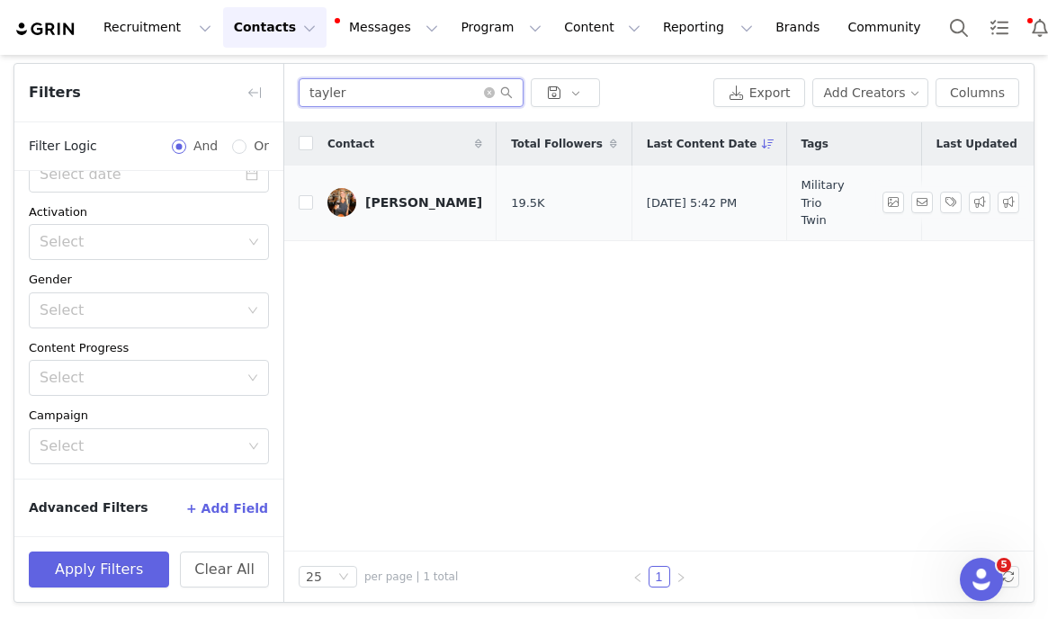
type input "tayler"
click at [415, 189] on link "Tayler Reagan" at bounding box center [405, 202] width 155 height 29
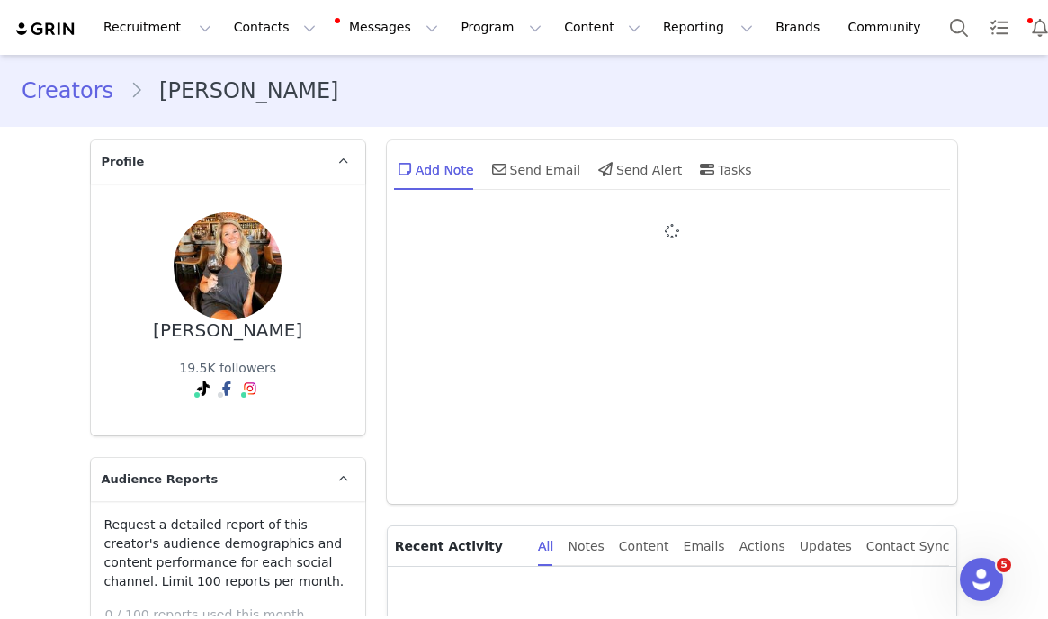
type input "+1 ([GEOGRAPHIC_DATA])"
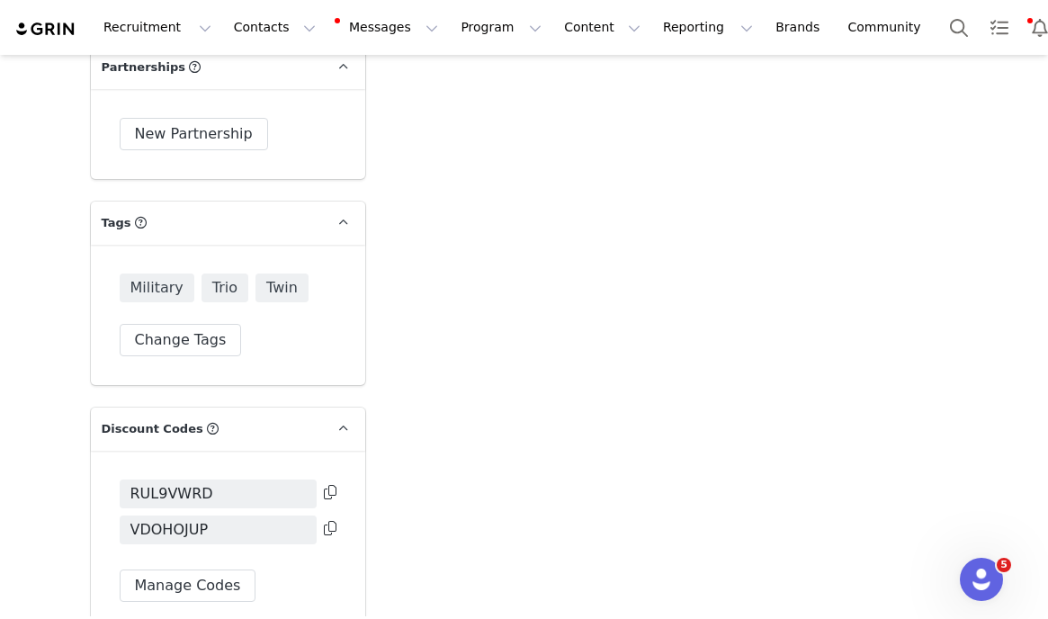
scroll to position [5669, 0]
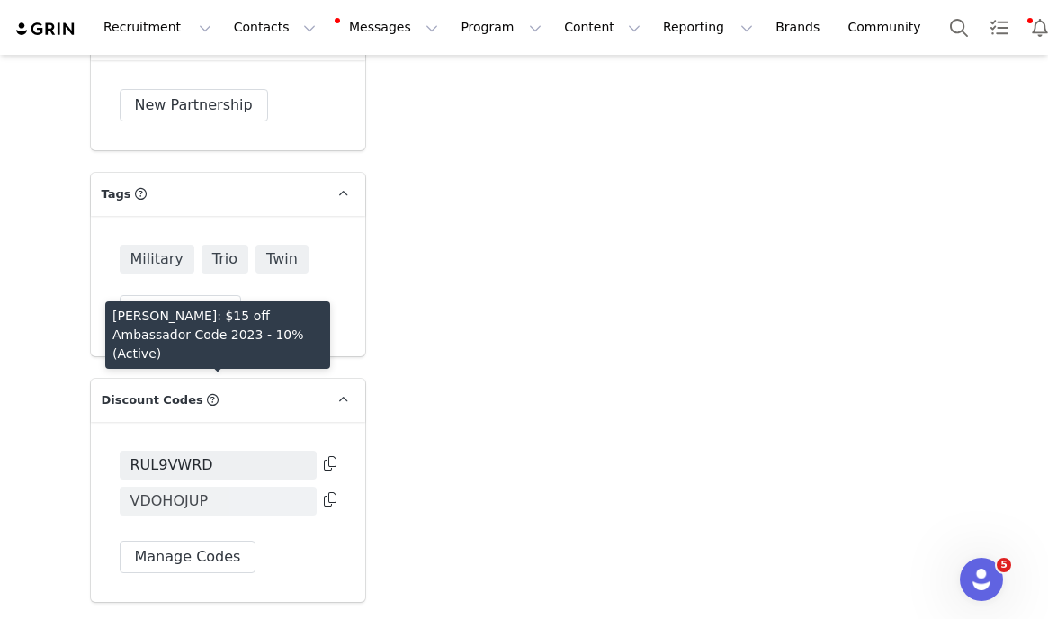
click at [282, 487] on span "VDOHOJUP" at bounding box center [218, 501] width 197 height 29
drag, startPoint x: 277, startPoint y: 373, endPoint x: 148, endPoint y: 372, distance: 129.6
click at [148, 487] on span "VDOHOJUP" at bounding box center [218, 501] width 197 height 29
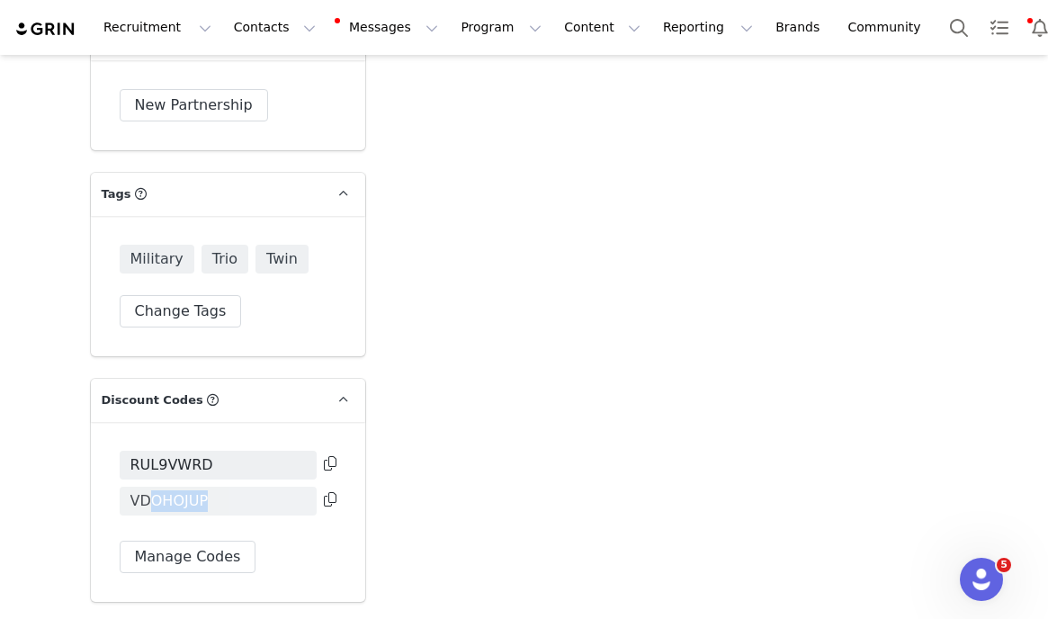
click at [275, 487] on span "VDOHOJUP" at bounding box center [218, 501] width 197 height 29
click at [212, 541] on button "Manage Codes" at bounding box center [188, 557] width 137 height 32
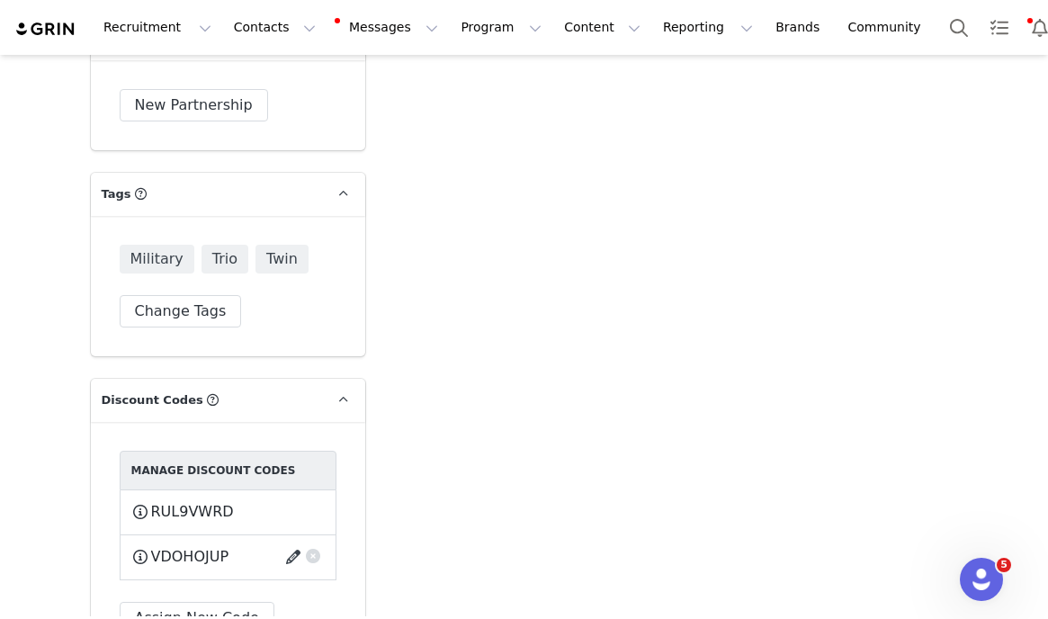
click at [294, 543] on button "button" at bounding box center [296, 557] width 24 height 29
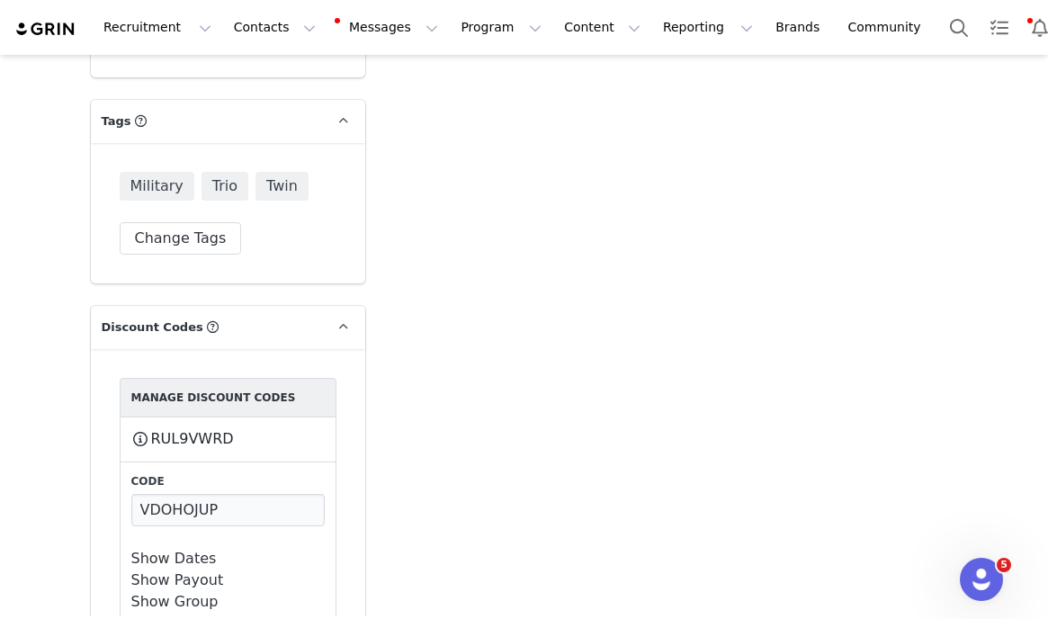
scroll to position [5743, 0]
click at [190, 549] on link "Show Dates" at bounding box center [173, 557] width 85 height 17
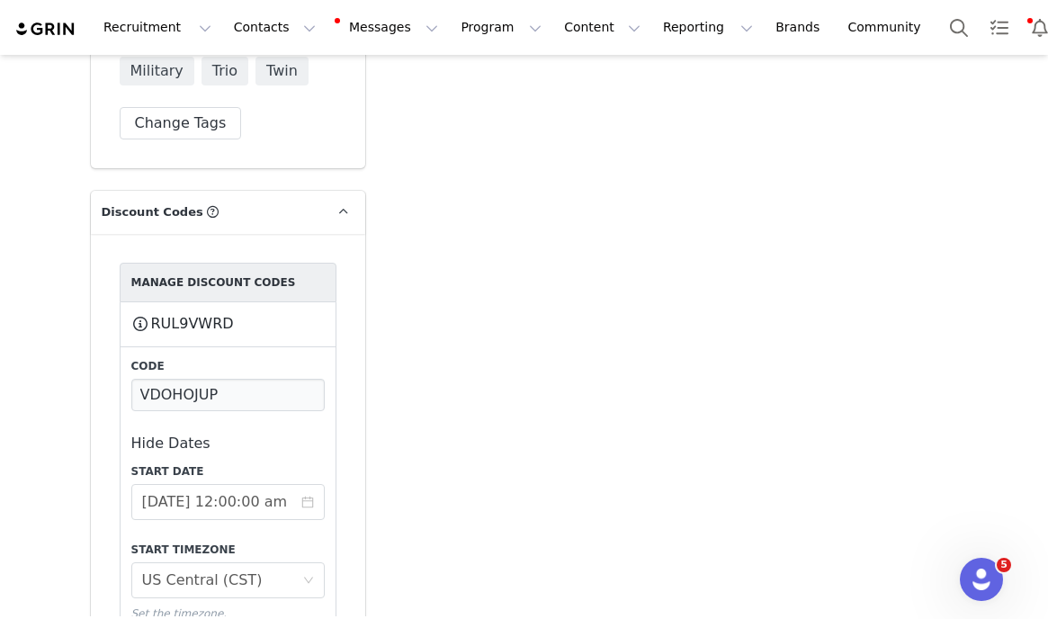
scroll to position [5858, 0]
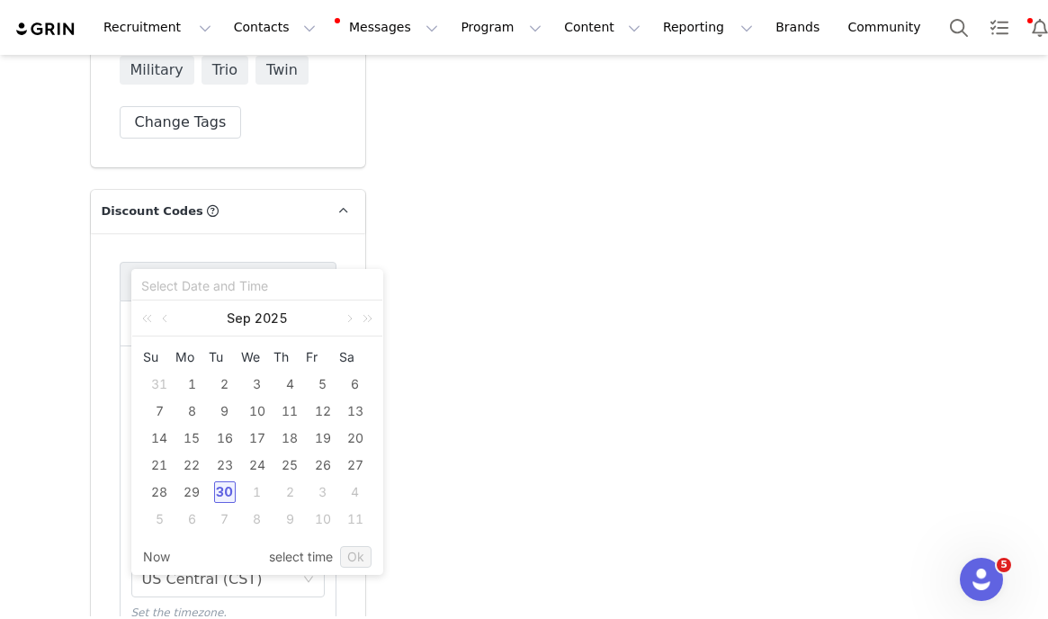
click at [227, 488] on div "30" at bounding box center [225, 492] width 22 height 22
type input "2025-09-30 12:04:08 pm"
click at [357, 558] on link "Ok" at bounding box center [355, 557] width 31 height 22
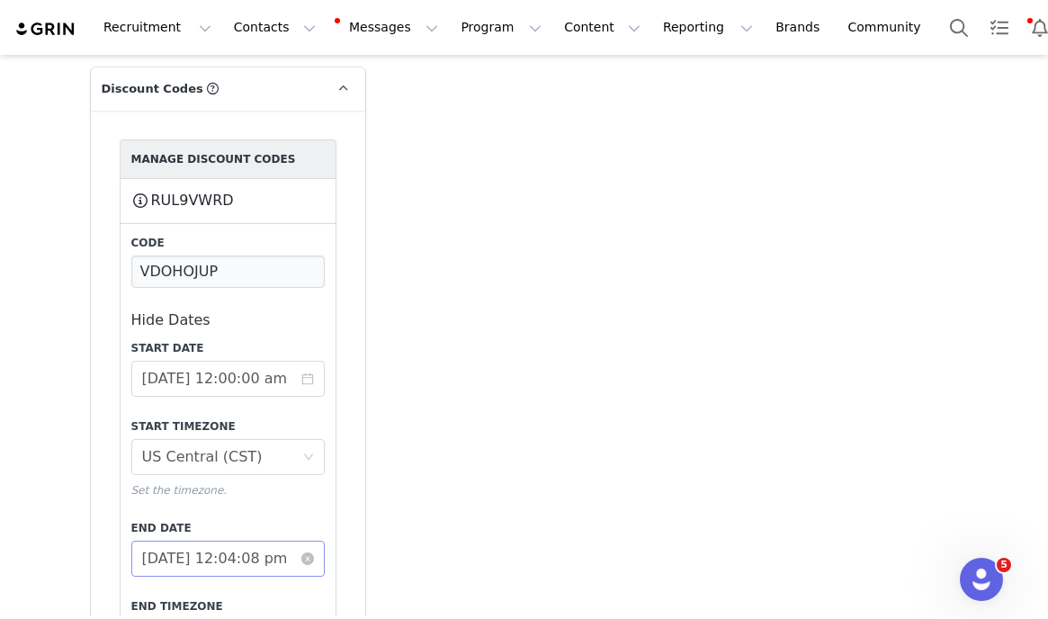
scroll to position [5981, 0]
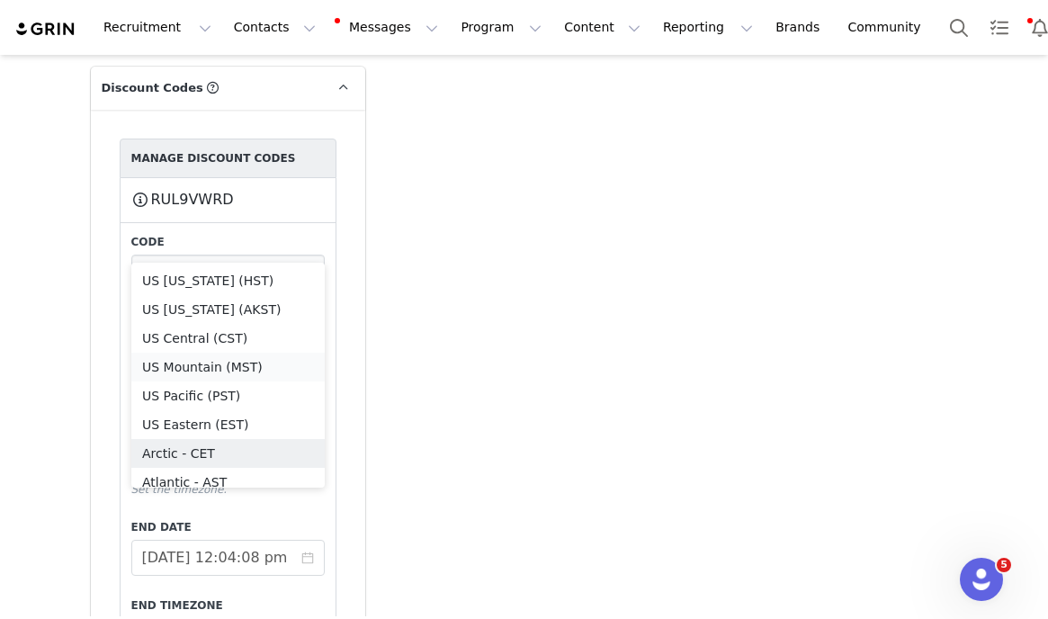
scroll to position [9, 0]
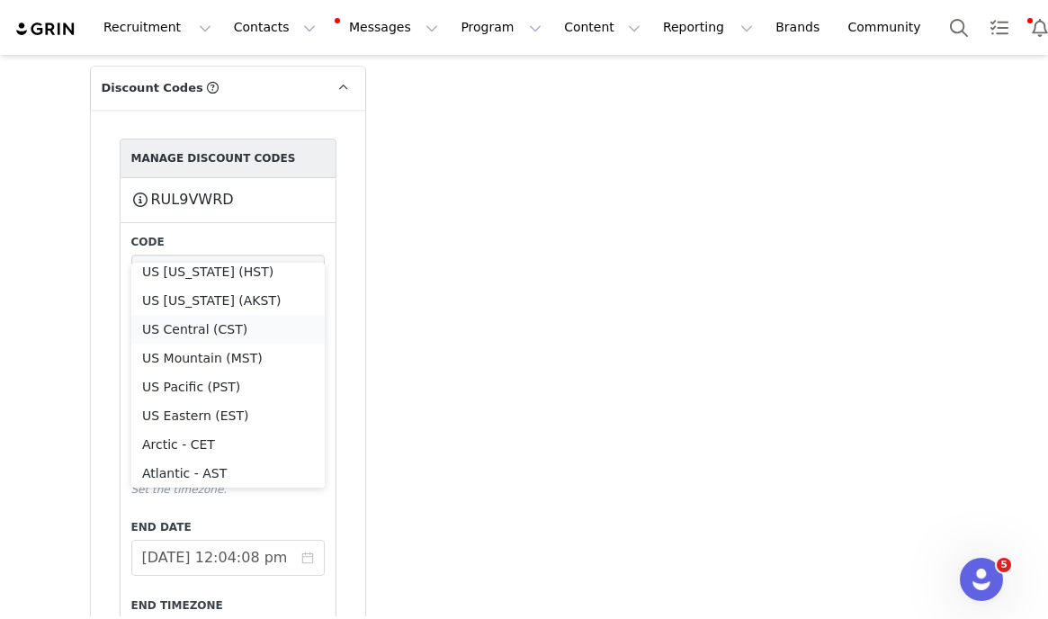
click at [218, 334] on li "US Central (CST)" at bounding box center [227, 329] width 193 height 29
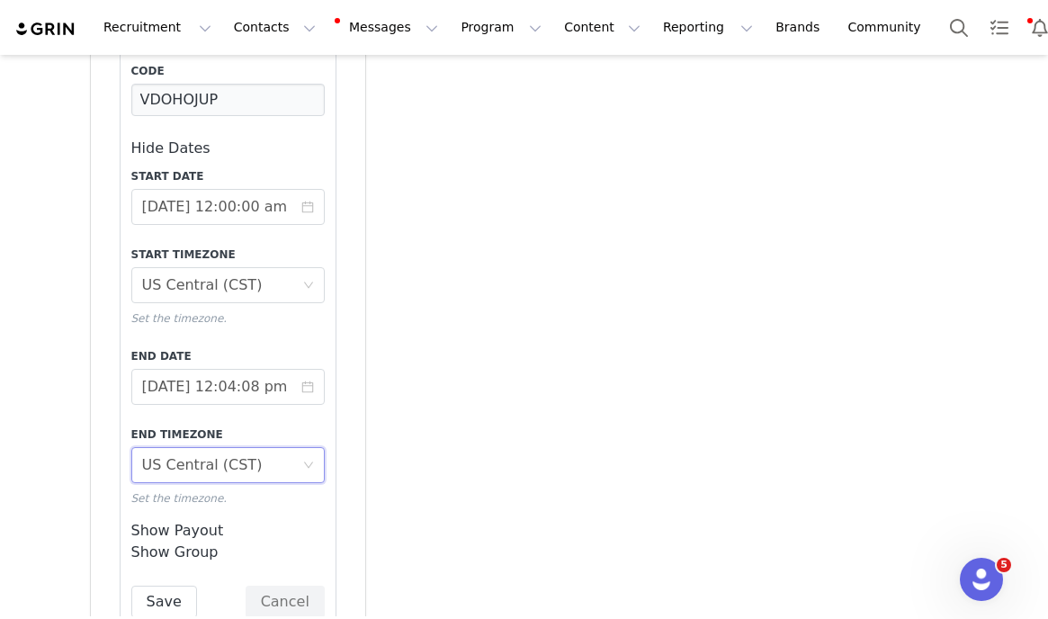
scroll to position [6153, 0]
click at [172, 585] on button "Save" at bounding box center [164, 601] width 66 height 32
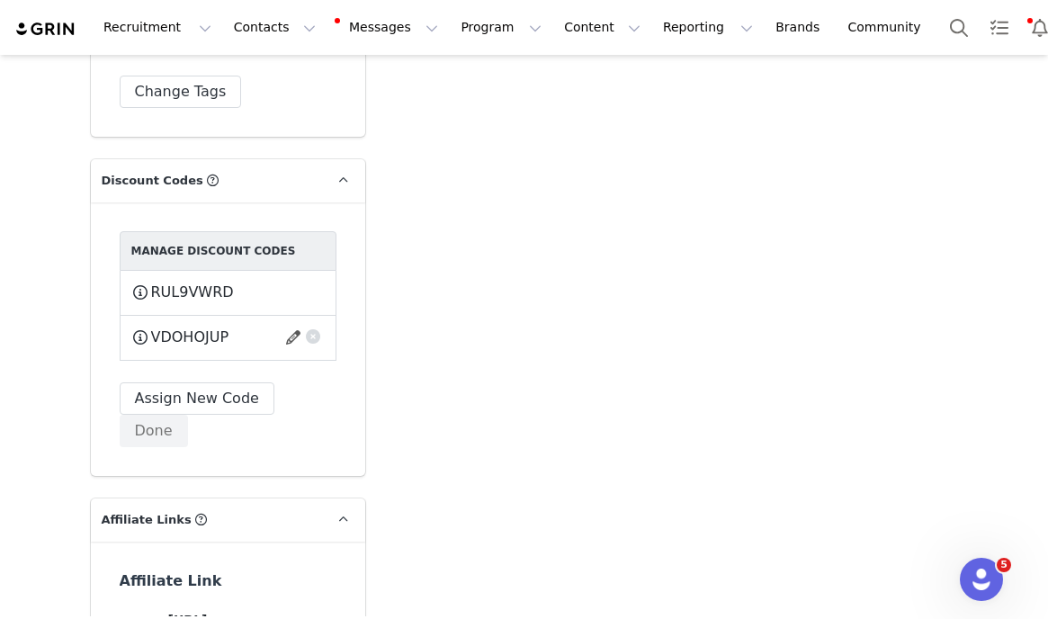
scroll to position [5886, 0]
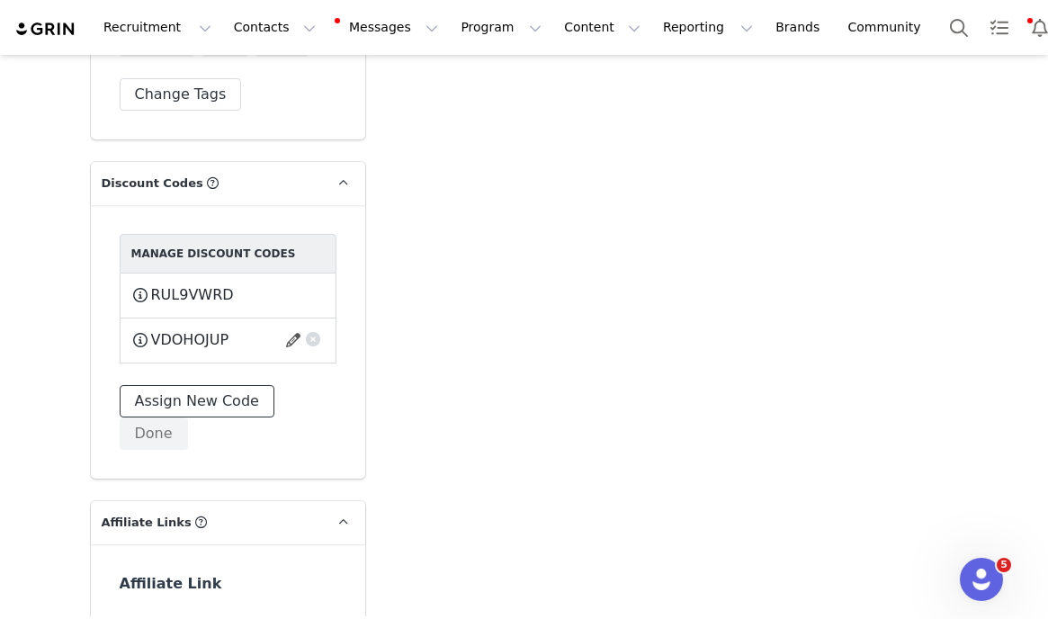
click at [215, 385] on button "Assign New Code" at bounding box center [197, 401] width 155 height 32
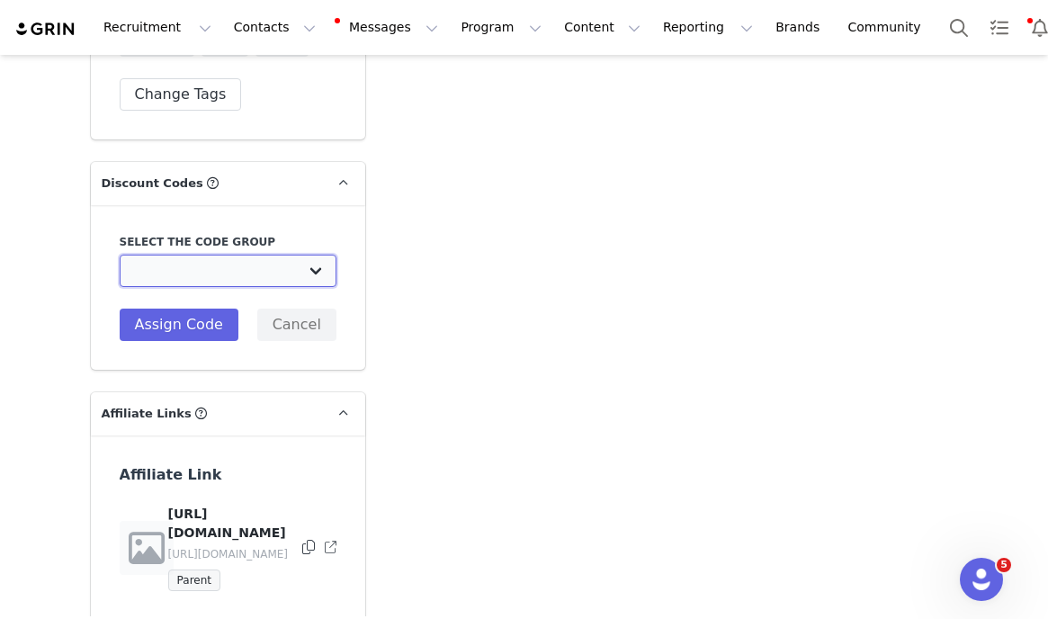
click at [256, 255] on select "Zoe: VIP Ambassador Codes Zoe: Black Friday 2023 (TEST) Zoe: $15 off Ambassador…" at bounding box center [228, 271] width 217 height 32
select select "10006855"
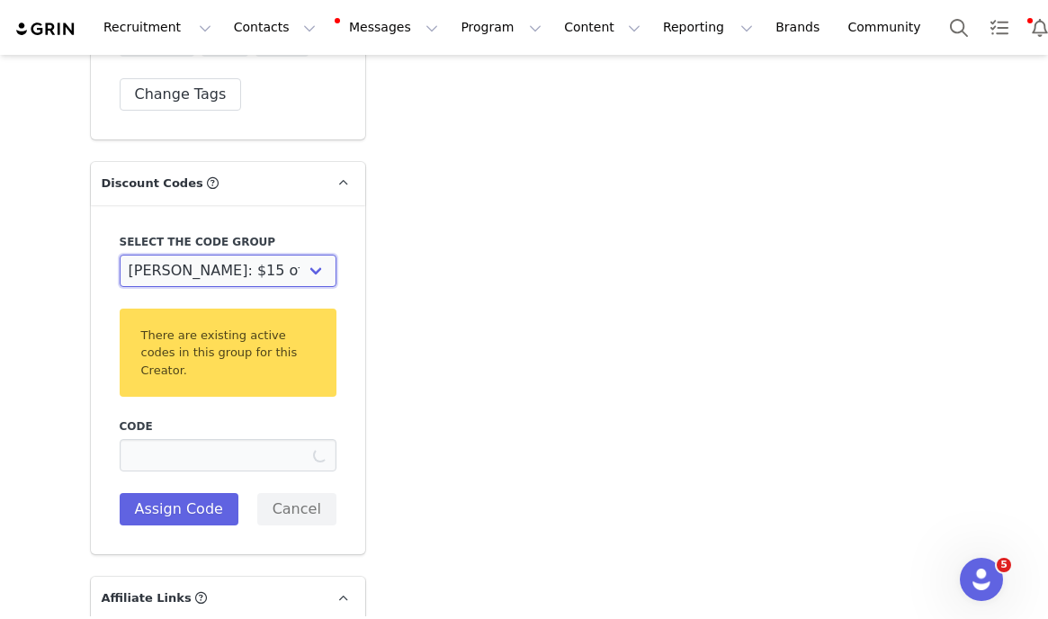
type input "LBTQT4GX"
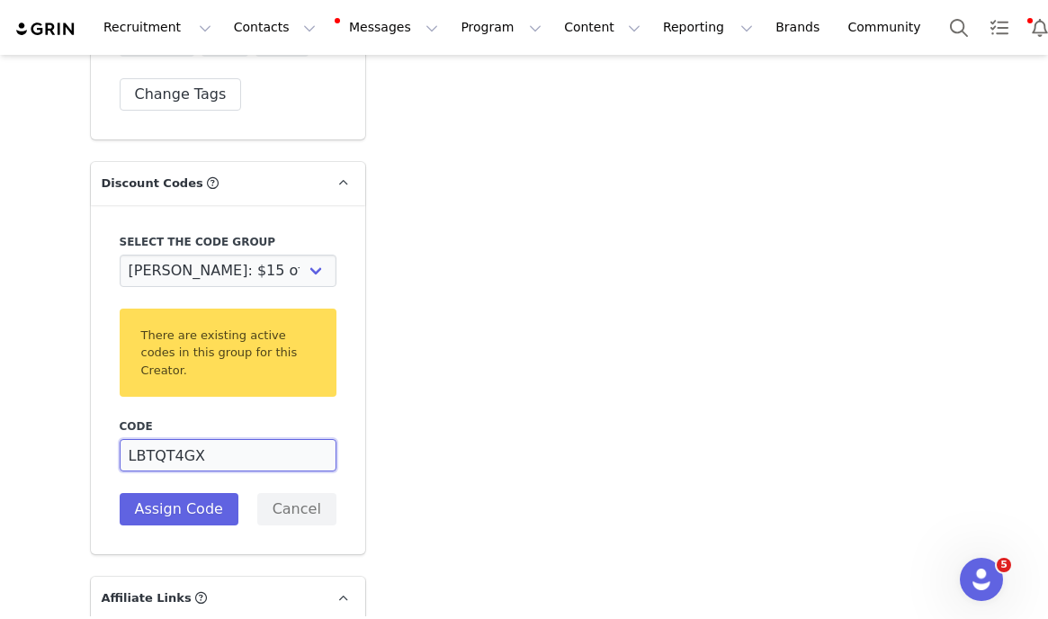
drag, startPoint x: 217, startPoint y: 324, endPoint x: 104, endPoint y: 324, distance: 112.5
click at [104, 324] on div "Select the code group Zoe: VIP Ambassador Codes Zoe: Black Friday 2023 (TEST) Z…" at bounding box center [228, 380] width 274 height 350
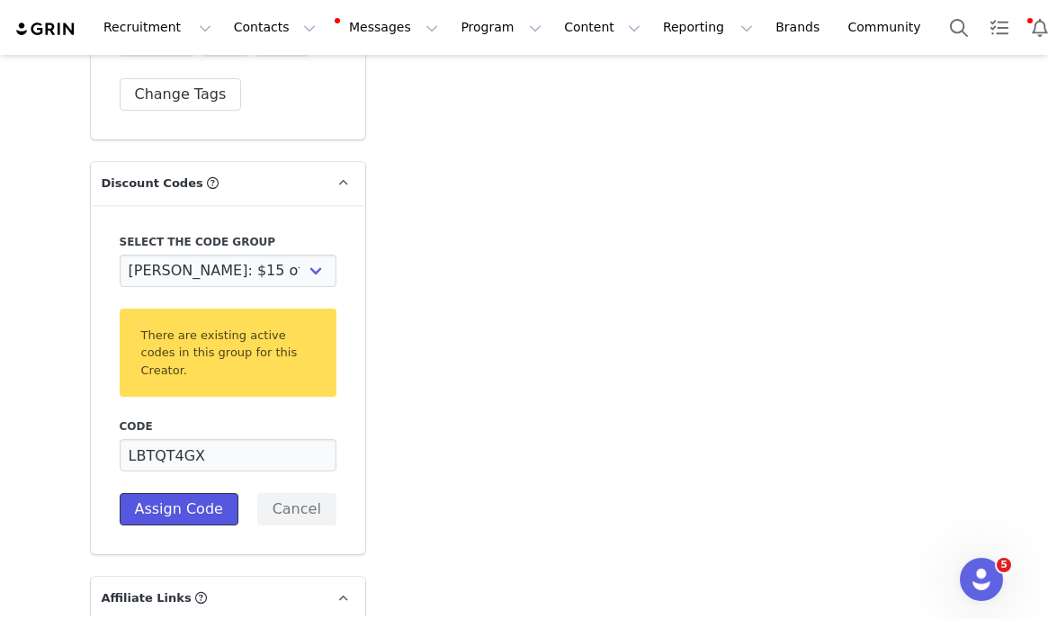
click at [149, 493] on button "Assign Code" at bounding box center [179, 509] width 119 height 32
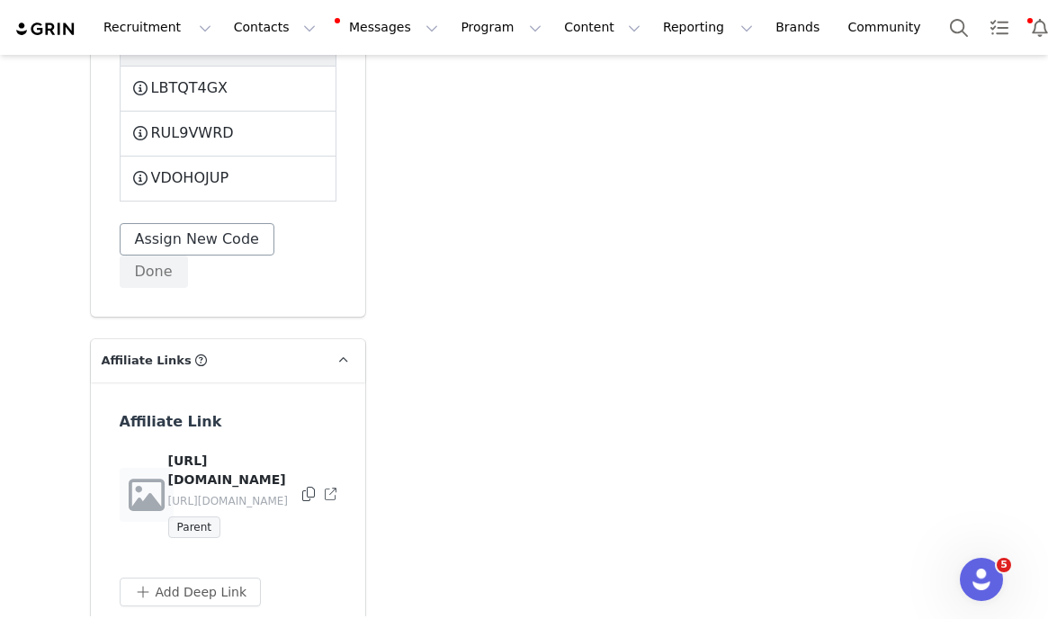
scroll to position [6192, 0]
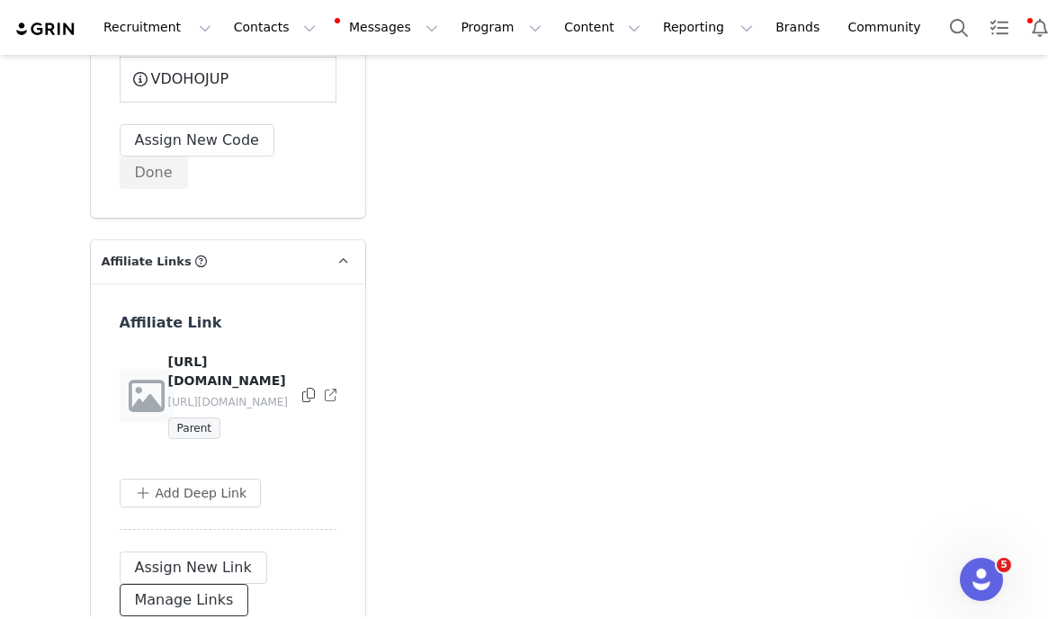
click at [189, 584] on button "Manage Links" at bounding box center [185, 600] width 130 height 32
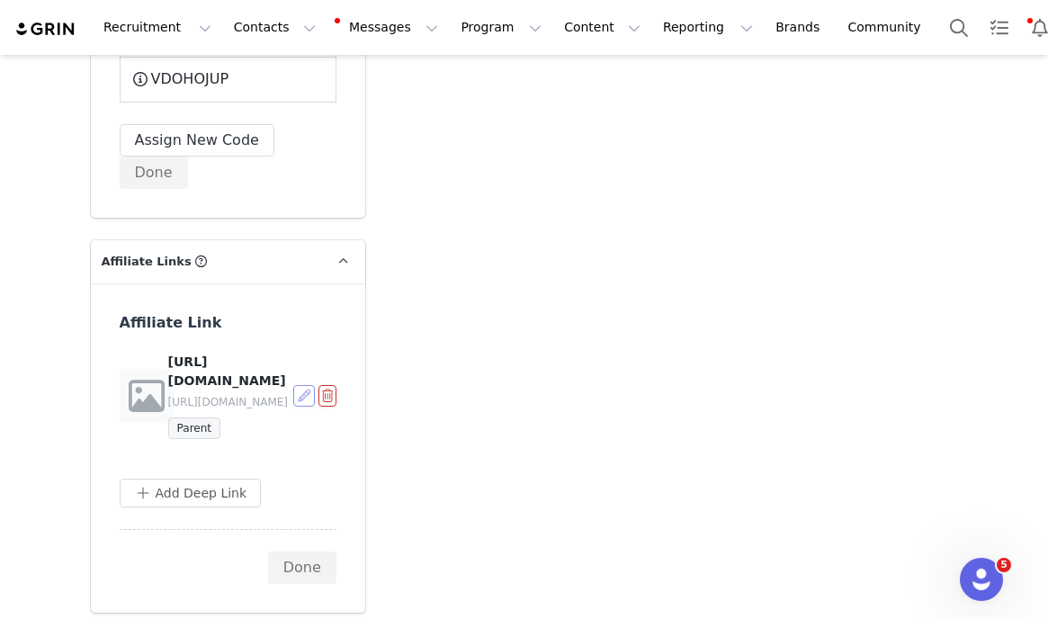
click at [302, 385] on button "button" at bounding box center [304, 396] width 22 height 22
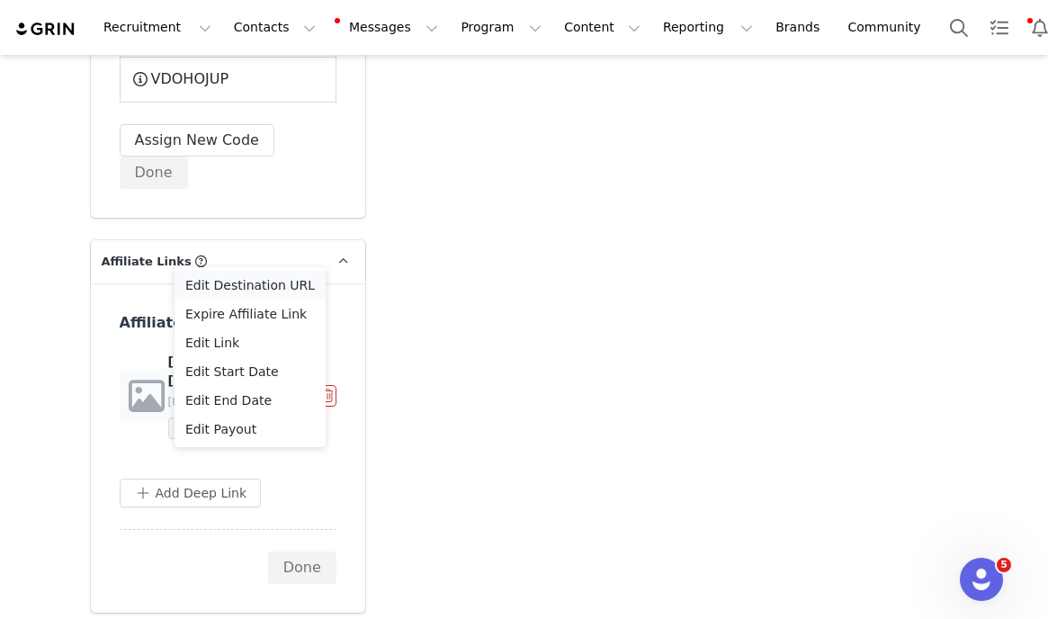
click at [278, 284] on span "Edit Destination URL" at bounding box center [250, 285] width 130 height 20
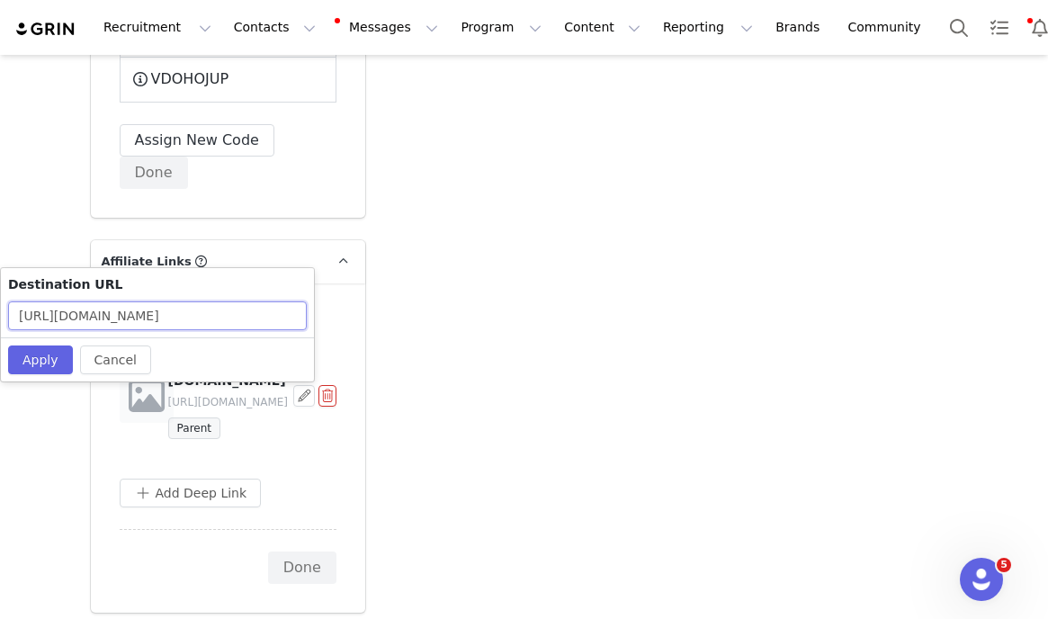
drag, startPoint x: 196, startPoint y: 313, endPoint x: 305, endPoint y: 312, distance: 108.9
click at [305, 312] on input "https://zoebaby.com/discount/LBTQT4GX" at bounding box center [157, 315] width 299 height 29
paste input "LBTQT4GX"
type input "https://zoebaby.com/discount/LBTQT4GX"
click at [44, 352] on button "Apply" at bounding box center [40, 360] width 65 height 29
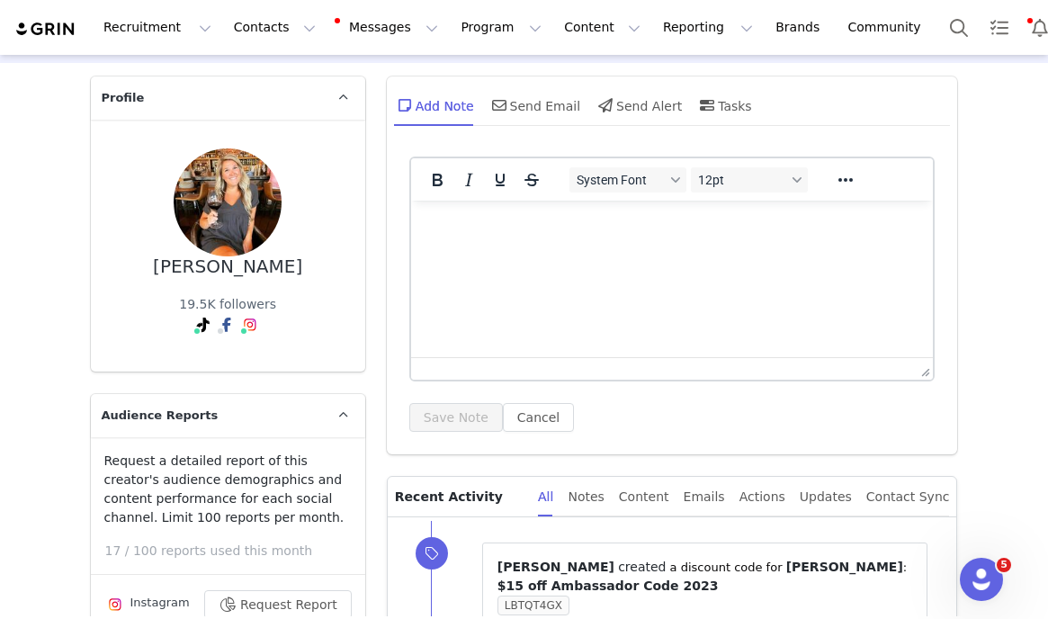
scroll to position [0, 0]
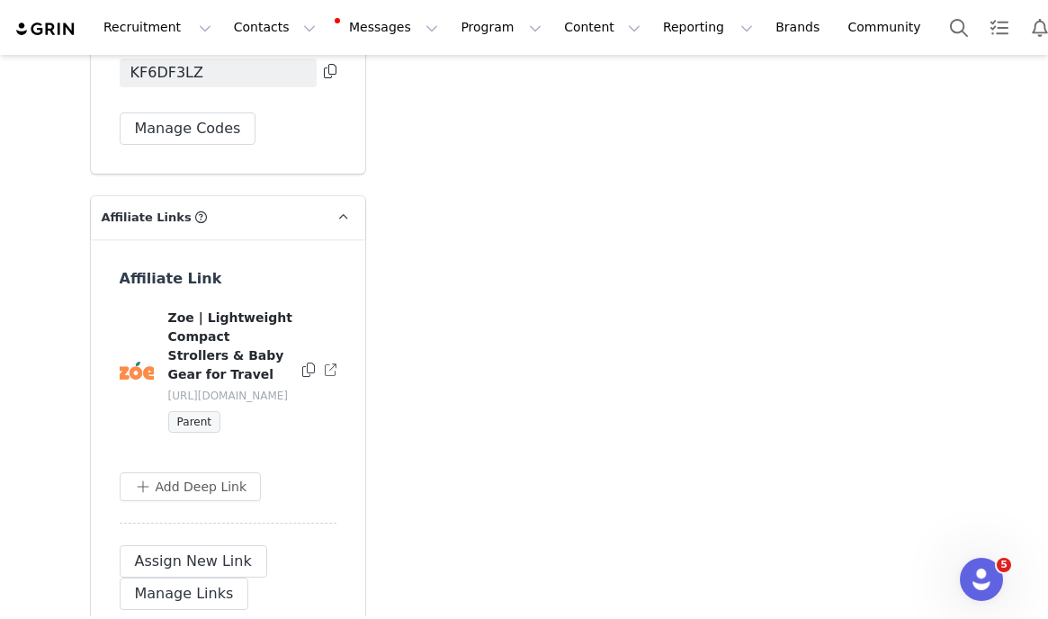
scroll to position [5963, 0]
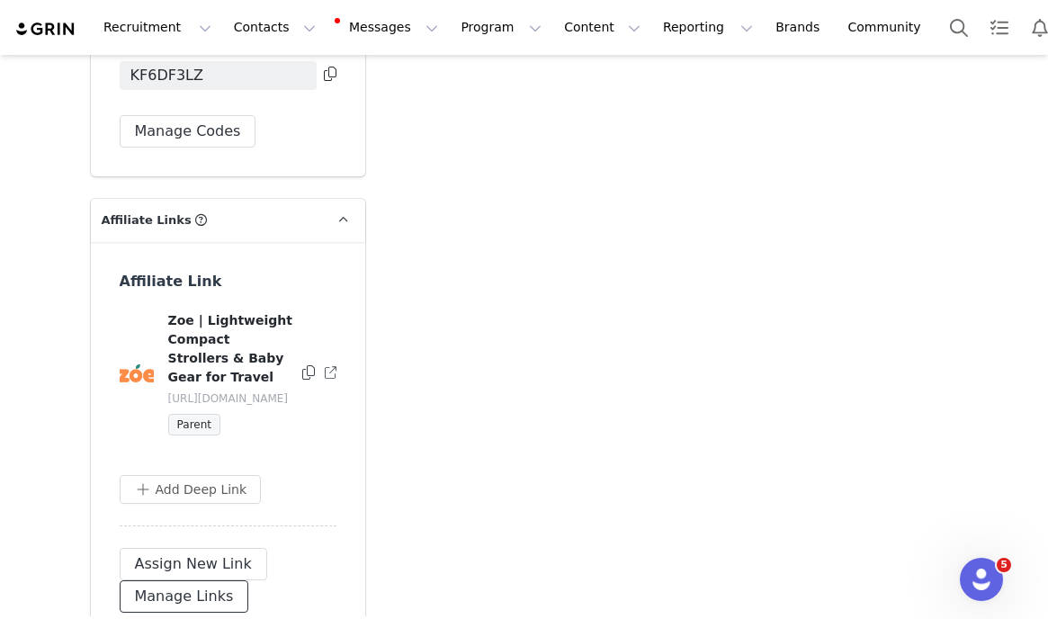
click at [194, 580] on button "Manage Links" at bounding box center [185, 596] width 130 height 32
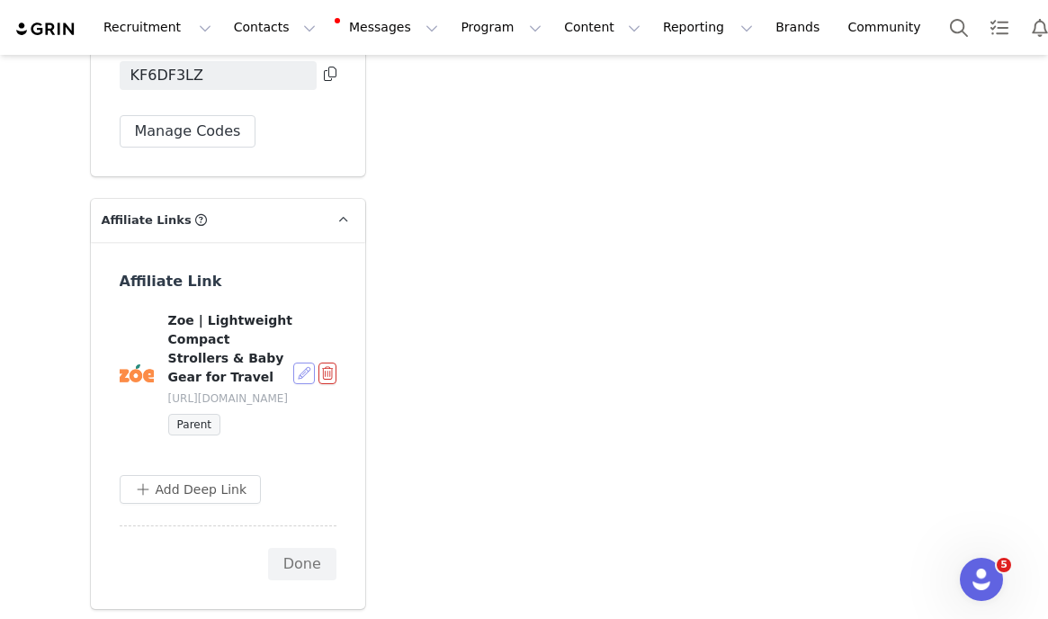
click at [309, 363] on button "button" at bounding box center [304, 374] width 22 height 22
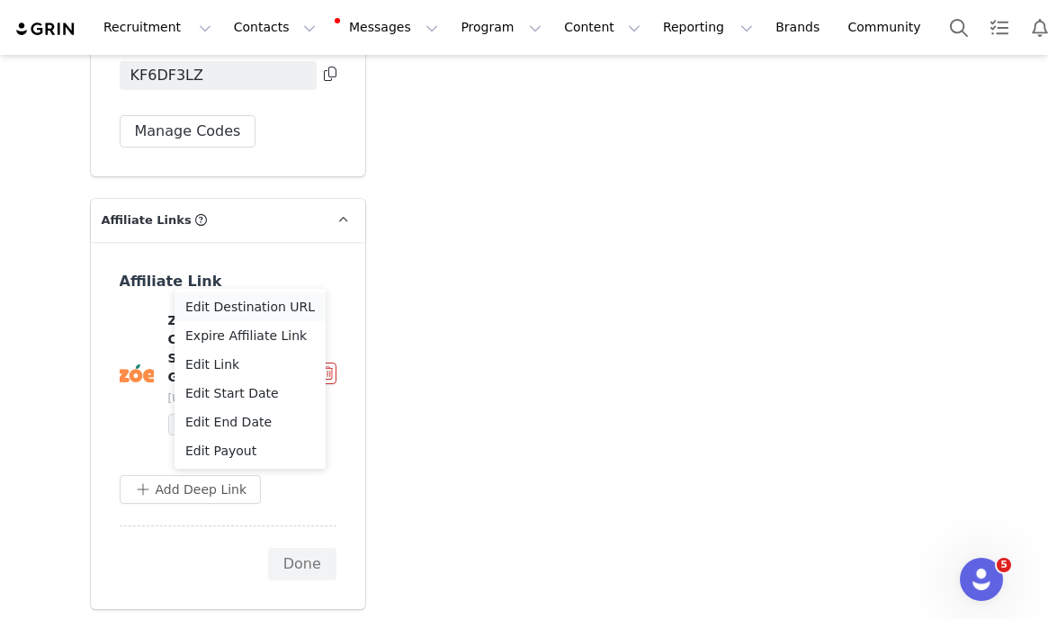
click at [278, 308] on span "Edit Destination URL" at bounding box center [250, 307] width 130 height 20
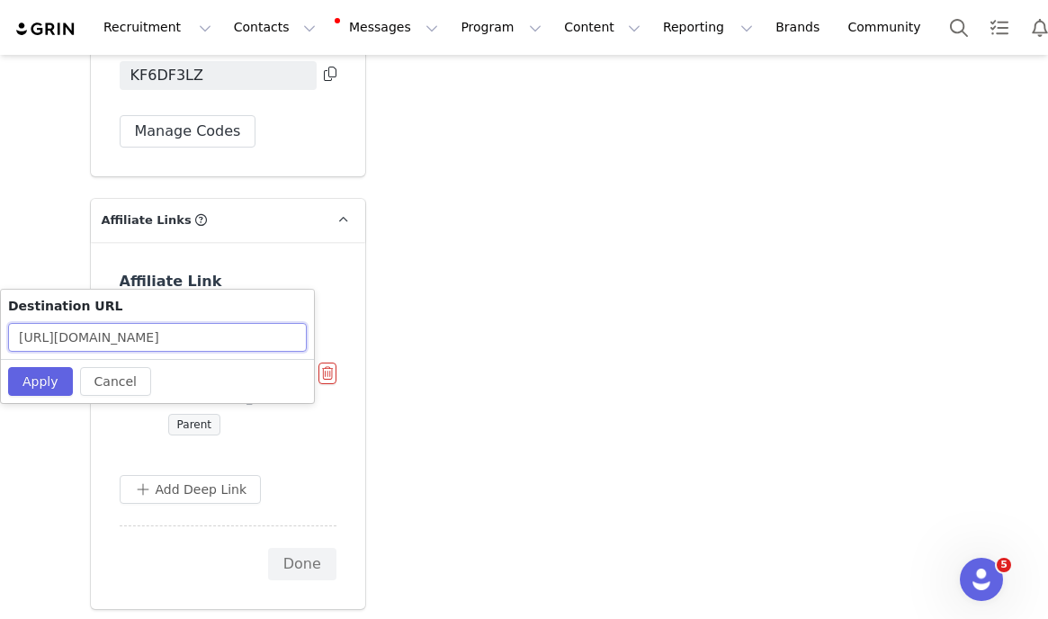
drag, startPoint x: 195, startPoint y: 337, endPoint x: 319, endPoint y: 343, distance: 123.4
click at [319, 343] on body "Recruitment Recruitment Creator Search Curated Lists Landing Pages Web Extensio…" at bounding box center [524, 309] width 1048 height 619
paste input "KF6DF3LZ"
type input "[URL][DOMAIN_NAME]"
click at [50, 381] on button "Apply" at bounding box center [40, 381] width 65 height 29
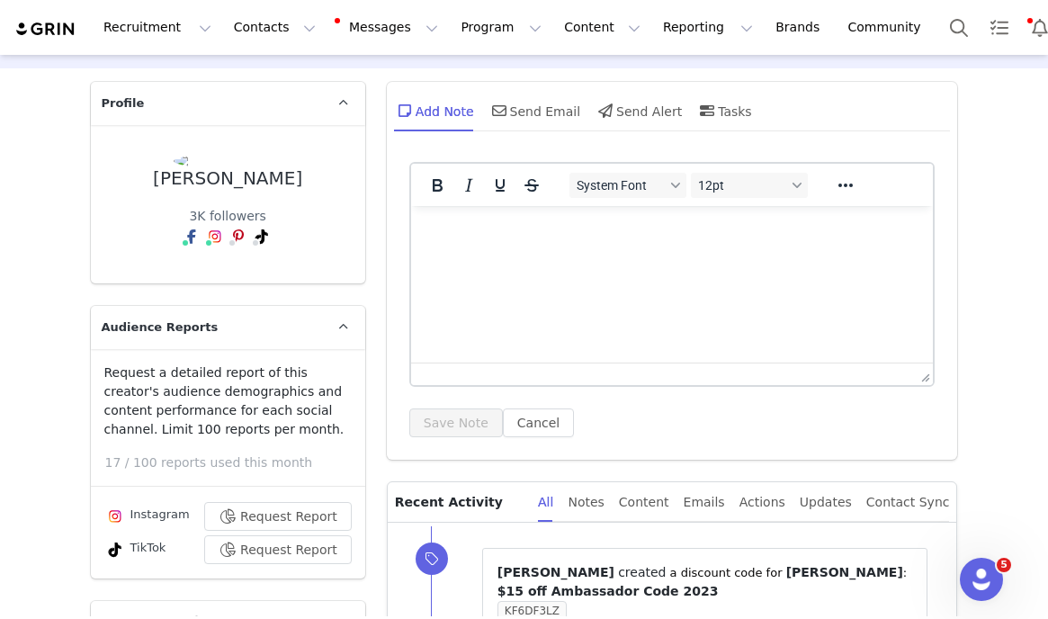
scroll to position [0, 0]
